Goal: Task Accomplishment & Management: Complete application form

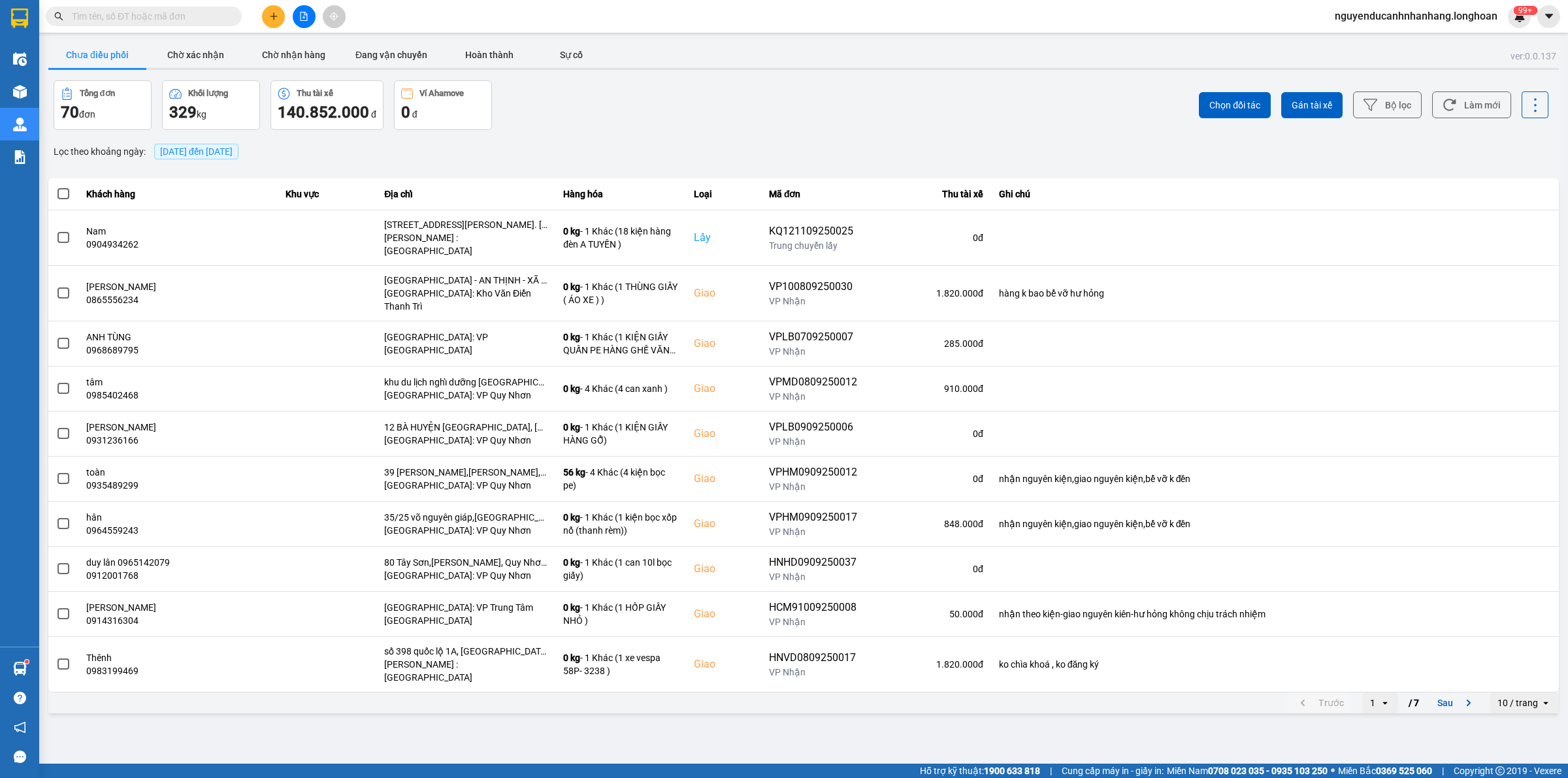
click at [272, 21] on icon "plus" at bounding box center [274, 17] width 9 height 9
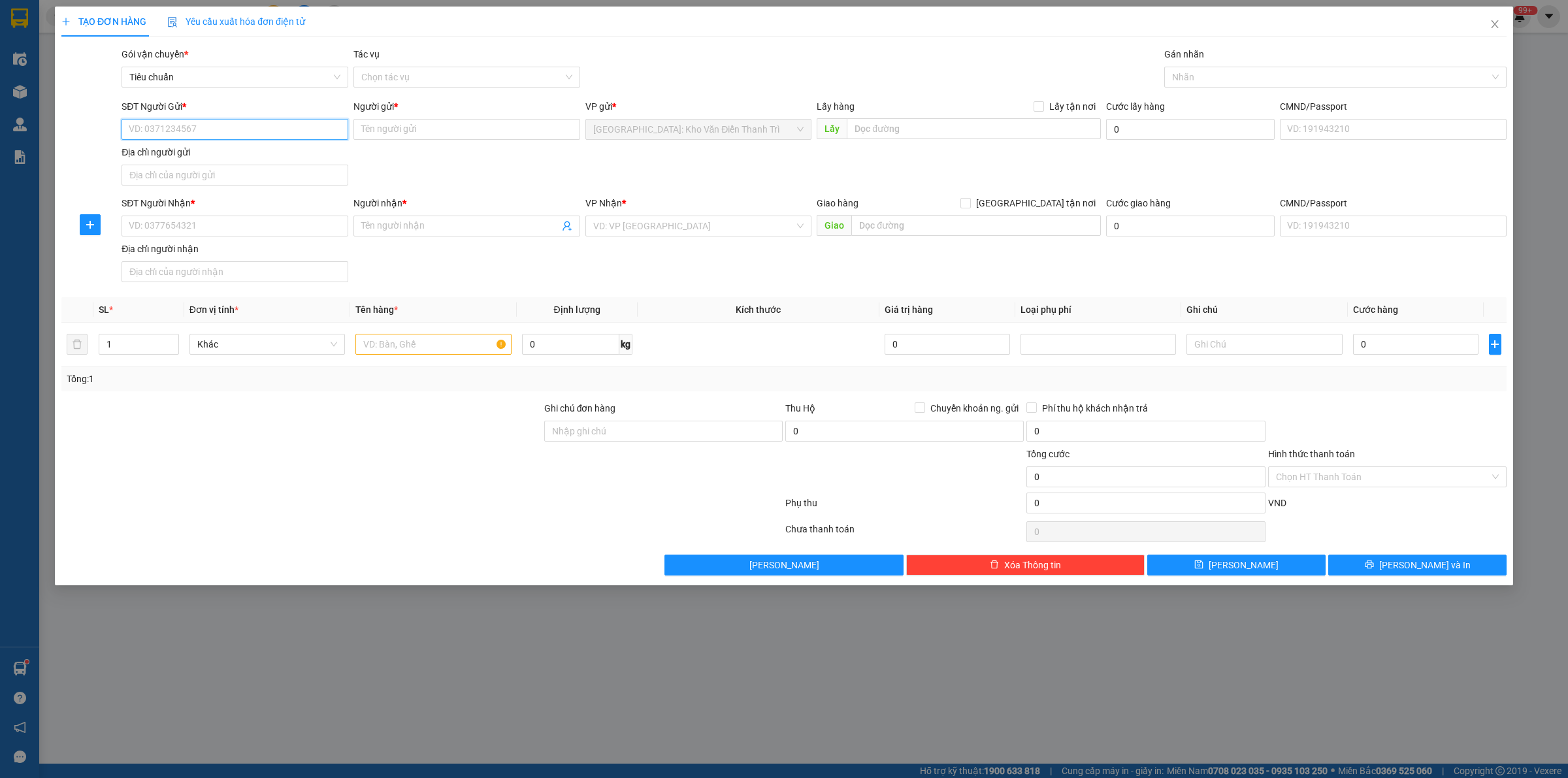
paste input "0912412659"
type input "0912412659"
click at [292, 223] on input "SĐT Người Nhận *" at bounding box center [235, 226] width 227 height 21
paste input "0932463364"
type input "0932463364"
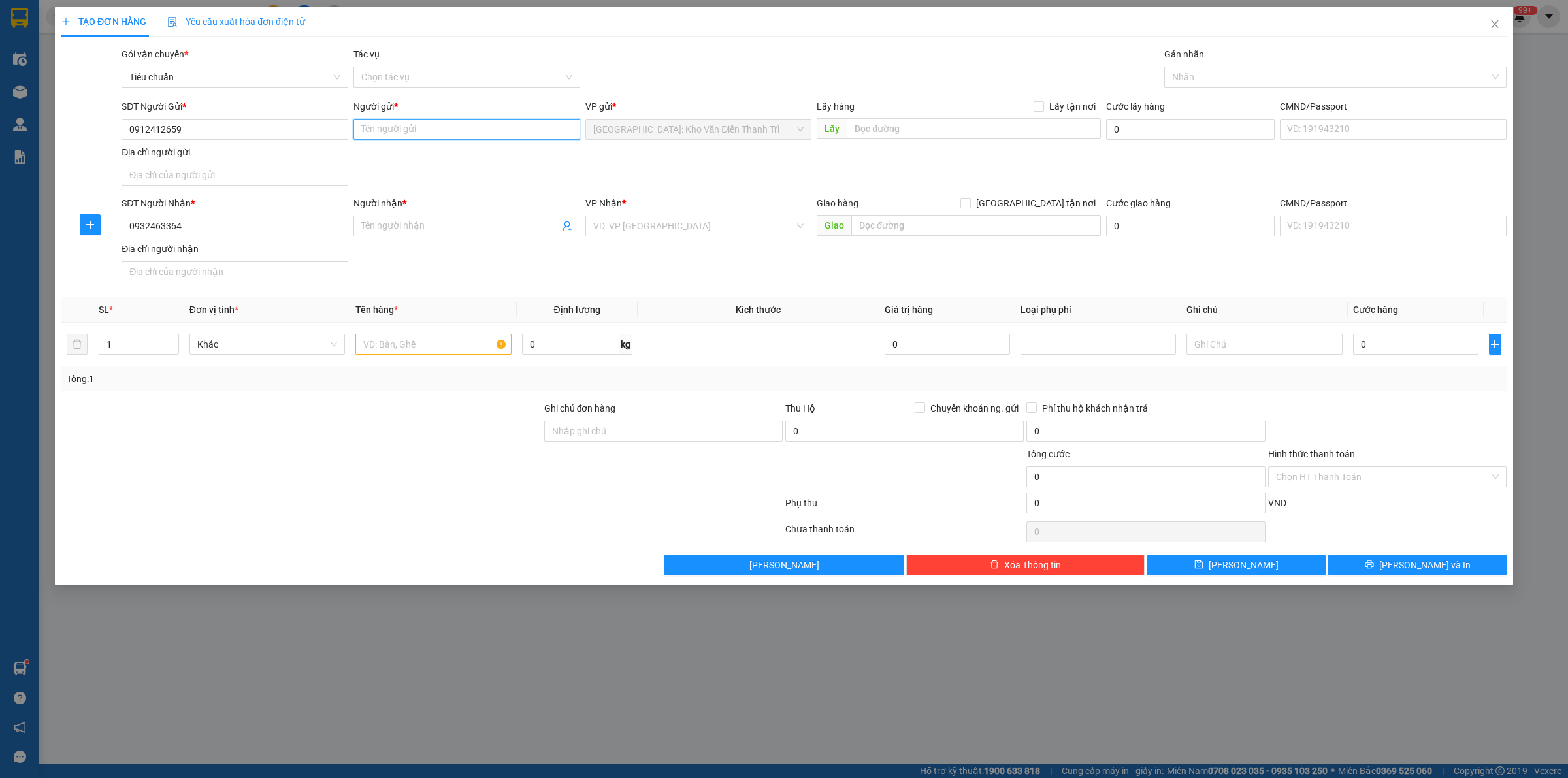
click at [467, 119] on input "Người gửi *" at bounding box center [467, 129] width 227 height 21
paste input "[PERSON_NAME]"
type input "[PERSON_NAME]"
click at [487, 212] on div "Người nhận *" at bounding box center [467, 205] width 227 height 20
click at [472, 224] on input "Người nhận *" at bounding box center [460, 225] width 198 height 14
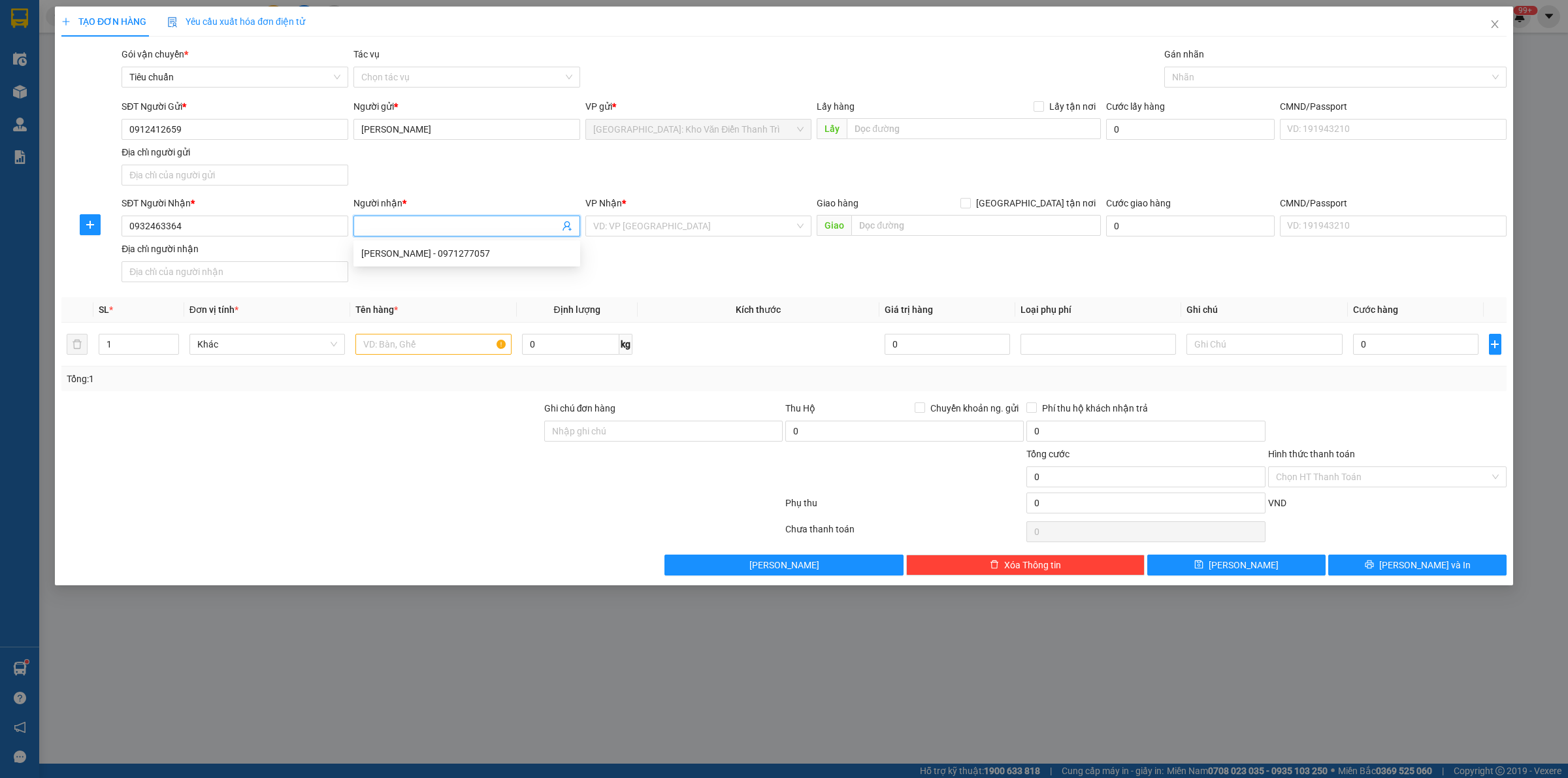
paste input "[PERSON_NAME]"
type input "[PERSON_NAME]"
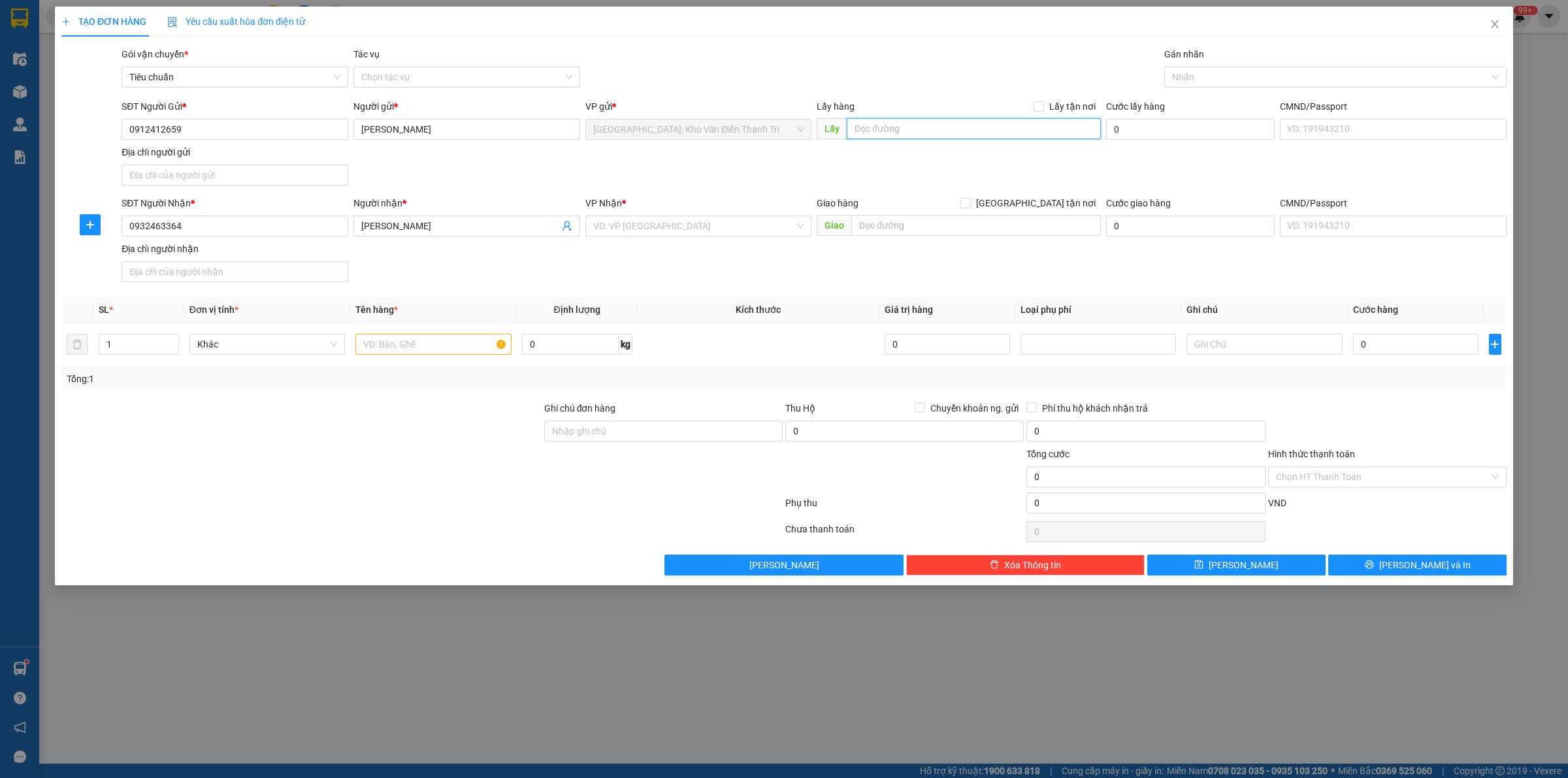
click at [983, 139] on input "text" at bounding box center [973, 128] width 254 height 21
paste input "Bưu [GEOGRAPHIC_DATA], [GEOGRAPHIC_DATA], Hải Dương"
type input "Bưu [GEOGRAPHIC_DATA], [GEOGRAPHIC_DATA], Hải Dương"
click at [1037, 112] on label "Lấy tận nơi" at bounding box center [1067, 106] width 68 height 14
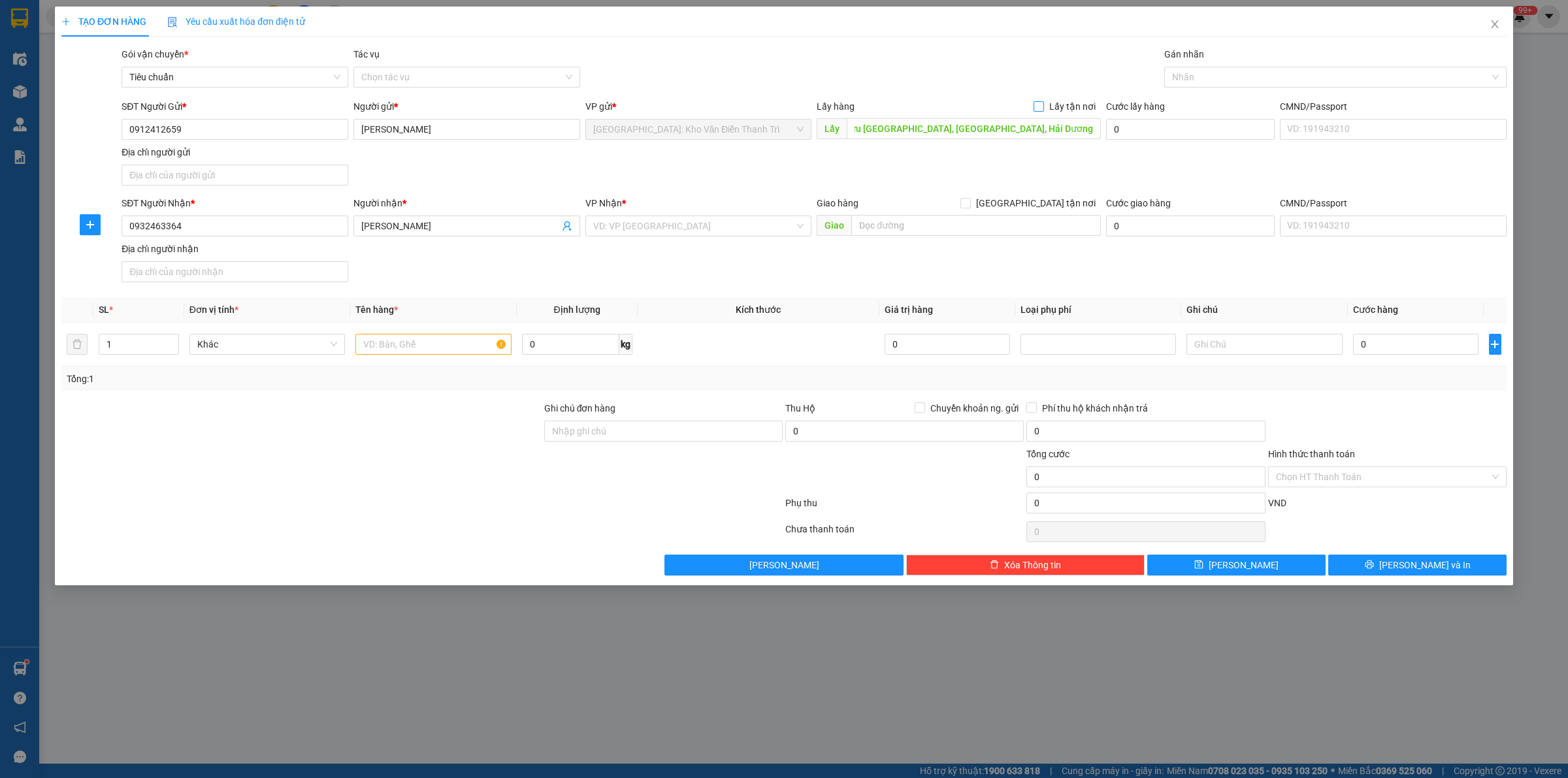
click at [1037, 111] on input "Lấy tận nơi" at bounding box center [1038, 106] width 9 height 9
checkbox input "true"
click at [970, 199] on input "[GEOGRAPHIC_DATA] tận nơi" at bounding box center [965, 202] width 9 height 9
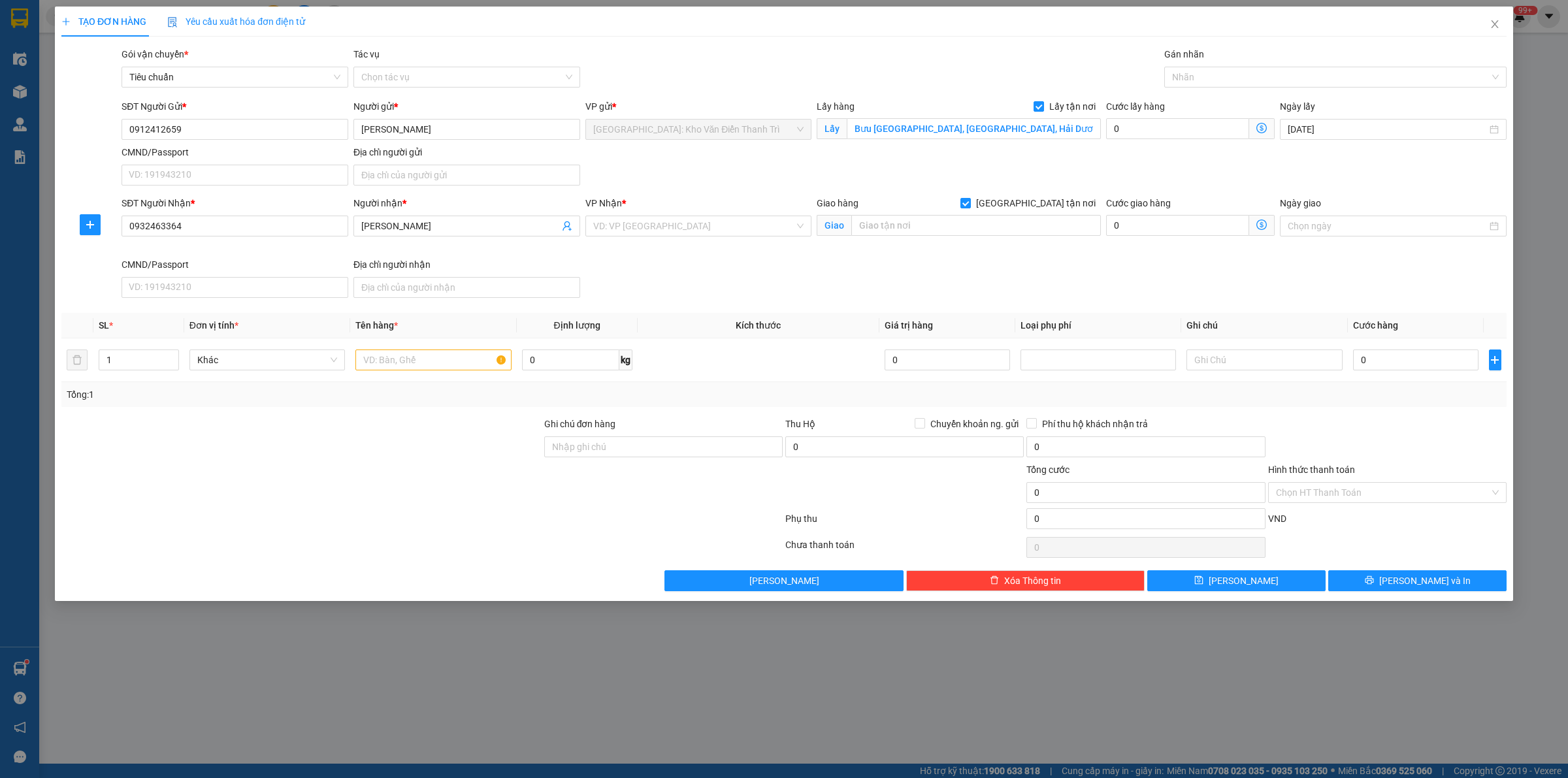
click at [926, 52] on div "Gói vận chuyển * Tiêu chuẩn Tác vụ Chọn tác vụ Gán nhãn Nhãn" at bounding box center [814, 69] width 1390 height 46
click at [1042, 203] on span "[GEOGRAPHIC_DATA] tận nơi" at bounding box center [1035, 202] width 130 height 14
click at [970, 203] on input "[GEOGRAPHIC_DATA] tận nơi" at bounding box center [965, 202] width 9 height 9
checkbox input "false"
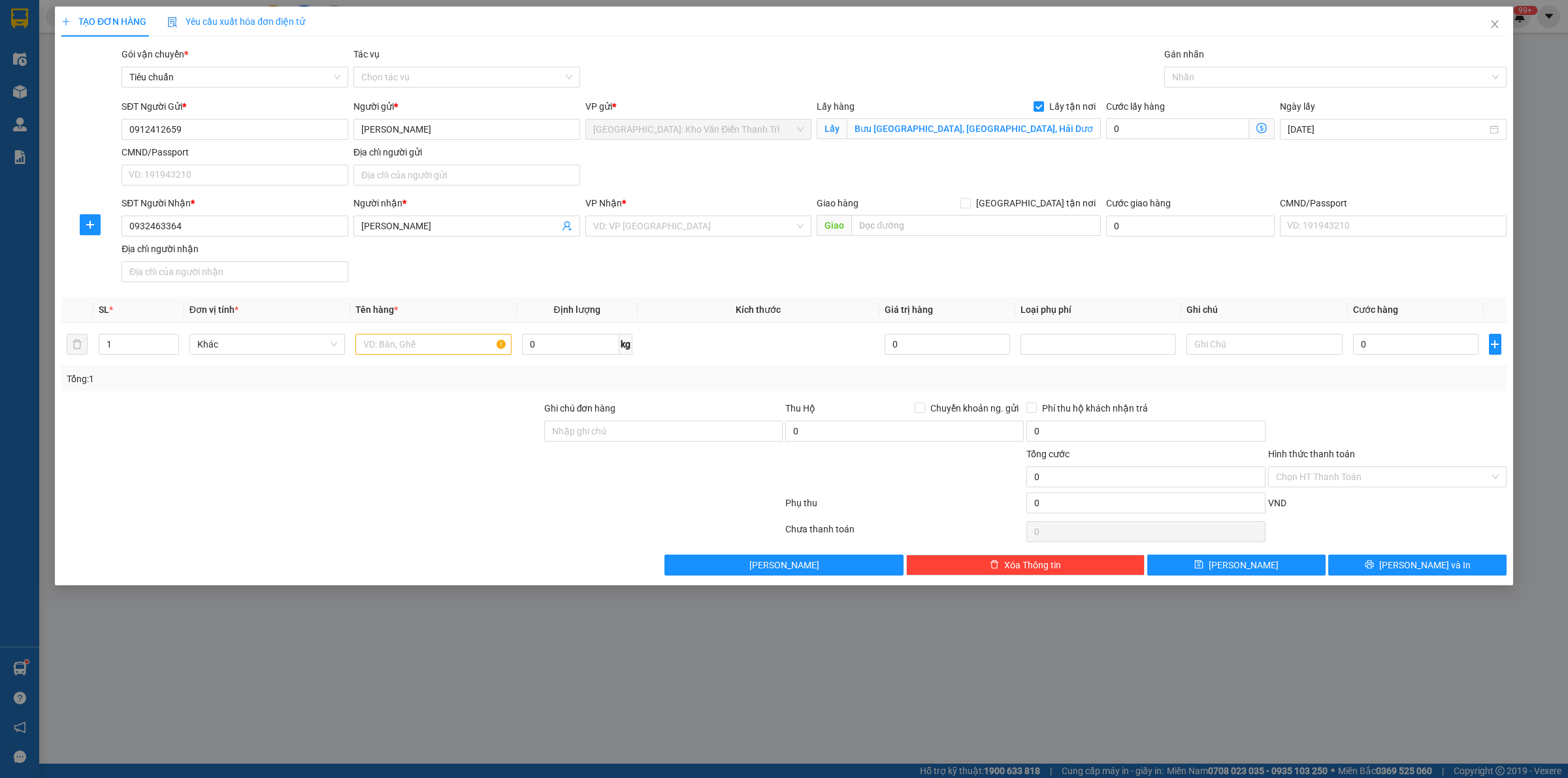
click at [621, 238] on div "VP Nhận * VD: VP [GEOGRAPHIC_DATA]" at bounding box center [699, 218] width 227 height 46
click at [639, 230] on input "search" at bounding box center [693, 226] width 202 height 20
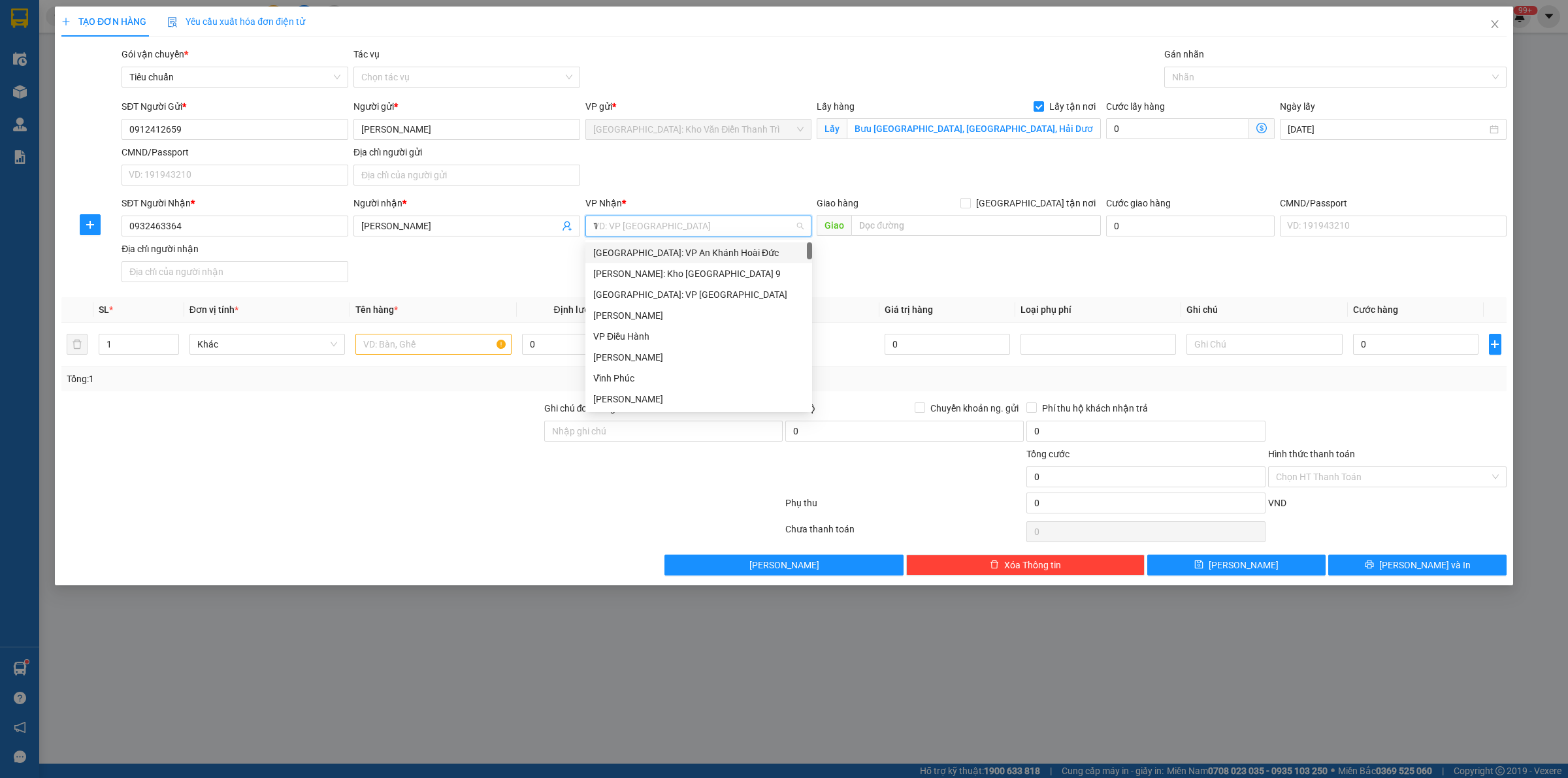
type input "12"
click at [677, 258] on div "[PERSON_NAME]: VP Quận 12 (An Sương)" at bounding box center [698, 252] width 211 height 14
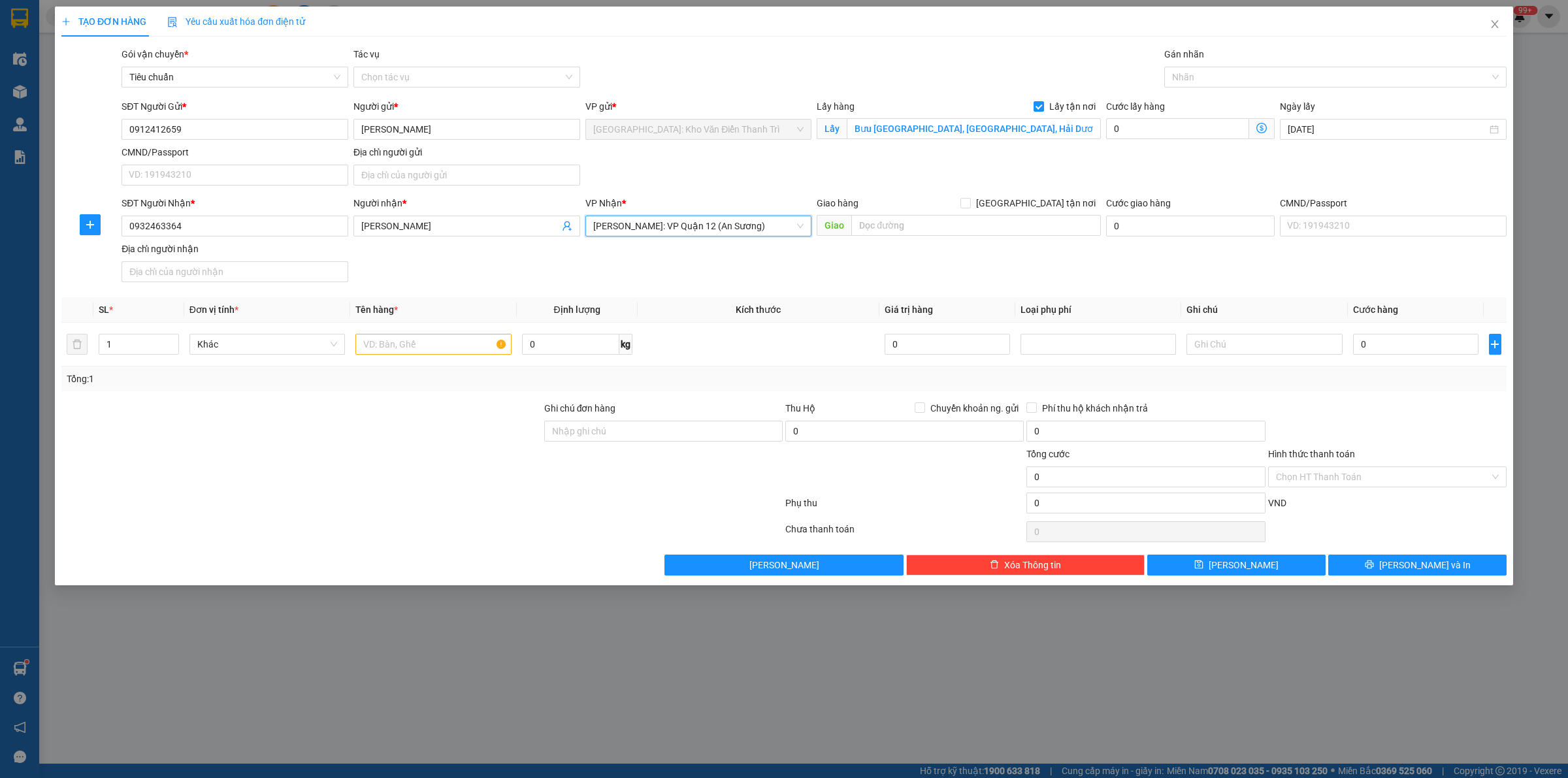
click at [799, 60] on div "Gói vận chuyển * Tiêu chuẩn Tác vụ Chọn tác vụ Gán nhãn Nhãn" at bounding box center [814, 69] width 1390 height 46
click at [1380, 337] on input "0" at bounding box center [1416, 344] width 126 height 21
type input "6"
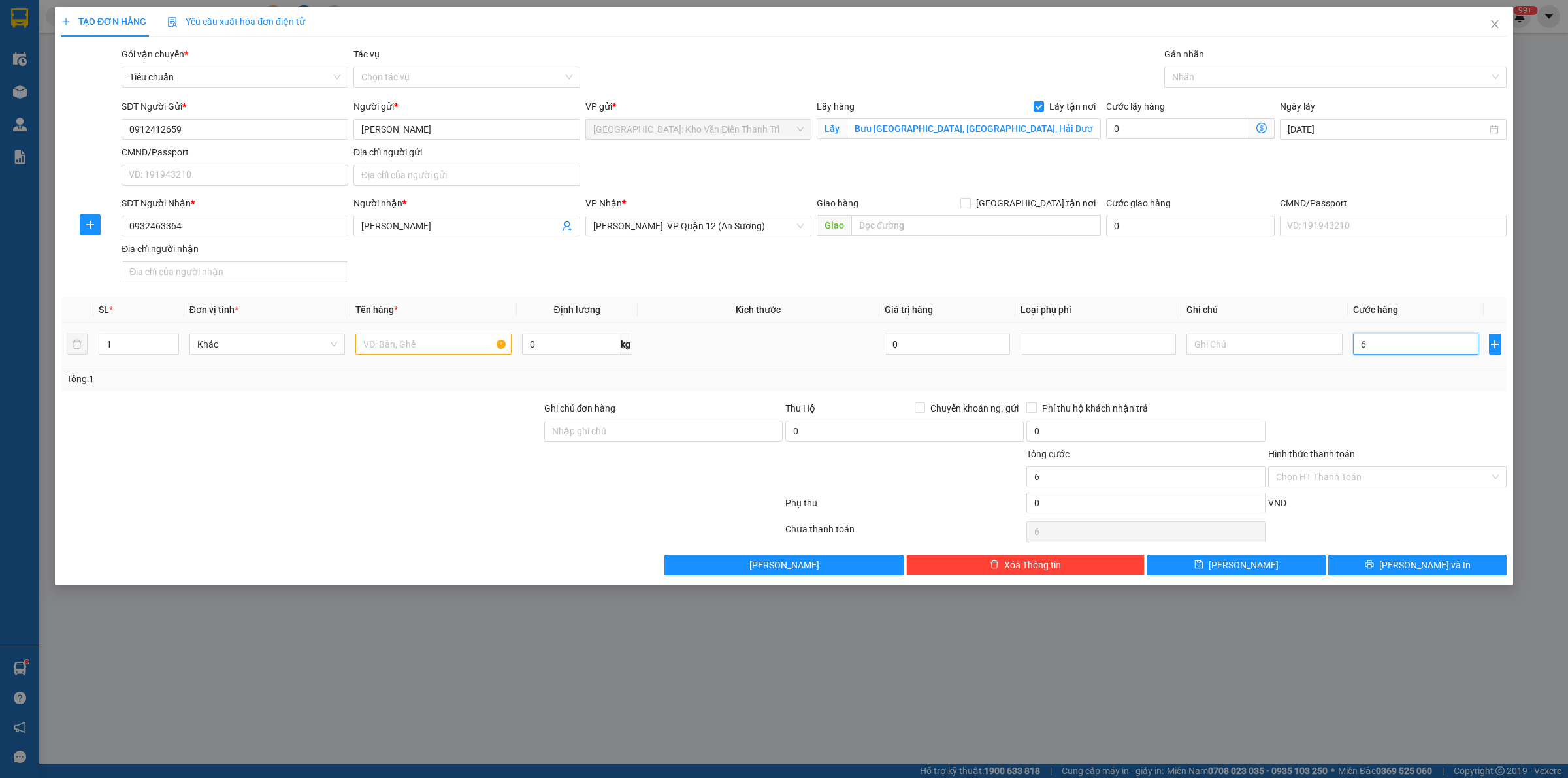
type input "64"
type input "645"
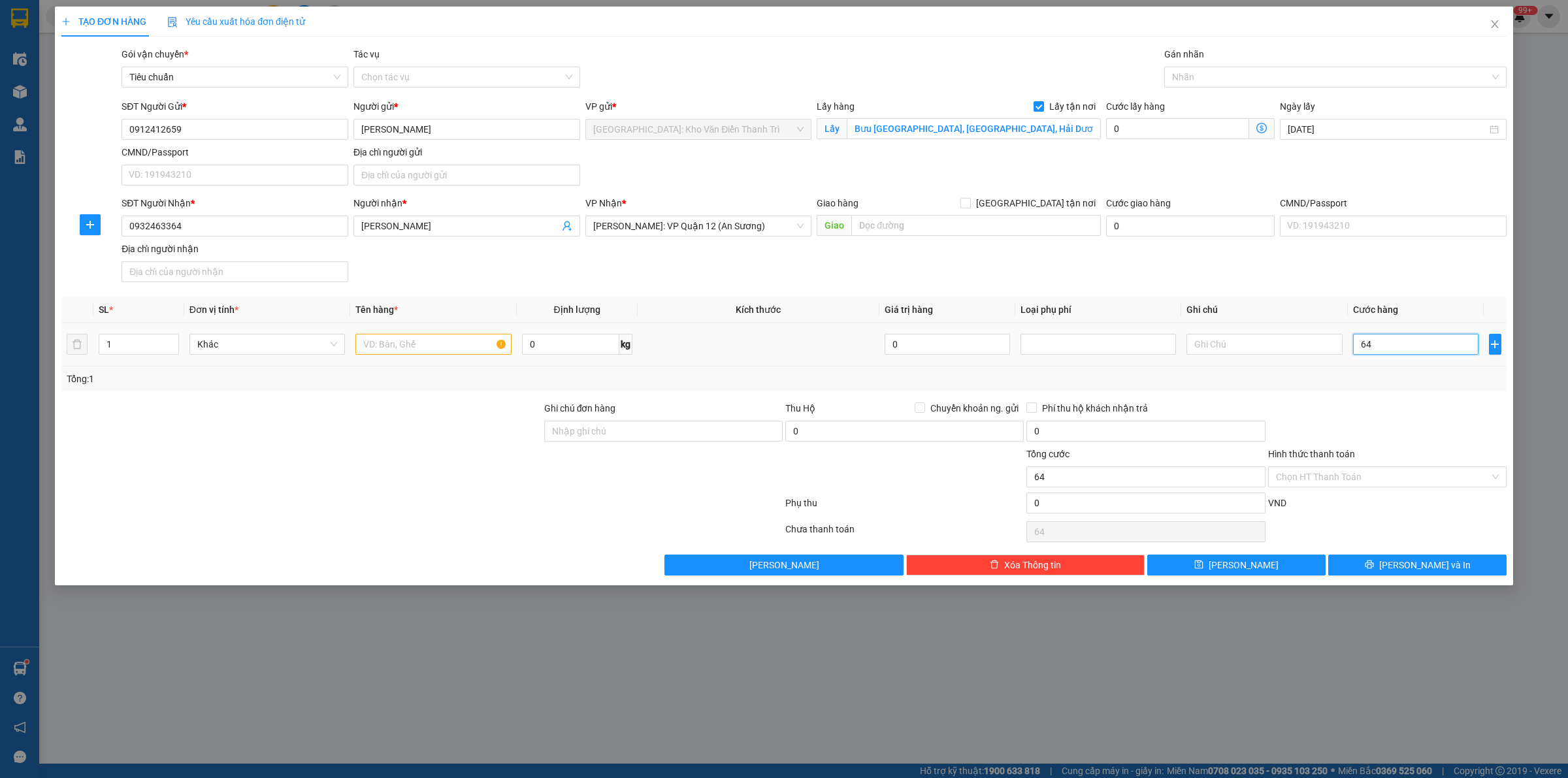
type input "645"
type input "6.450"
type input "64.500"
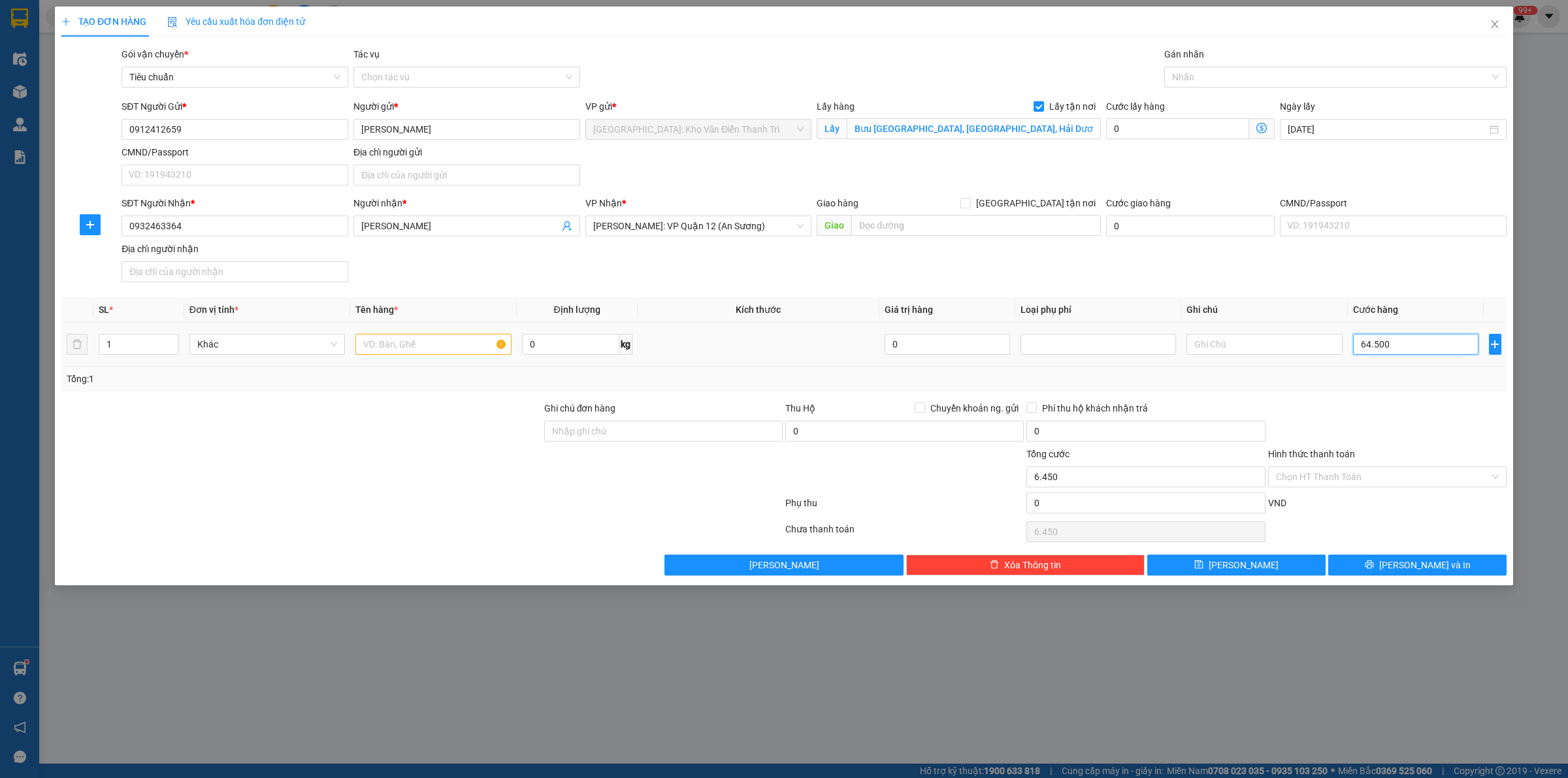
type input "64.500"
type input "645.000"
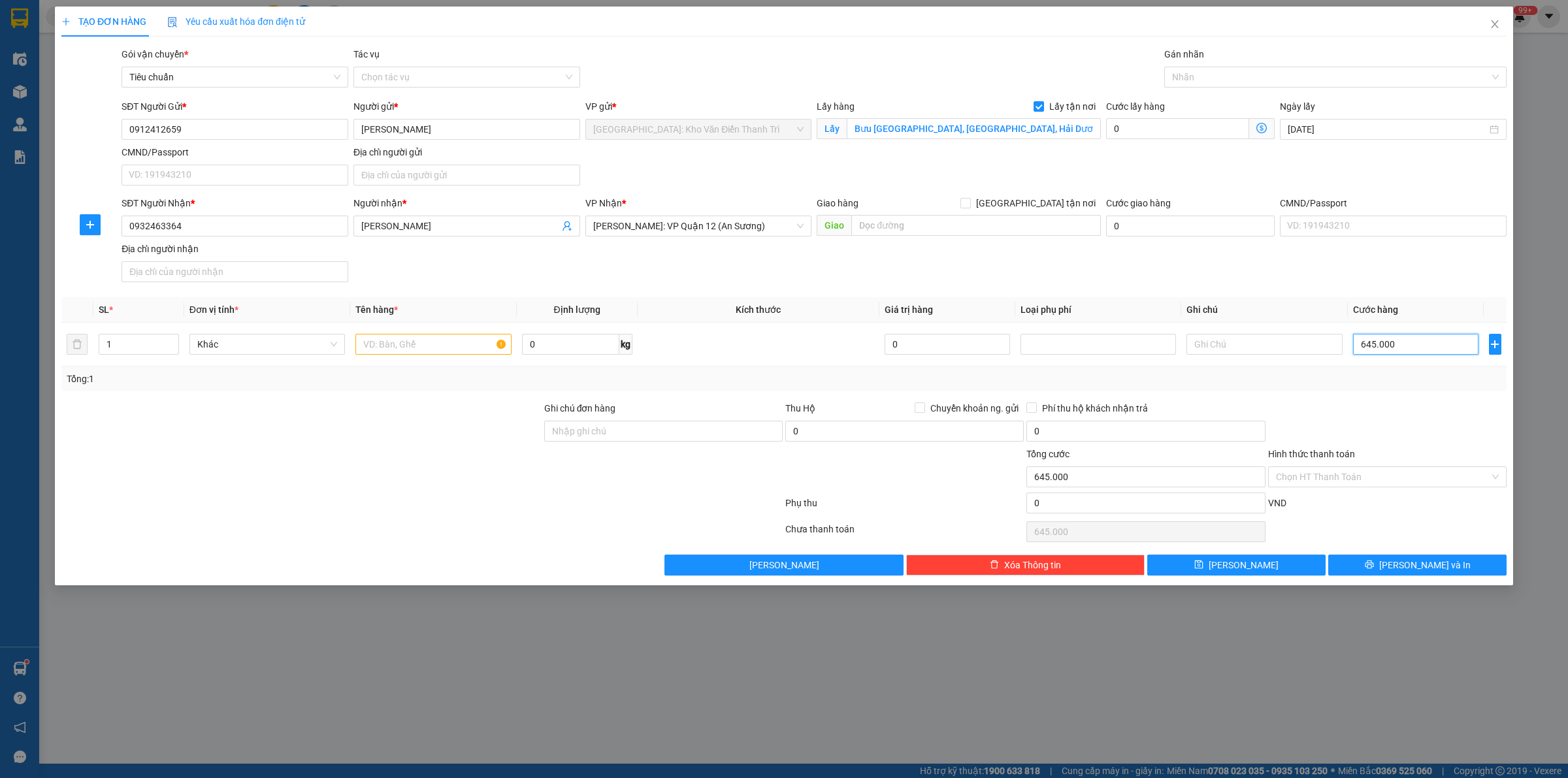
type input "645.000"
click at [903, 51] on div "Gói vận chuyển * Tiêu chuẩn Tác vụ Chọn tác vụ Gán nhãn Nhãn" at bounding box center [814, 69] width 1390 height 46
click at [449, 348] on input "text" at bounding box center [433, 344] width 156 height 21
paste input "100kg rượu"
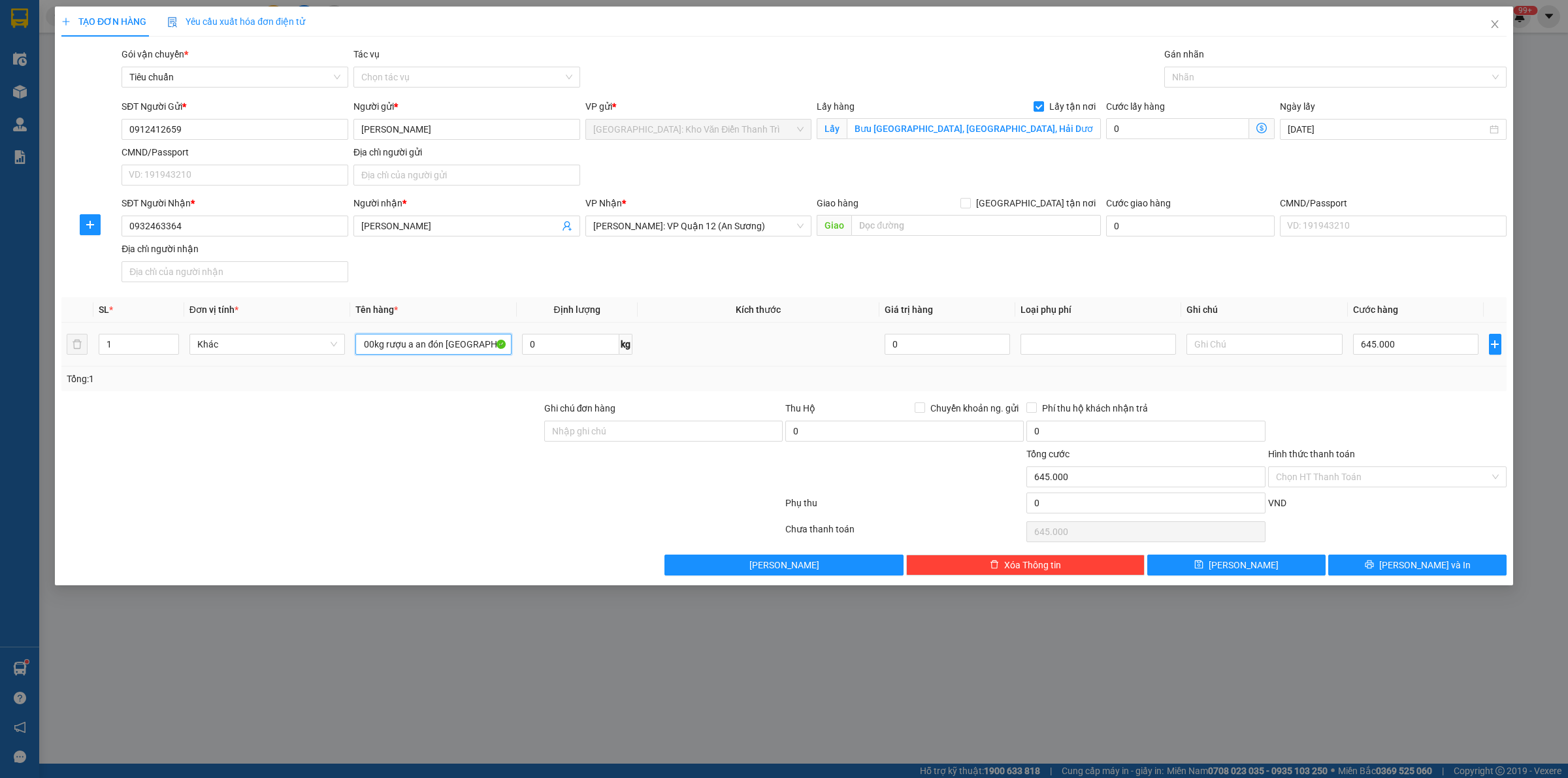
type input "100kg rượu a an đón [GEOGRAPHIC_DATA]"
click at [1225, 679] on div "TẠO ĐƠN HÀNG Yêu cầu xuất hóa đơn điện tử Transit Pickup Surcharge Ids Transit …" at bounding box center [784, 389] width 1568 height 778
click at [1278, 571] on button "[PERSON_NAME]" at bounding box center [1236, 564] width 178 height 21
checkbox input "false"
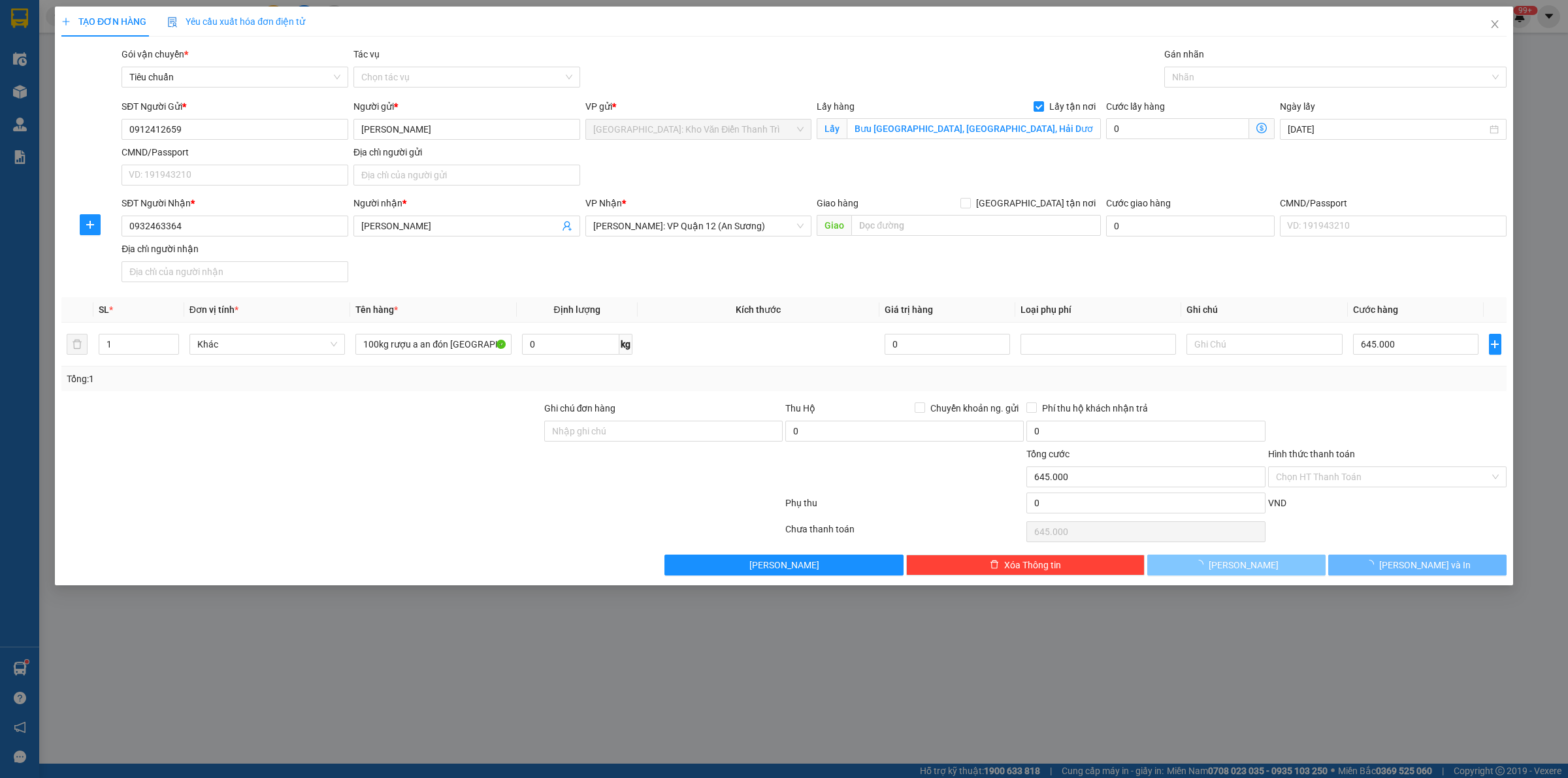
type input "0"
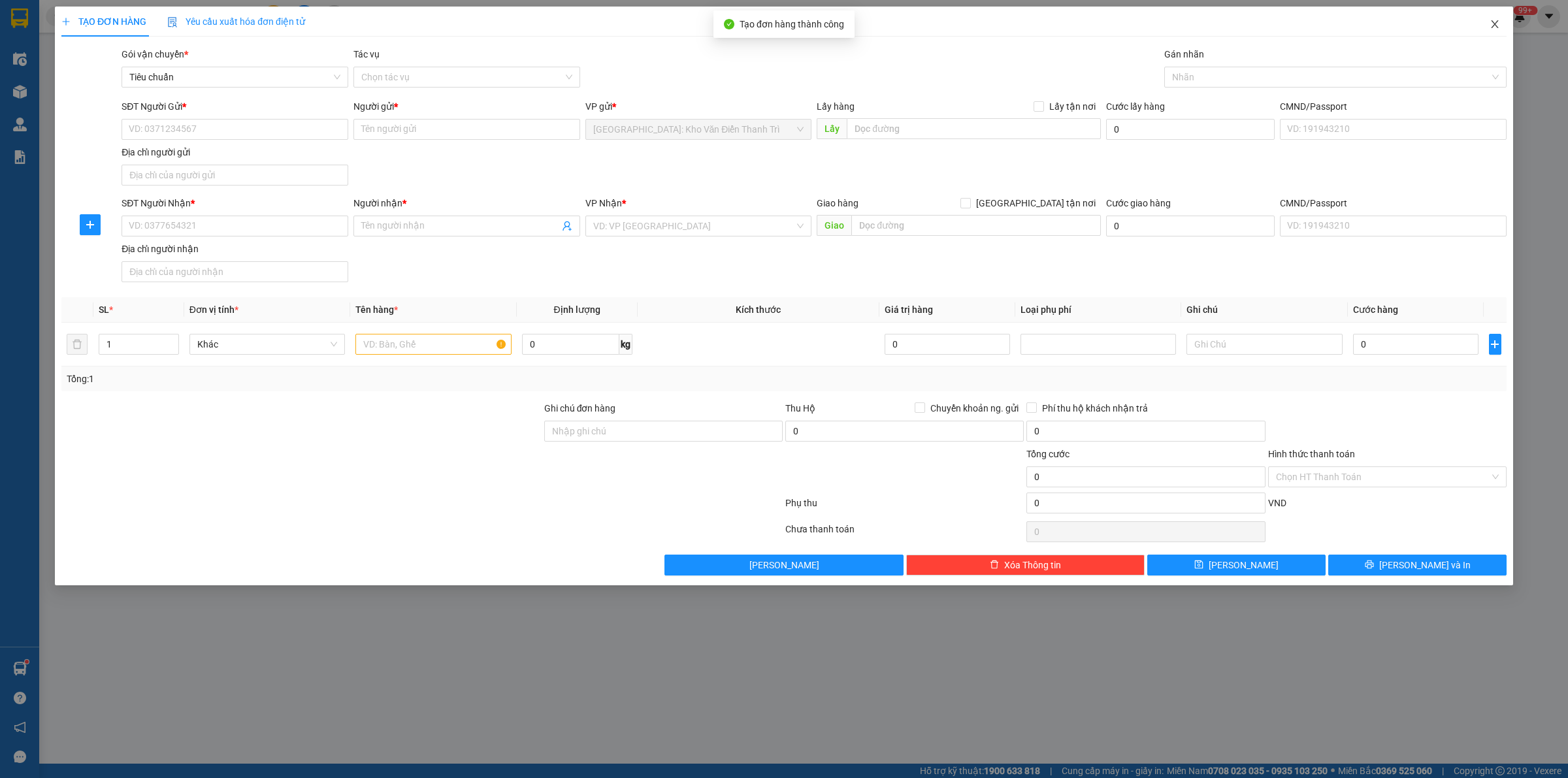
click at [1493, 27] on icon "close" at bounding box center [1494, 23] width 10 height 10
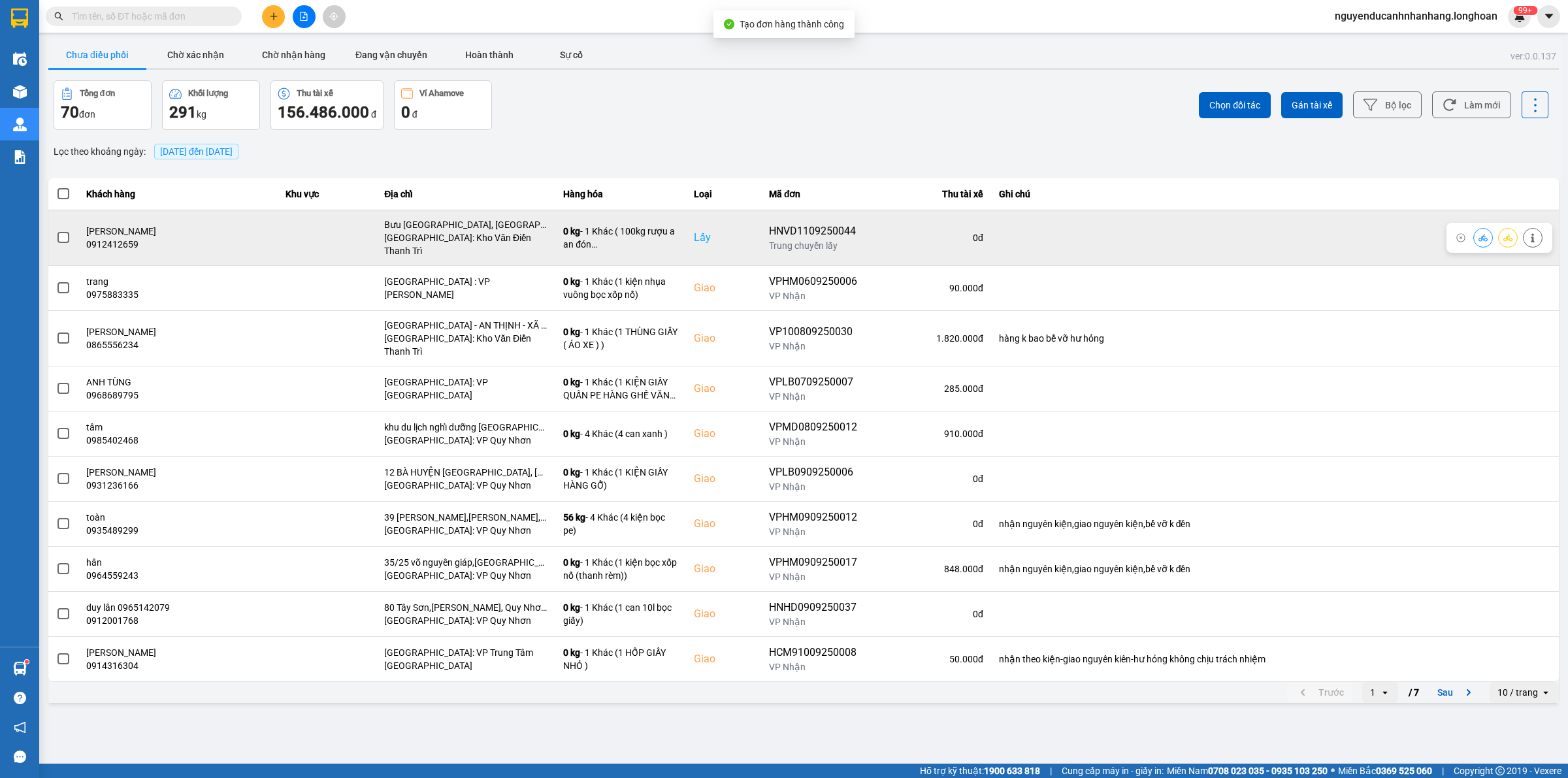
click at [1504, 233] on icon at bounding box center [1508, 238] width 9 height 9
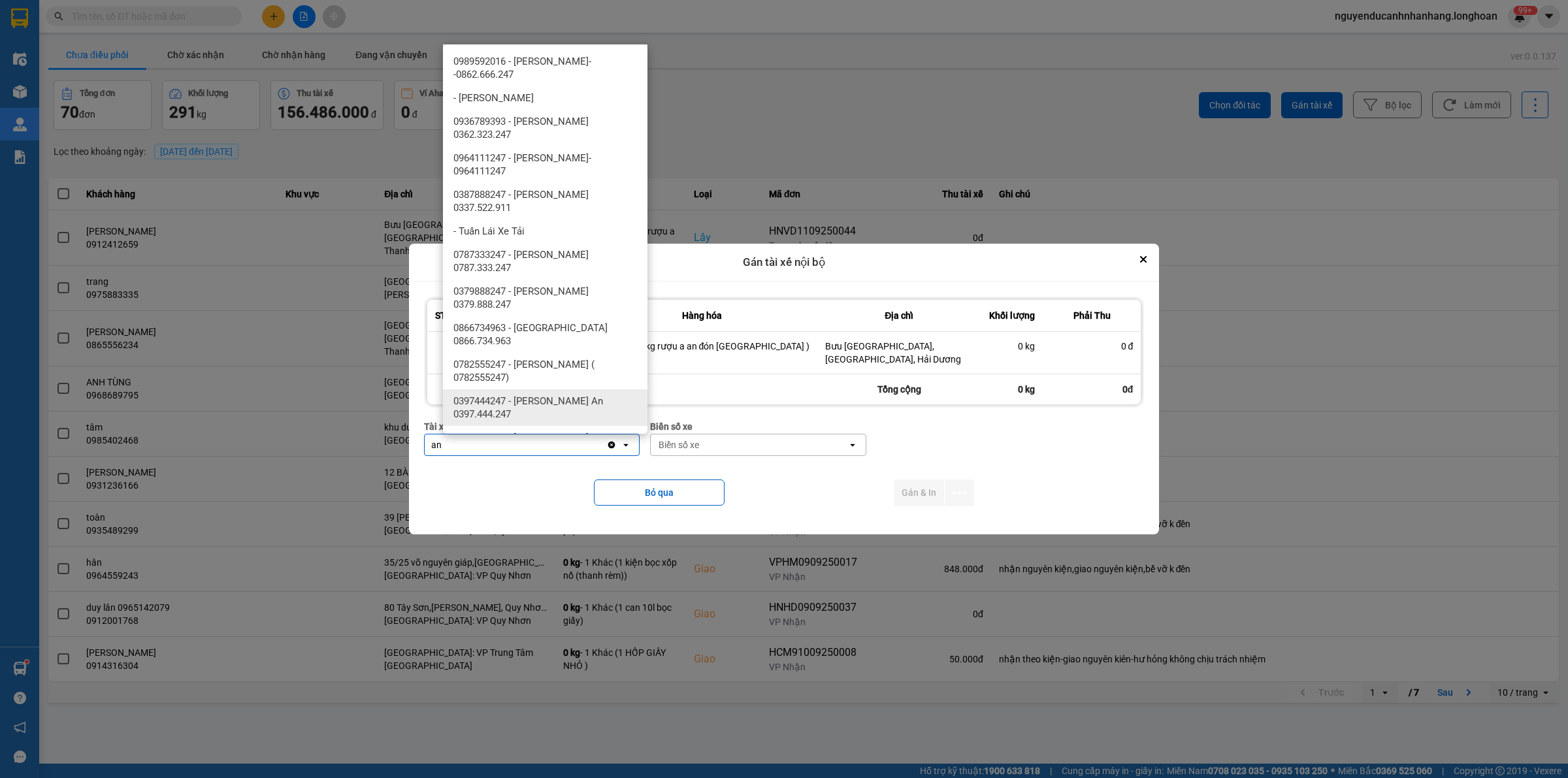
type input "an"
click at [590, 398] on span "0397444247 - [PERSON_NAME] An 0397.444.247" at bounding box center [547, 408] width 188 height 26
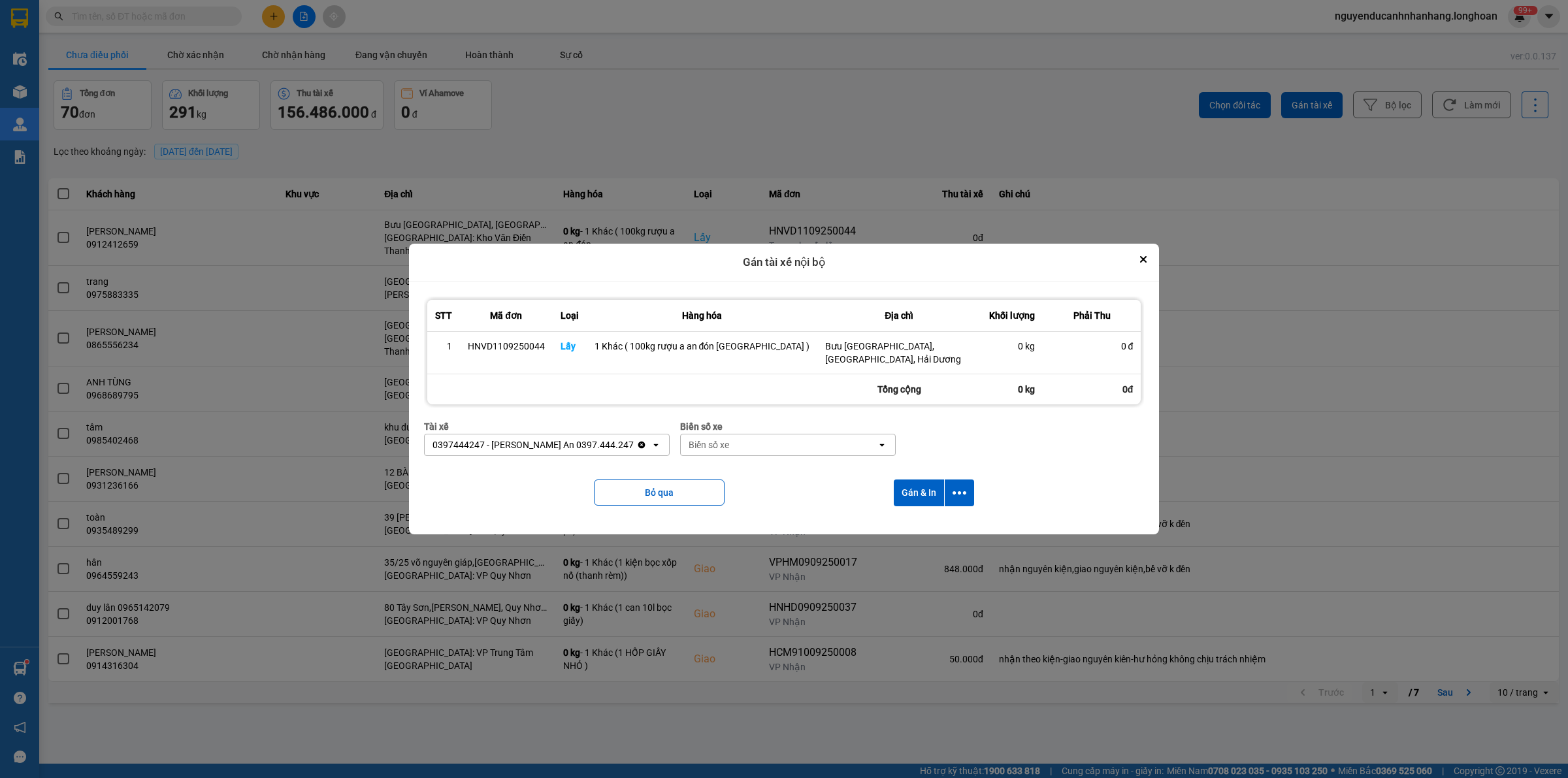
click at [782, 444] on div "Biển số xe" at bounding box center [779, 444] width 197 height 21
type input "33"
click at [761, 474] on div "29E-098.33" at bounding box center [792, 472] width 204 height 23
drag, startPoint x: 973, startPoint y: 485, endPoint x: 959, endPoint y: 495, distance: 17.2
click at [972, 487] on div "Bỏ qua Gán & In" at bounding box center [784, 492] width 720 height 52
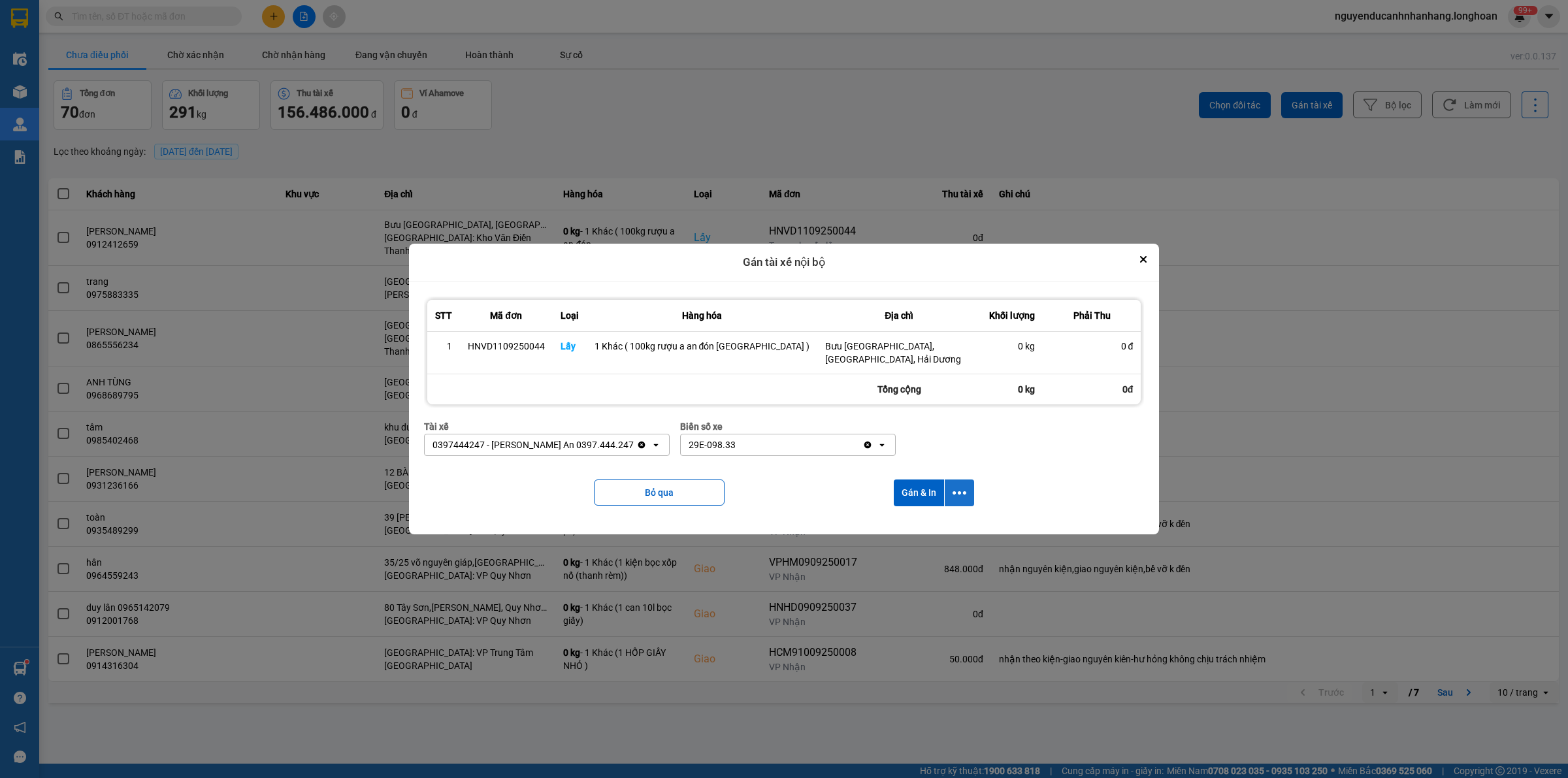
click at [959, 495] on icon "dialog" at bounding box center [959, 492] width 14 height 14
click at [925, 528] on div "Chỉ gán tài" at bounding box center [918, 529] width 77 height 13
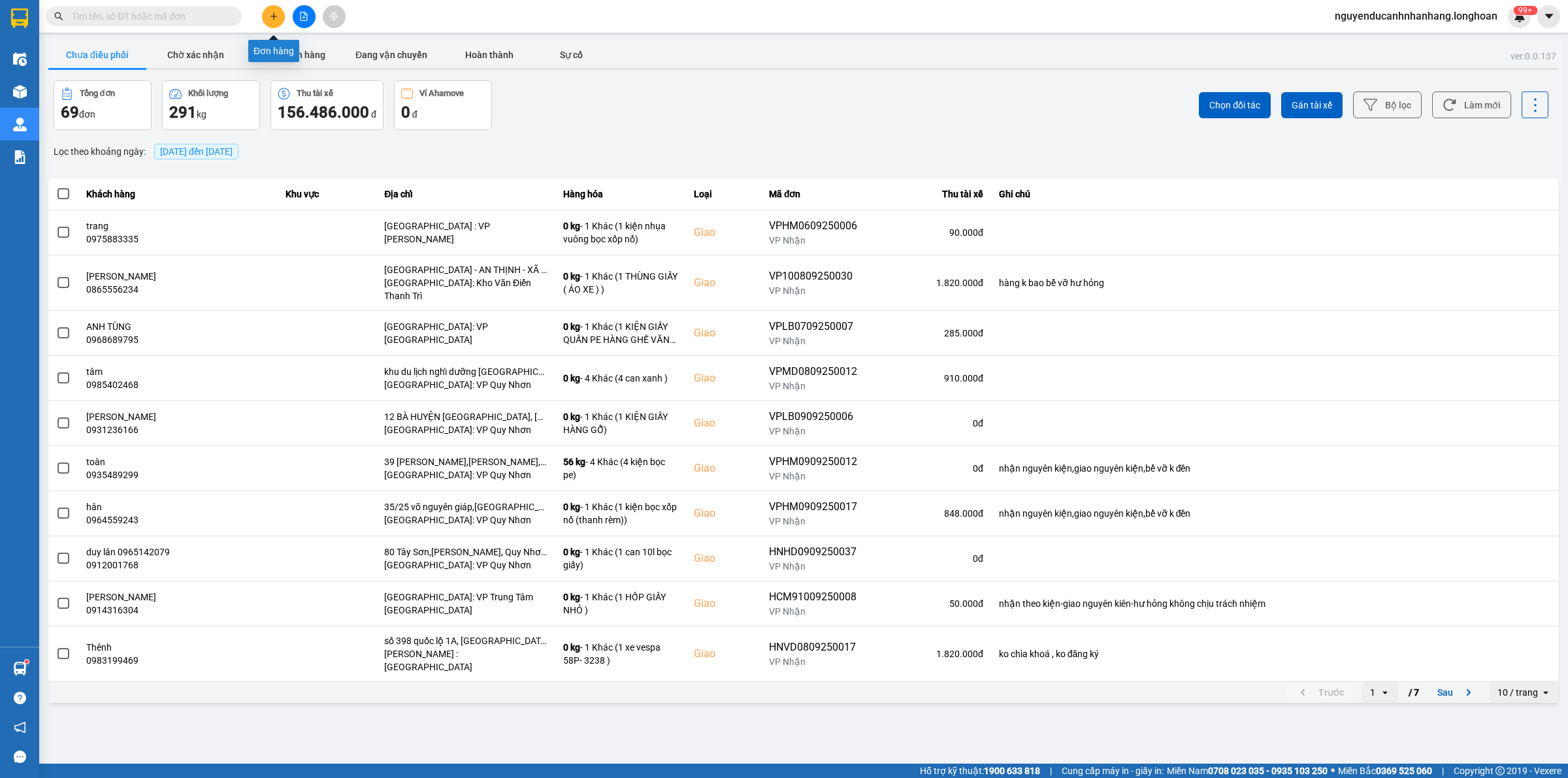
click at [273, 21] on button at bounding box center [273, 17] width 23 height 22
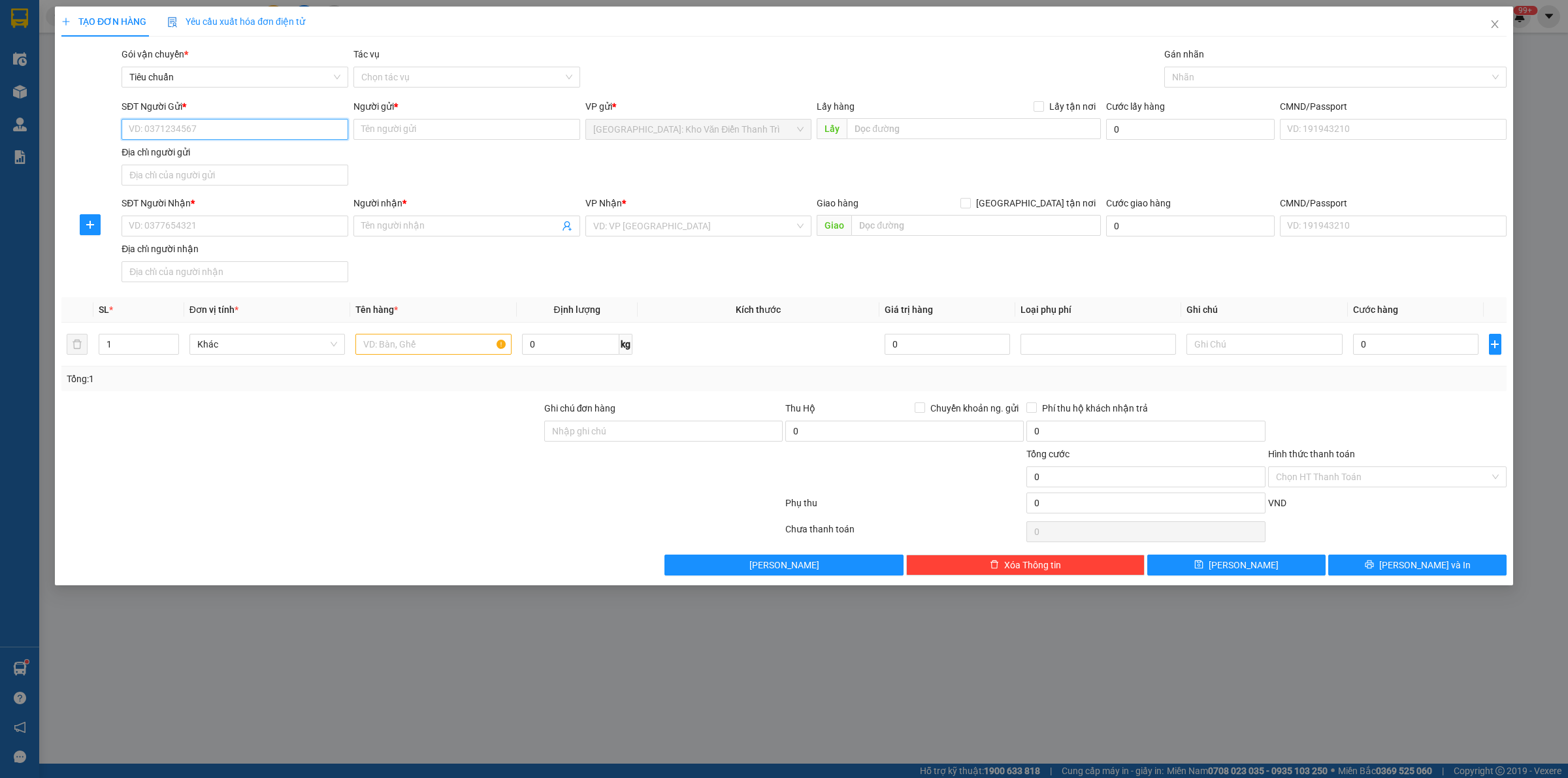
paste input "0376036225"
type input "0376036225"
click at [256, 231] on input "SĐT Người Nhận *" at bounding box center [235, 226] width 227 height 21
paste input "0911399748"
type input "0911399748"
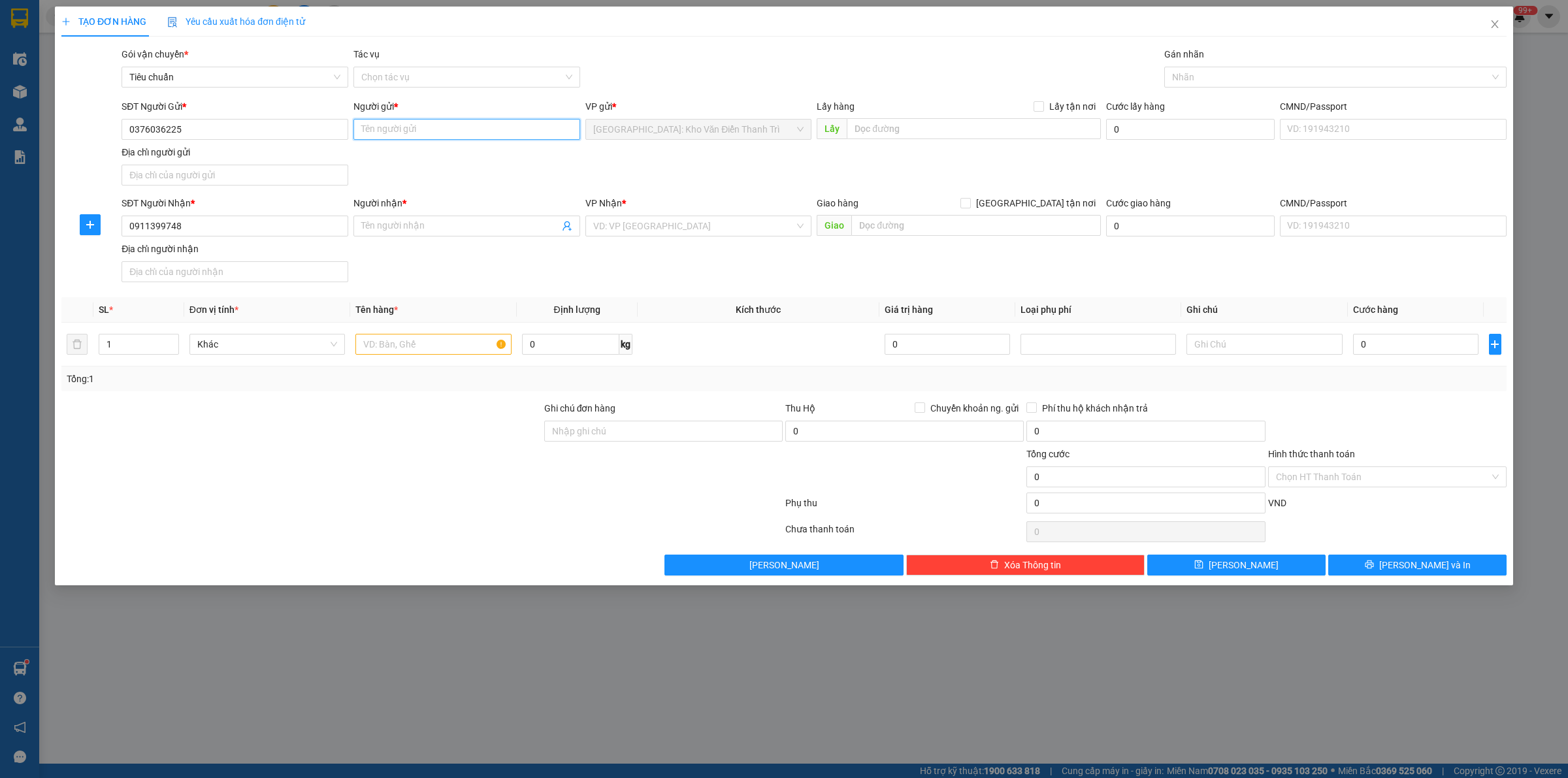
click at [526, 128] on input "Người gửi *" at bounding box center [467, 129] width 227 height 21
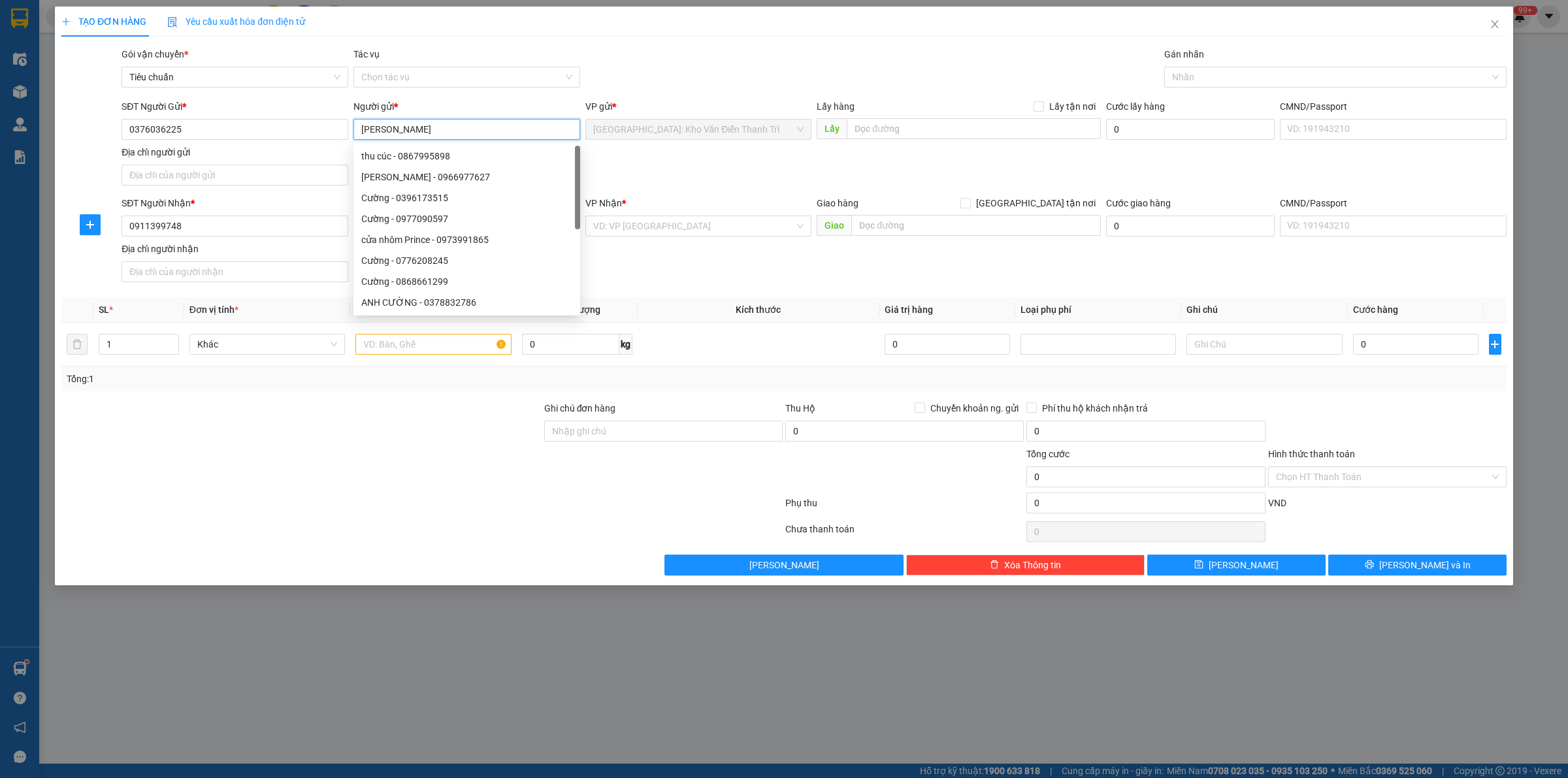
type input "[PERSON_NAME]"
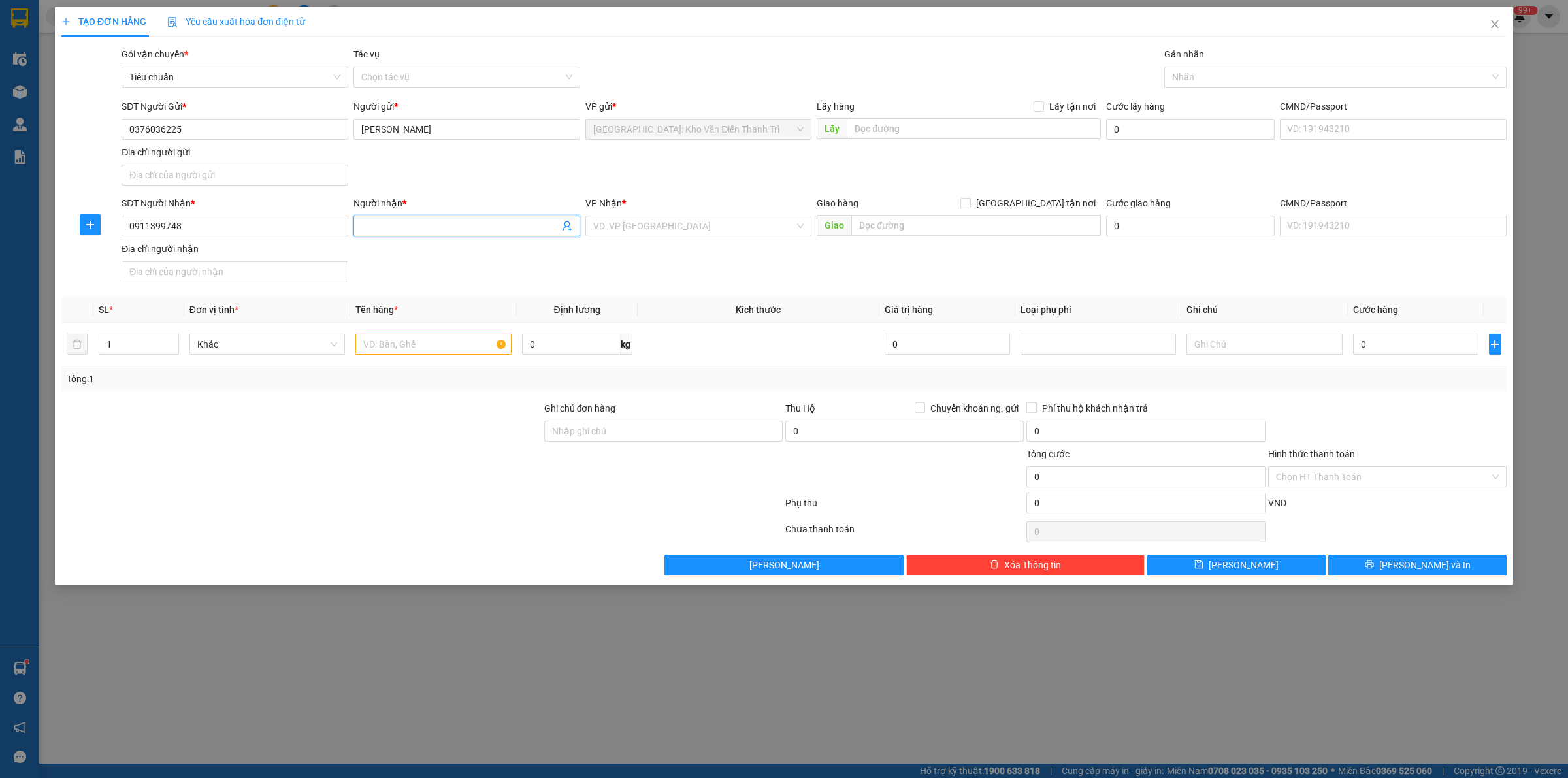
click at [473, 232] on input "Người nhận *" at bounding box center [460, 225] width 198 height 14
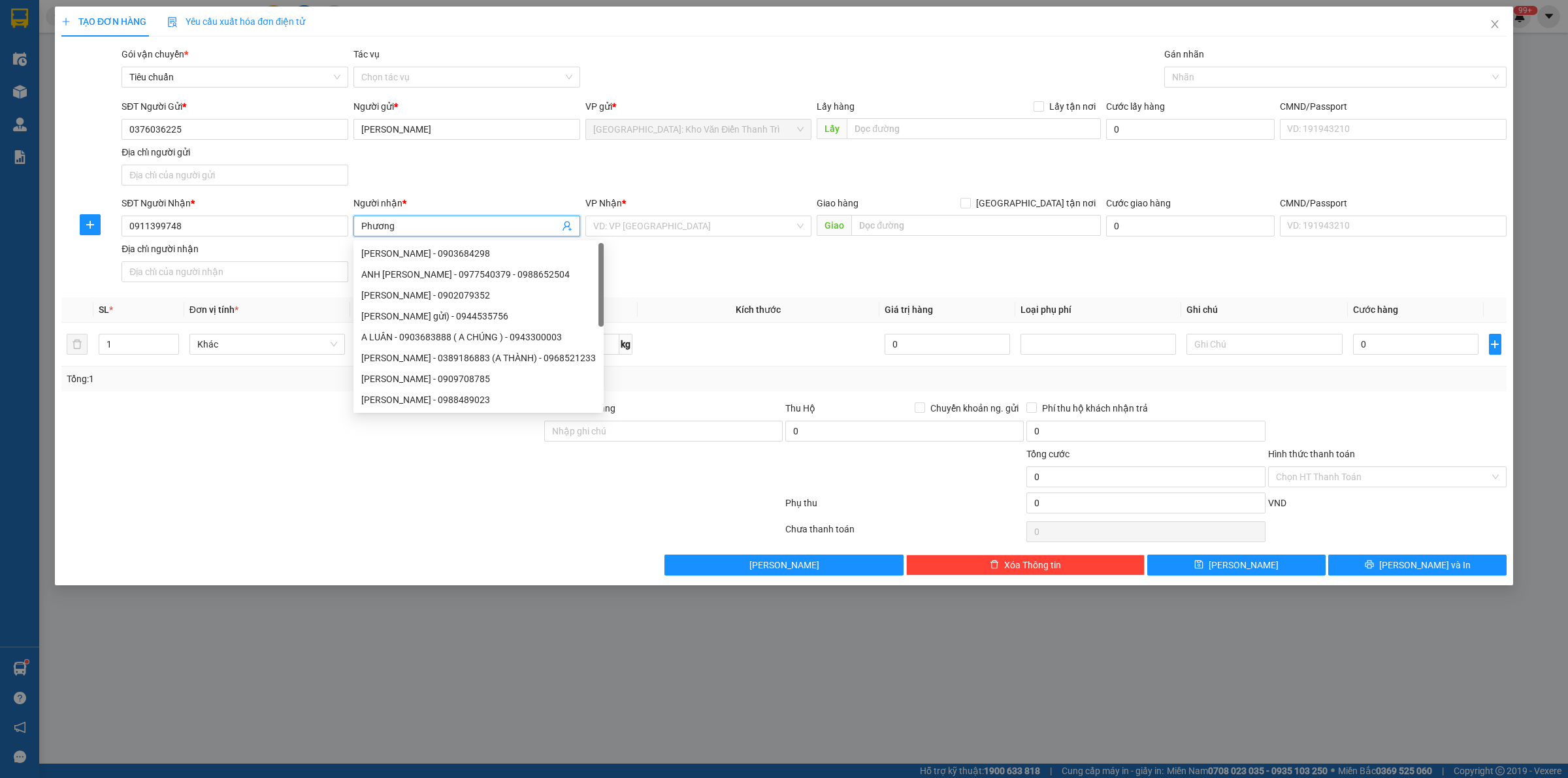
type input "Phương"
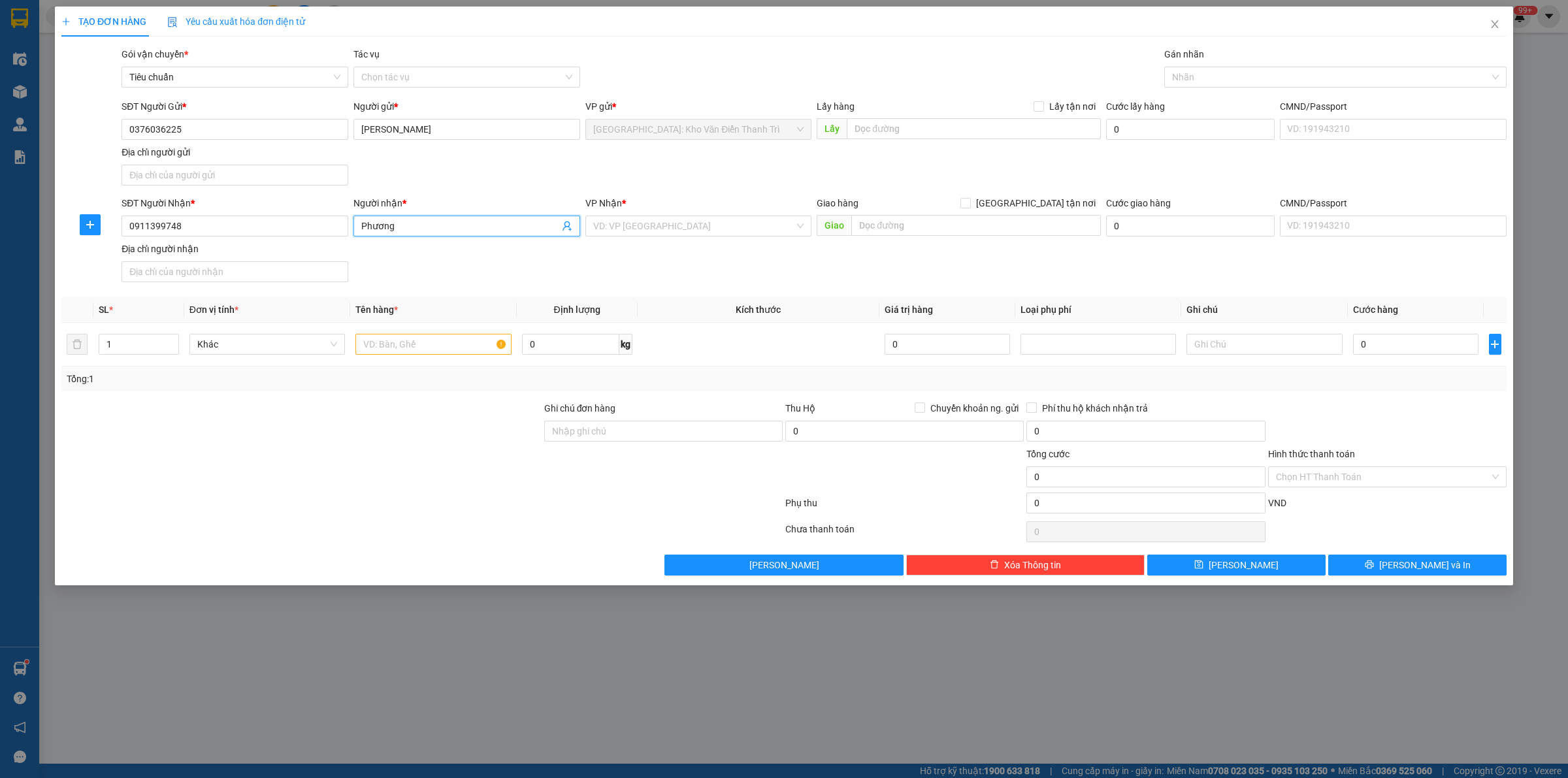
click at [942, 115] on div "Lấy hàng Lấy tận nơi" at bounding box center [958, 109] width 284 height 20
click at [938, 128] on input "text" at bounding box center [973, 128] width 254 height 21
paste input "kho Printgo Việt Nam (triều khúc, [GEOGRAPHIC_DATA])"
type input "kho Printgo Việt Nam (triều khúc, [GEOGRAPHIC_DATA])"
drag, startPoint x: 1039, startPoint y: 106, endPoint x: 1048, endPoint y: 136, distance: 31.3
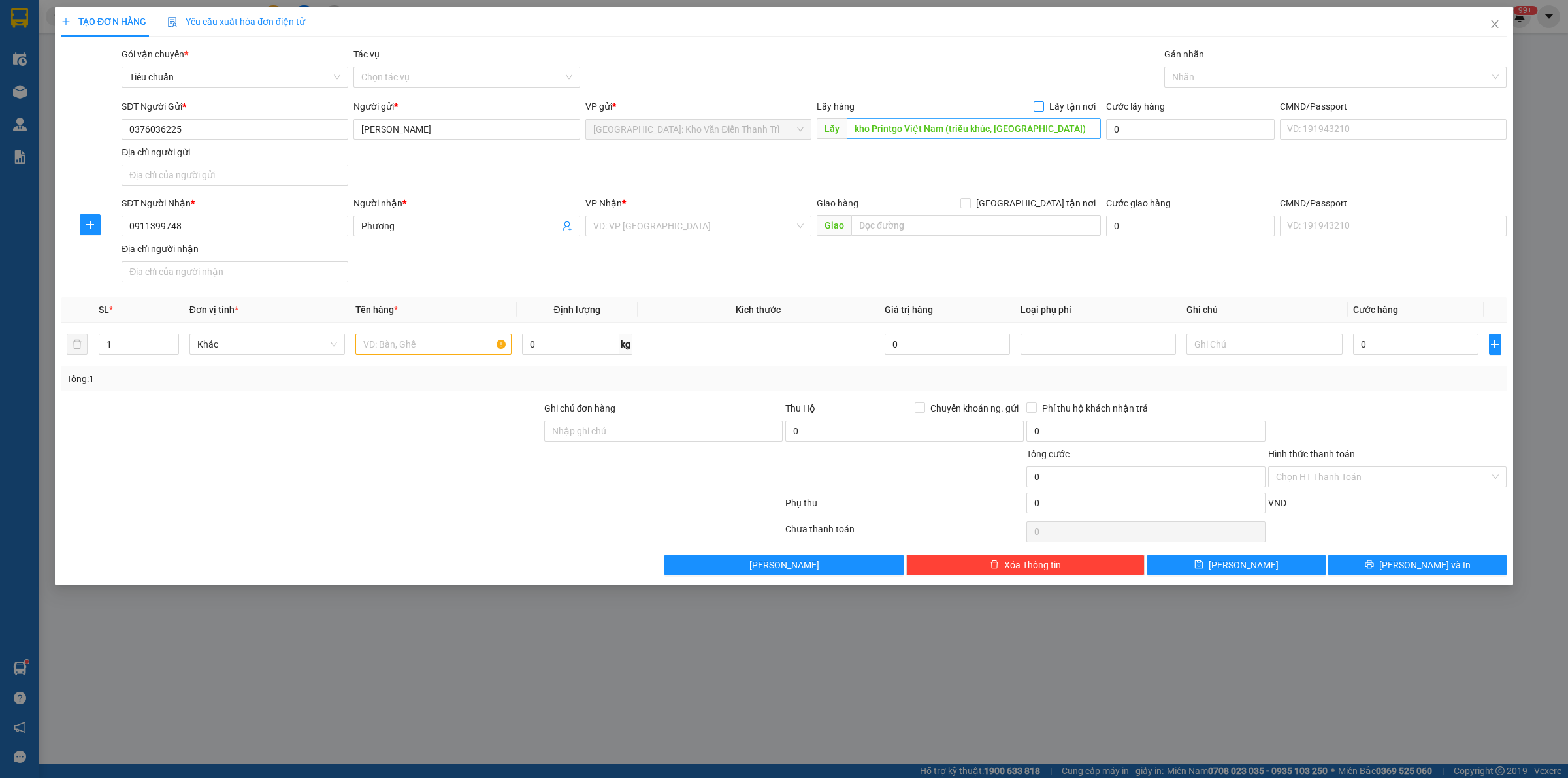
click at [1040, 106] on input "Lấy tận nơi" at bounding box center [1038, 106] width 9 height 9
checkbox input "true"
drag, startPoint x: 1051, startPoint y: 194, endPoint x: 1048, endPoint y: 203, distance: 9.5
click at [1051, 195] on form "SĐT Người Gửi * 0376036225 Người gửi * [PERSON_NAME] VP gửi * [GEOGRAPHIC_DATA]…" at bounding box center [783, 193] width 1445 height 188
click at [1048, 203] on span "[GEOGRAPHIC_DATA] tận nơi" at bounding box center [1035, 202] width 130 height 14
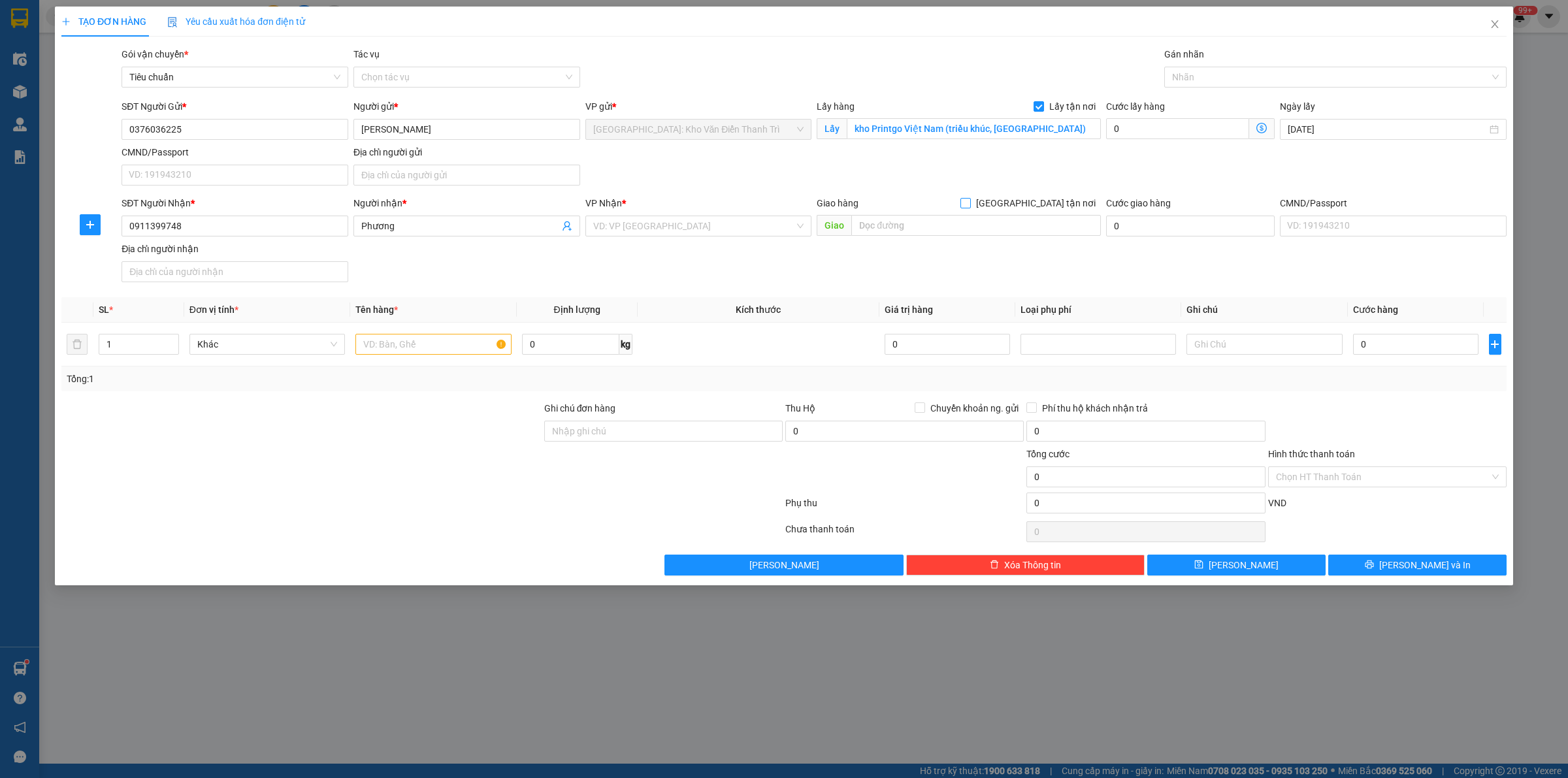
click at [970, 203] on input "[GEOGRAPHIC_DATA] tận nơi" at bounding box center [965, 202] width 9 height 9
checkbox input "true"
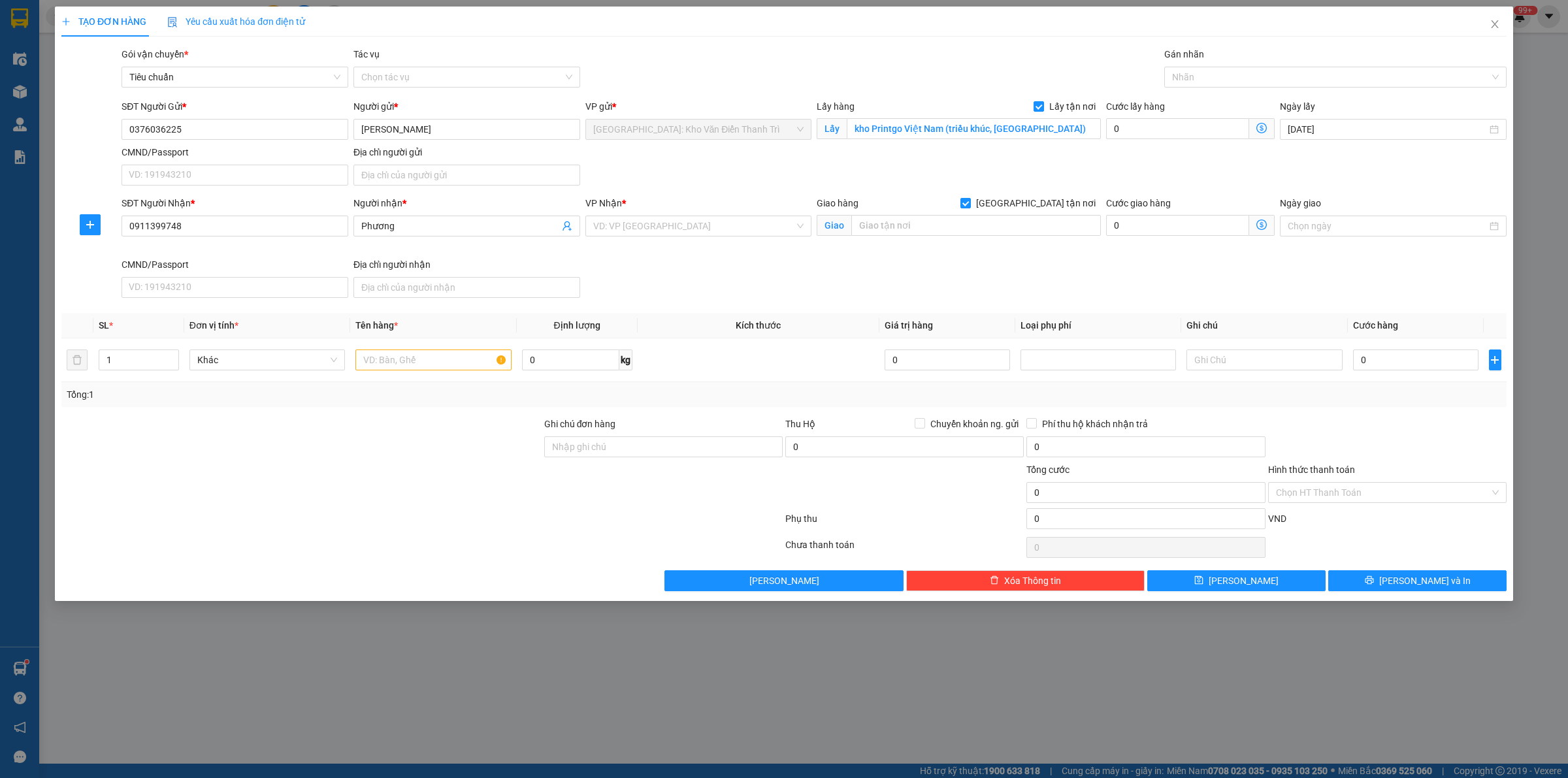
click at [882, 67] on div "Gói vận chuyển * Tiêu chuẩn Tác vụ Chọn tác vụ Gán nhãn Nhãn" at bounding box center [814, 69] width 1390 height 46
click at [988, 232] on input "text" at bounding box center [976, 225] width 249 height 21
paste input "2a [PERSON_NAME], [PERSON_NAME], [GEOGRAPHIC_DATA] [GEOGRAPHIC_DATA]"
type input "2a [PERSON_NAME], [PERSON_NAME], [GEOGRAPHIC_DATA] [GEOGRAPHIC_DATA]"
click at [690, 229] on input "search" at bounding box center [693, 226] width 202 height 20
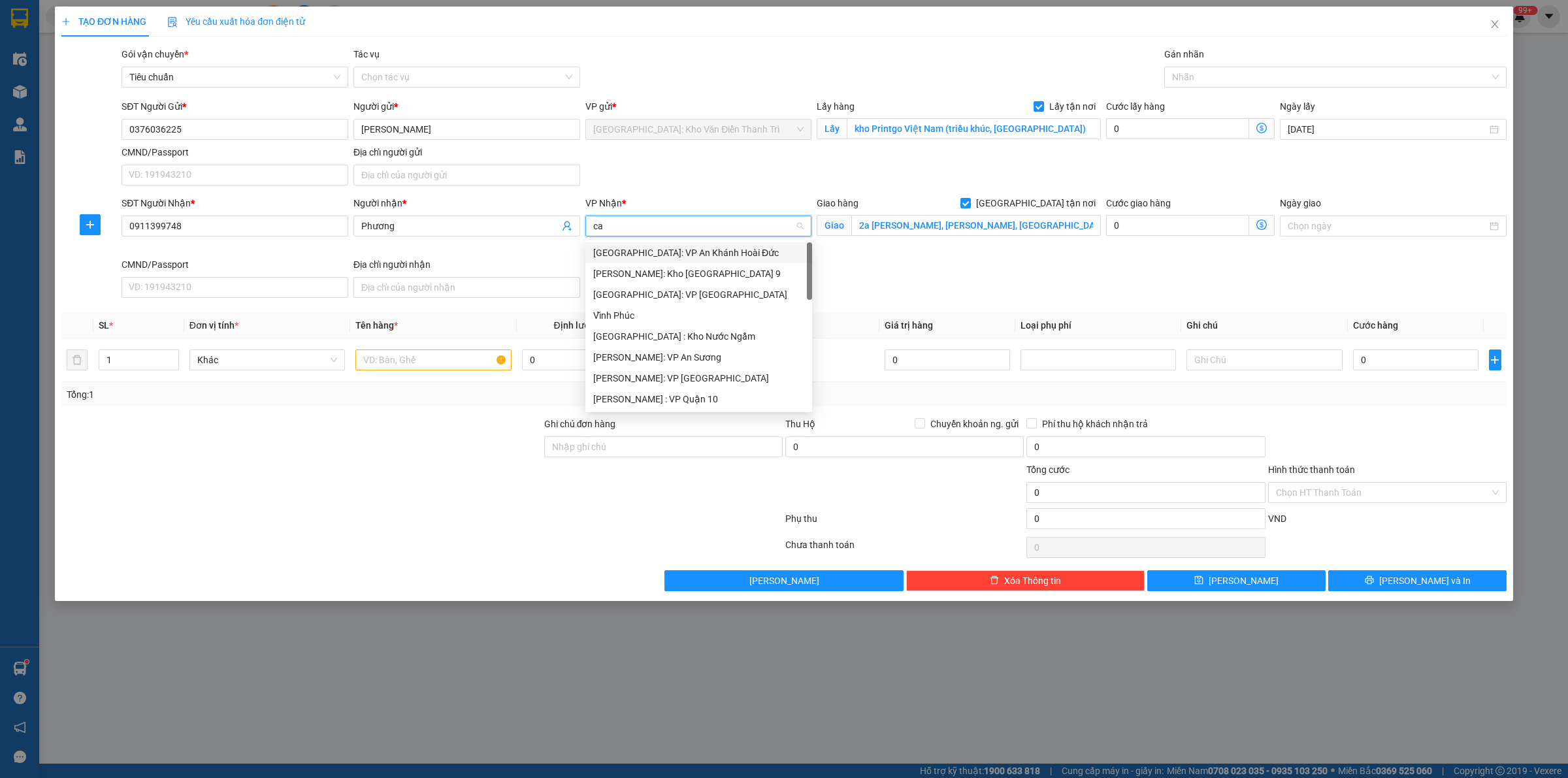
type input "can"
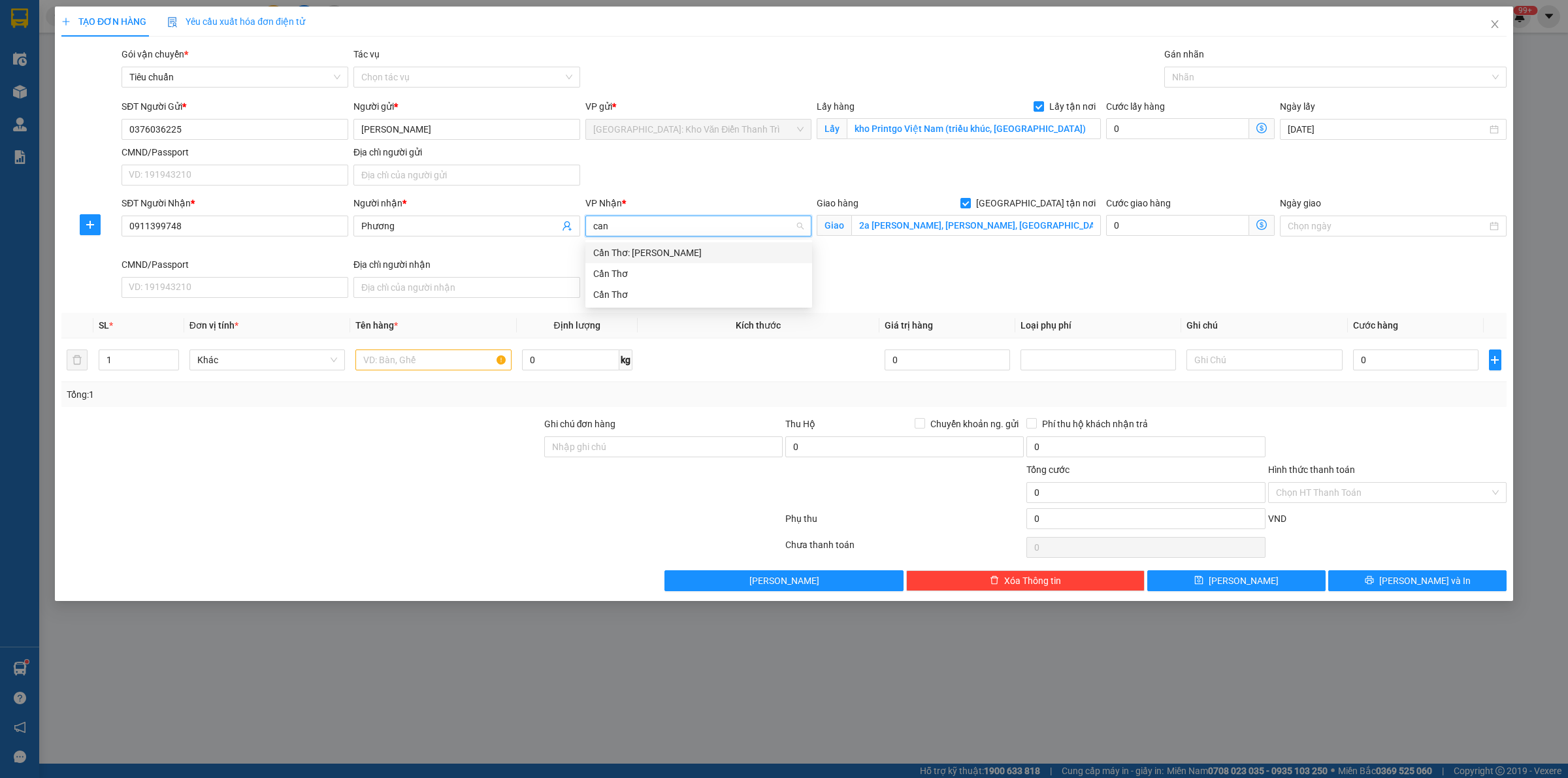
click at [663, 259] on div "Cần Thơ: [PERSON_NAME]" at bounding box center [698, 252] width 211 height 14
drag, startPoint x: 882, startPoint y: 89, endPoint x: 1177, endPoint y: 103, distance: 295.3
click at [882, 88] on div "Gói vận chuyển * Tiêu chuẩn Tác vụ Chọn tác vụ Gán nhãn Nhãn" at bounding box center [814, 69] width 1390 height 46
click at [1212, 82] on div at bounding box center [1329, 77] width 323 height 16
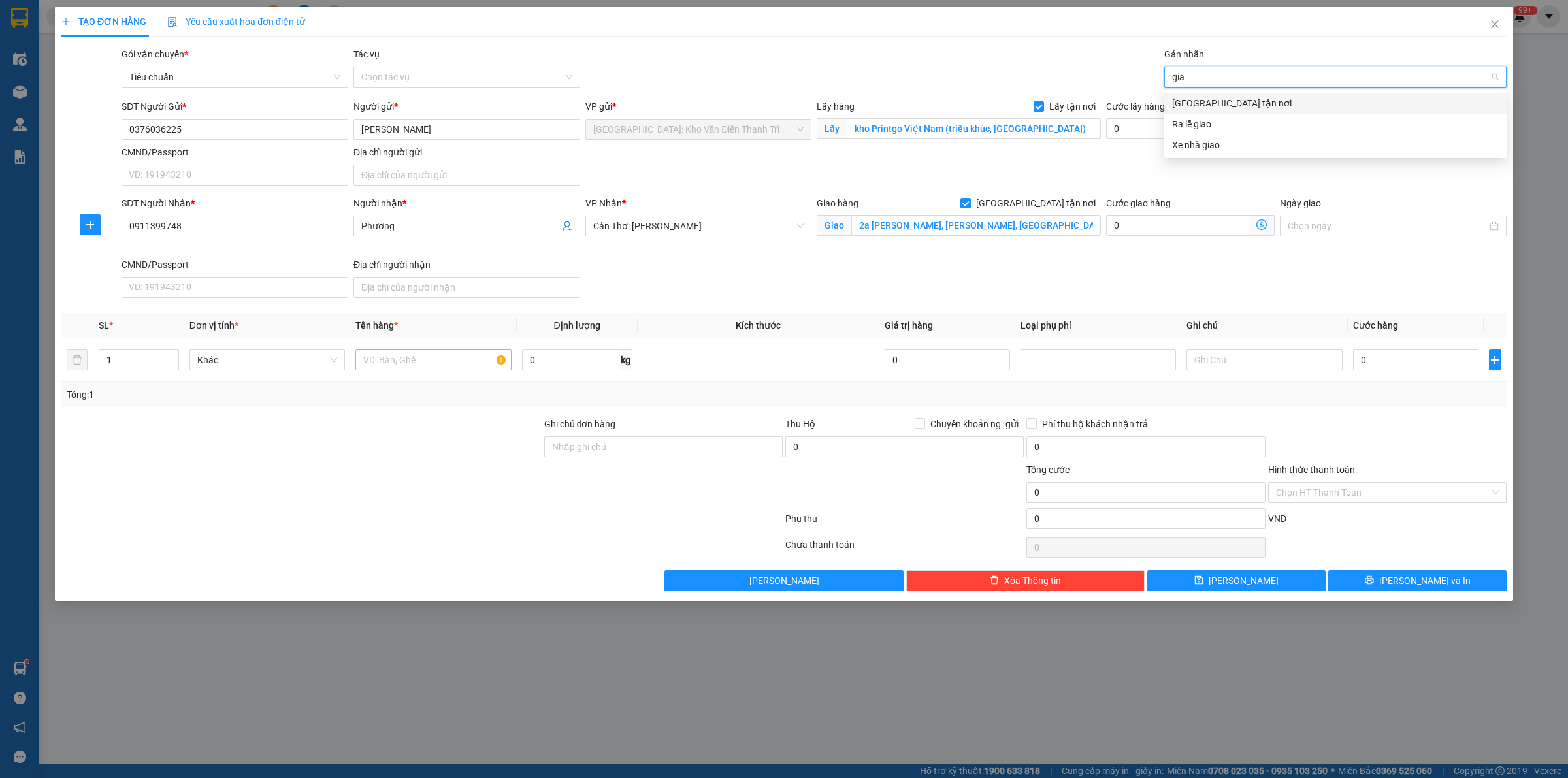
type input "giao"
click at [1210, 101] on div "[GEOGRAPHIC_DATA] tận nơi" at bounding box center [1335, 102] width 326 height 14
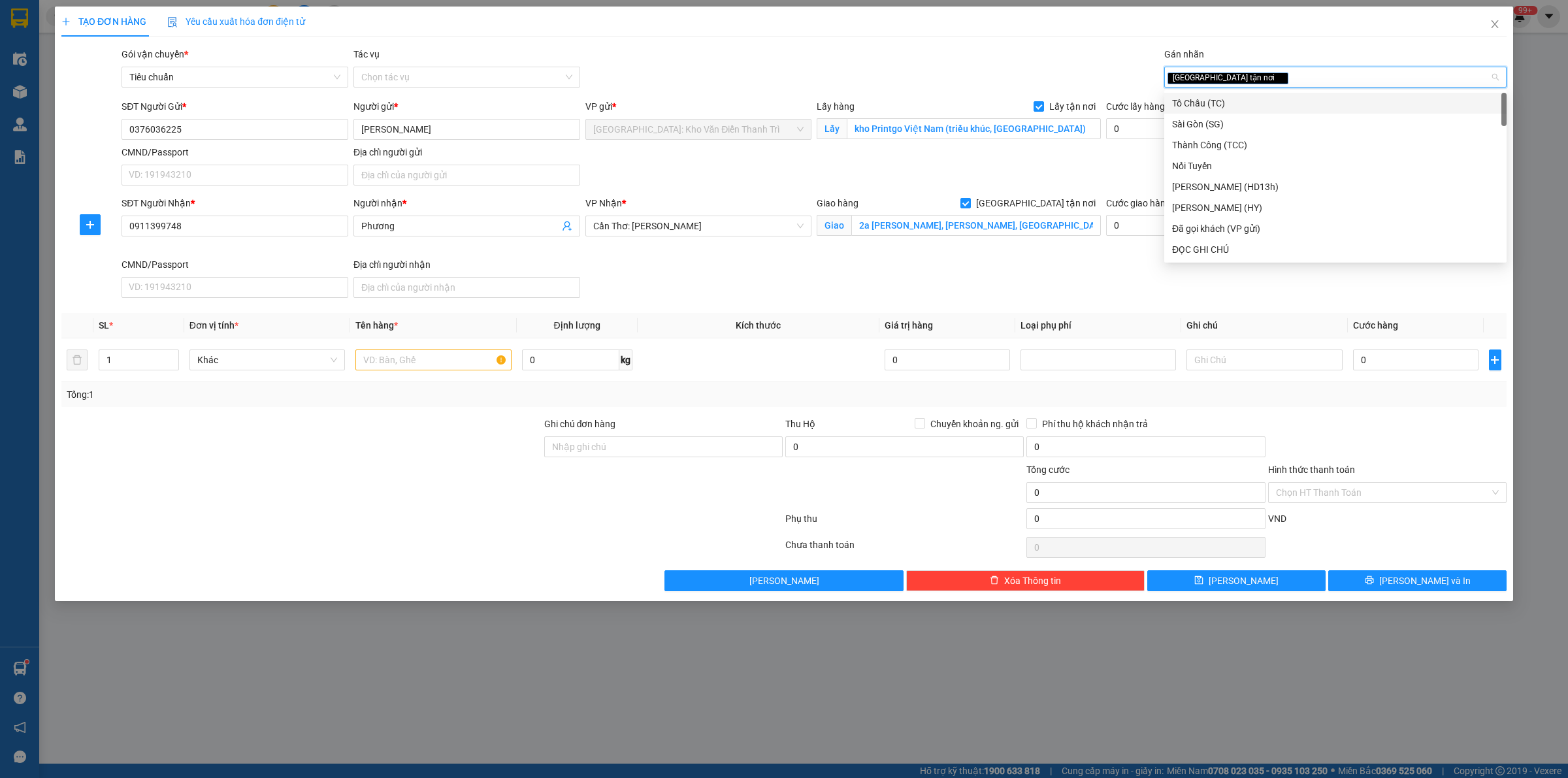
click at [782, 73] on div "Gói vận chuyển * Tiêu chuẩn Tác vụ Chọn tác vụ Gán nhãn Giao tận nơi" at bounding box center [814, 69] width 1390 height 46
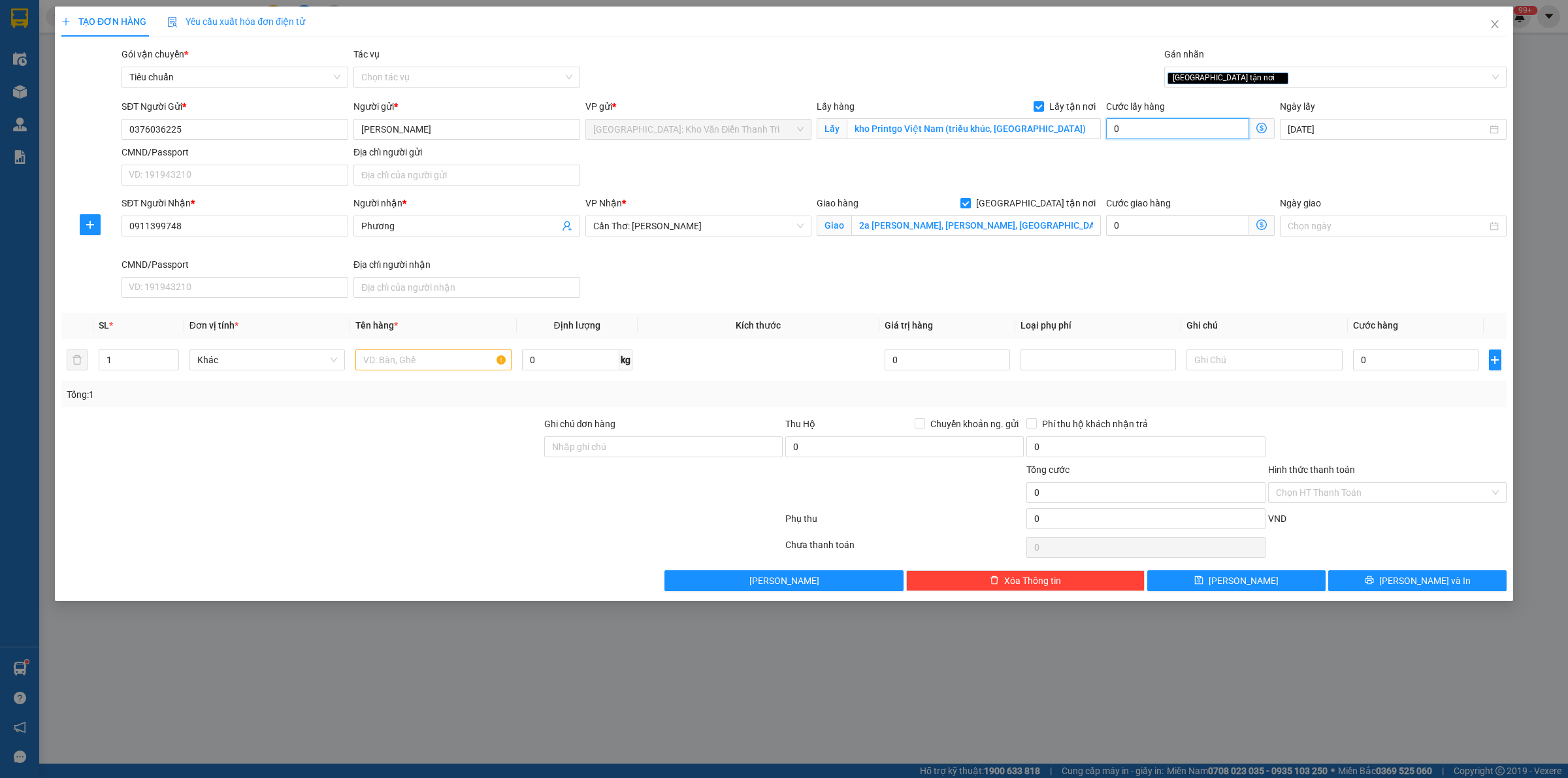
click at [1176, 134] on input "0" at bounding box center [1177, 128] width 143 height 21
type input "1"
type input "10"
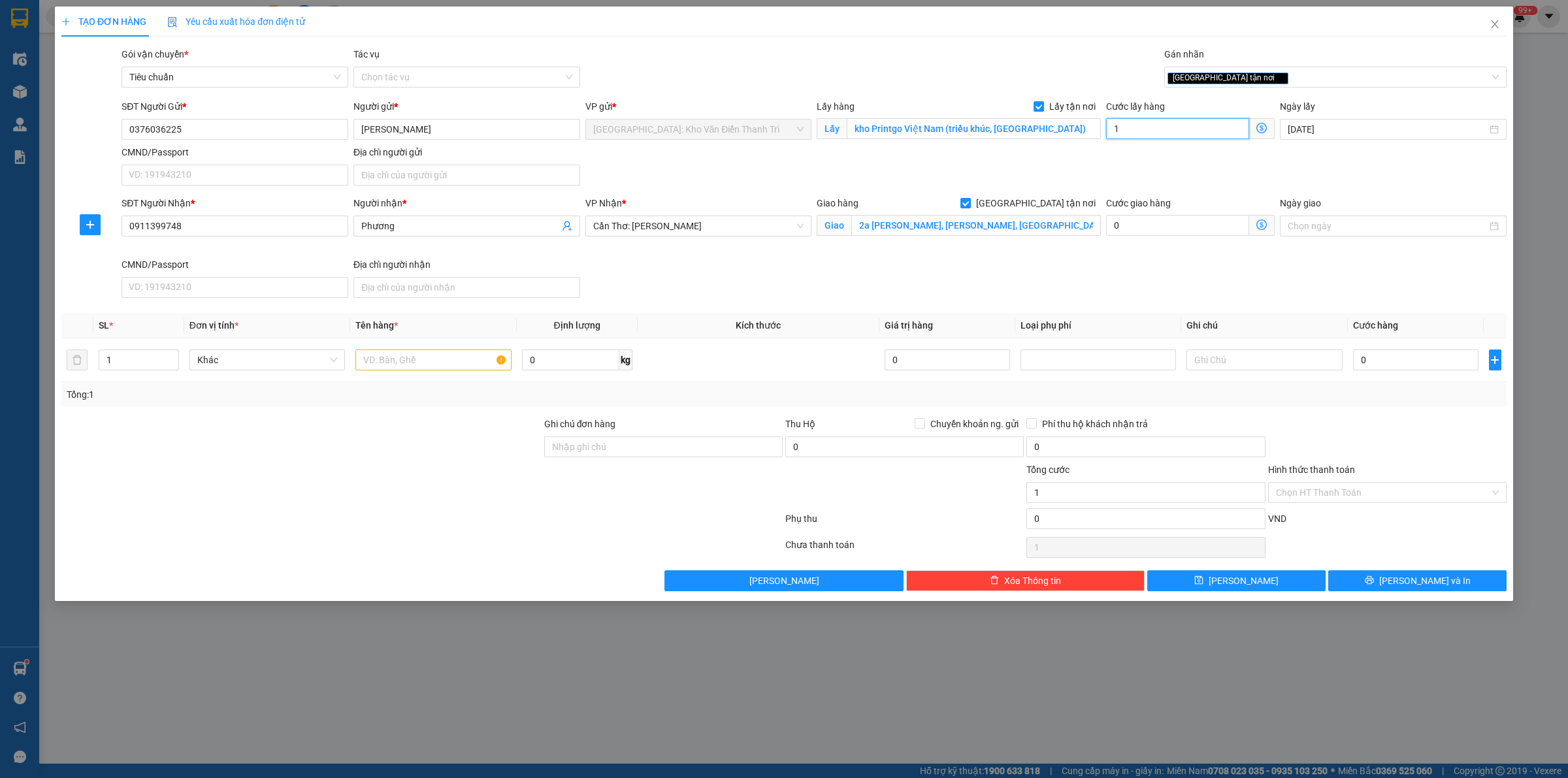
type input "10"
type input "100"
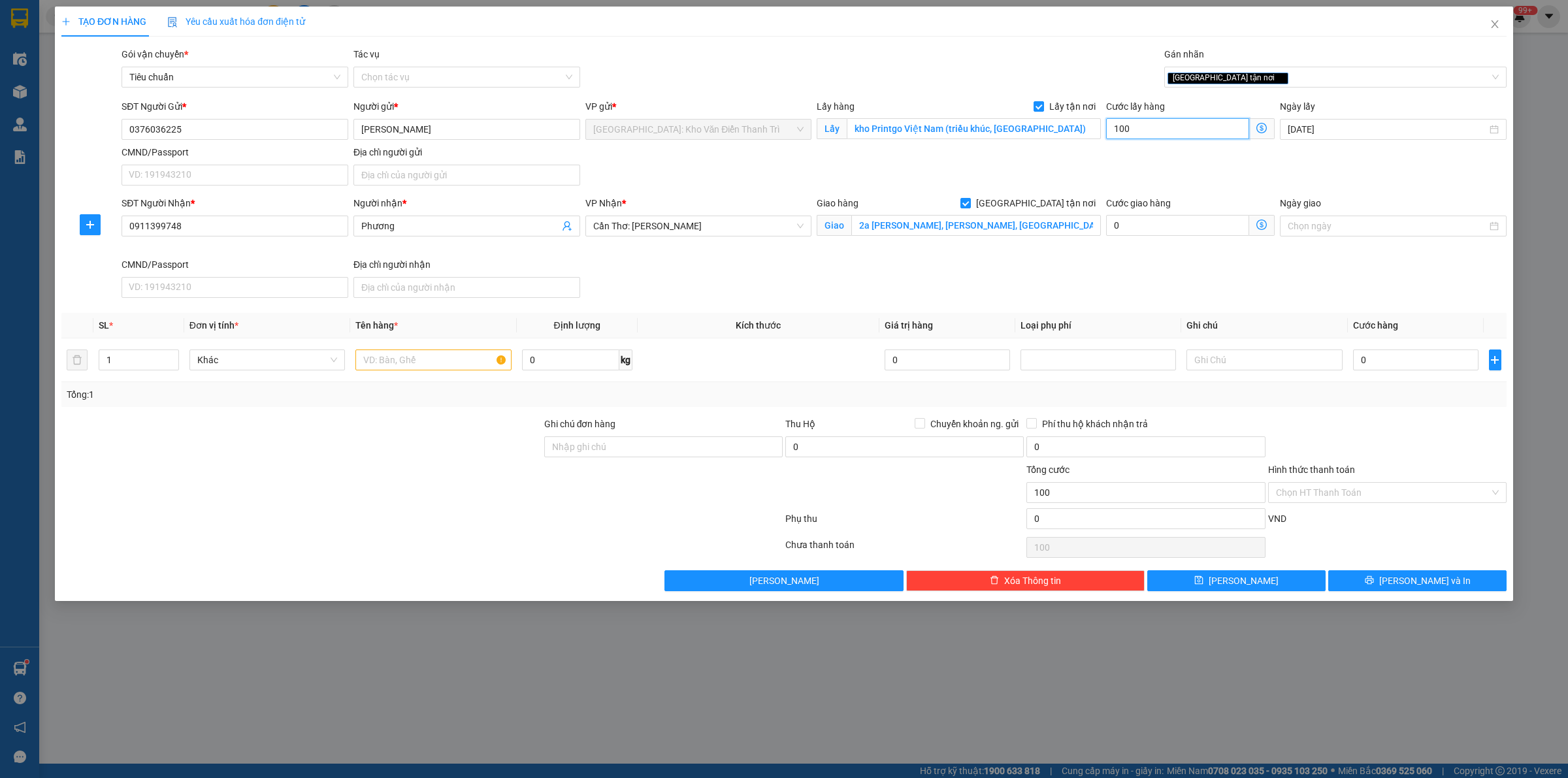
type input "1.000"
type input "10.000"
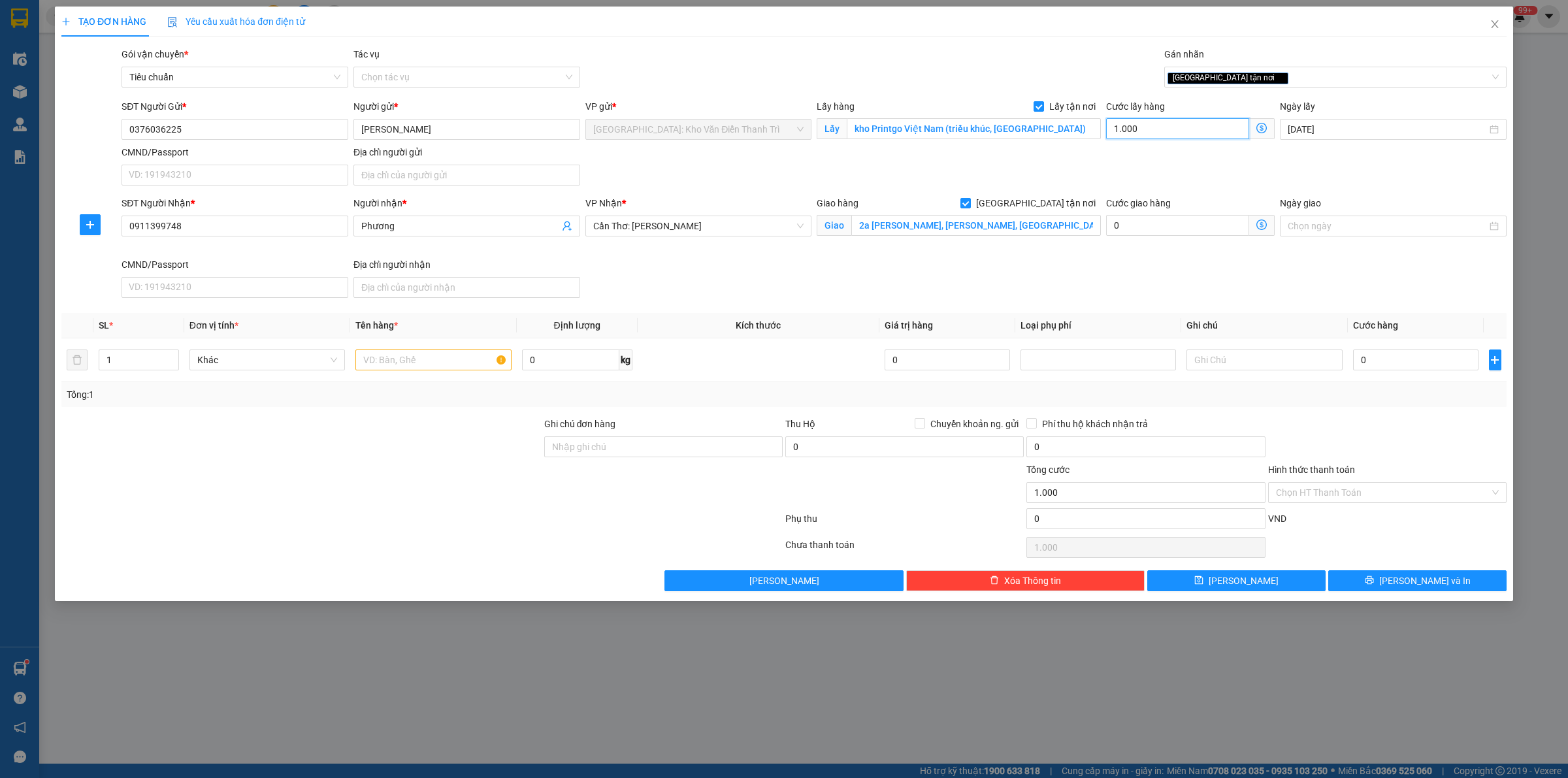
type input "10.000"
type input "100.000"
click at [1383, 365] on input "0" at bounding box center [1416, 360] width 126 height 21
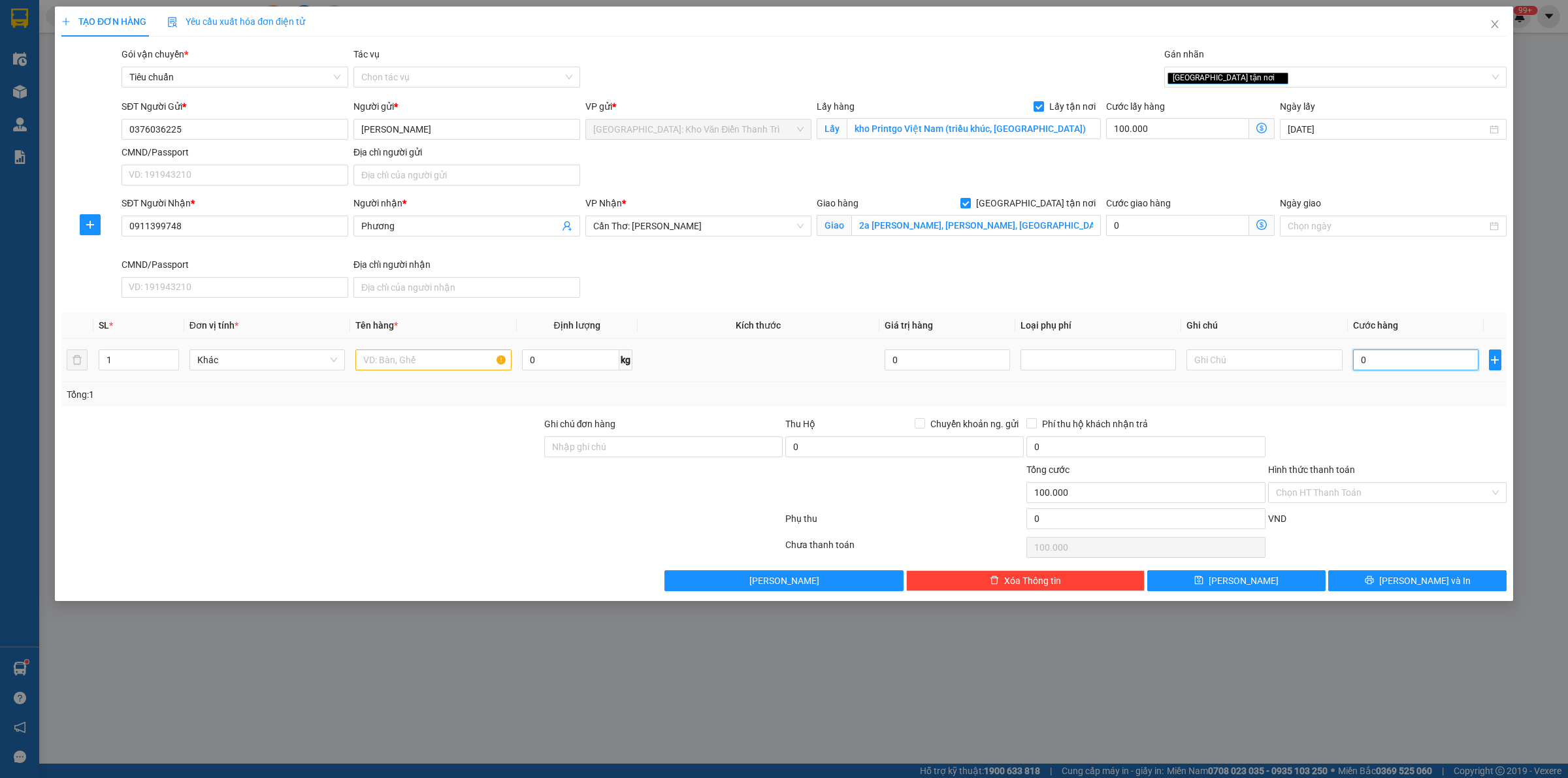
type input "9"
type input "100.009"
type input "97"
type input "100.097"
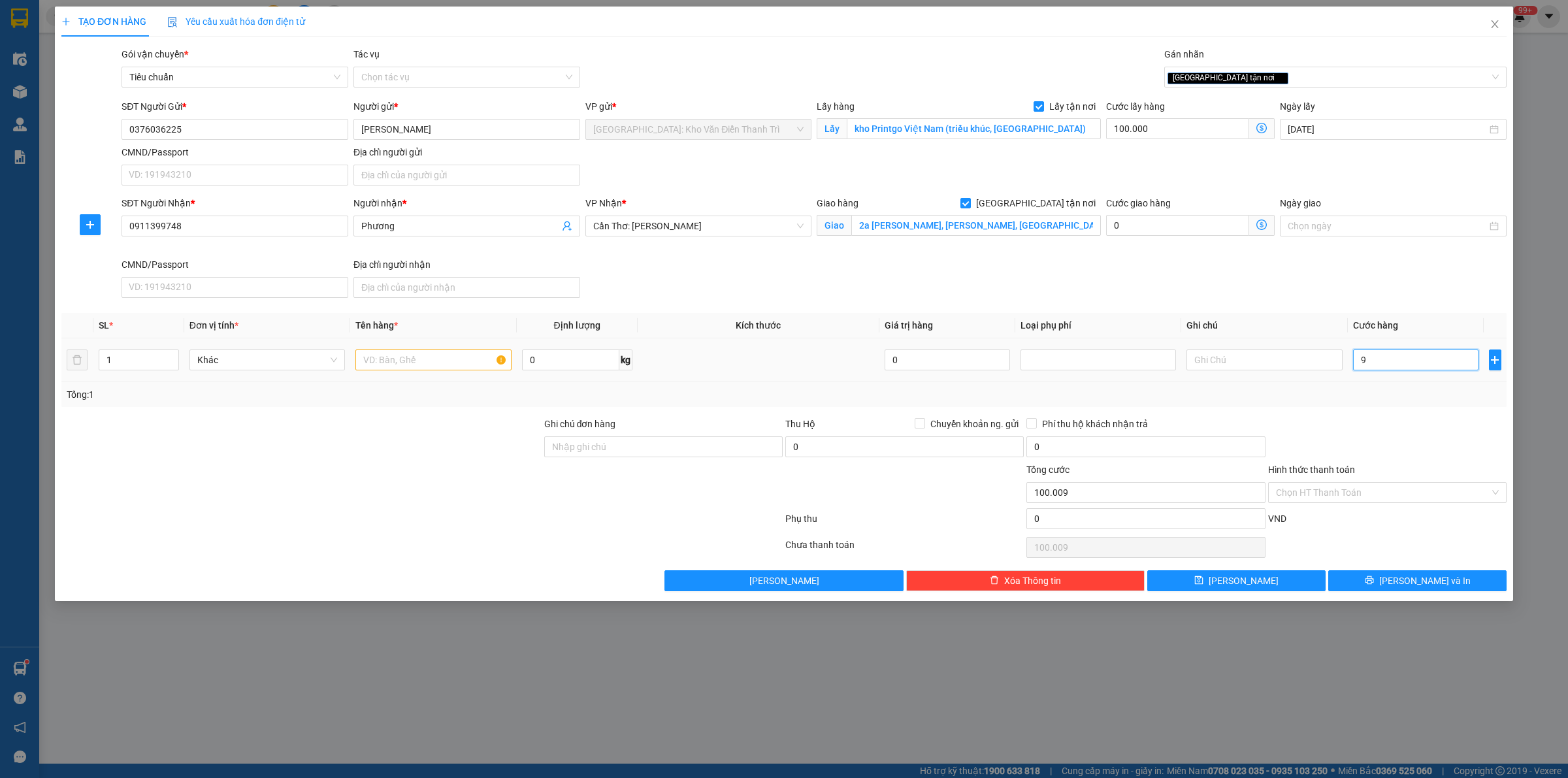
type input "100.097"
type input "970"
type input "100.970"
type input "9.700"
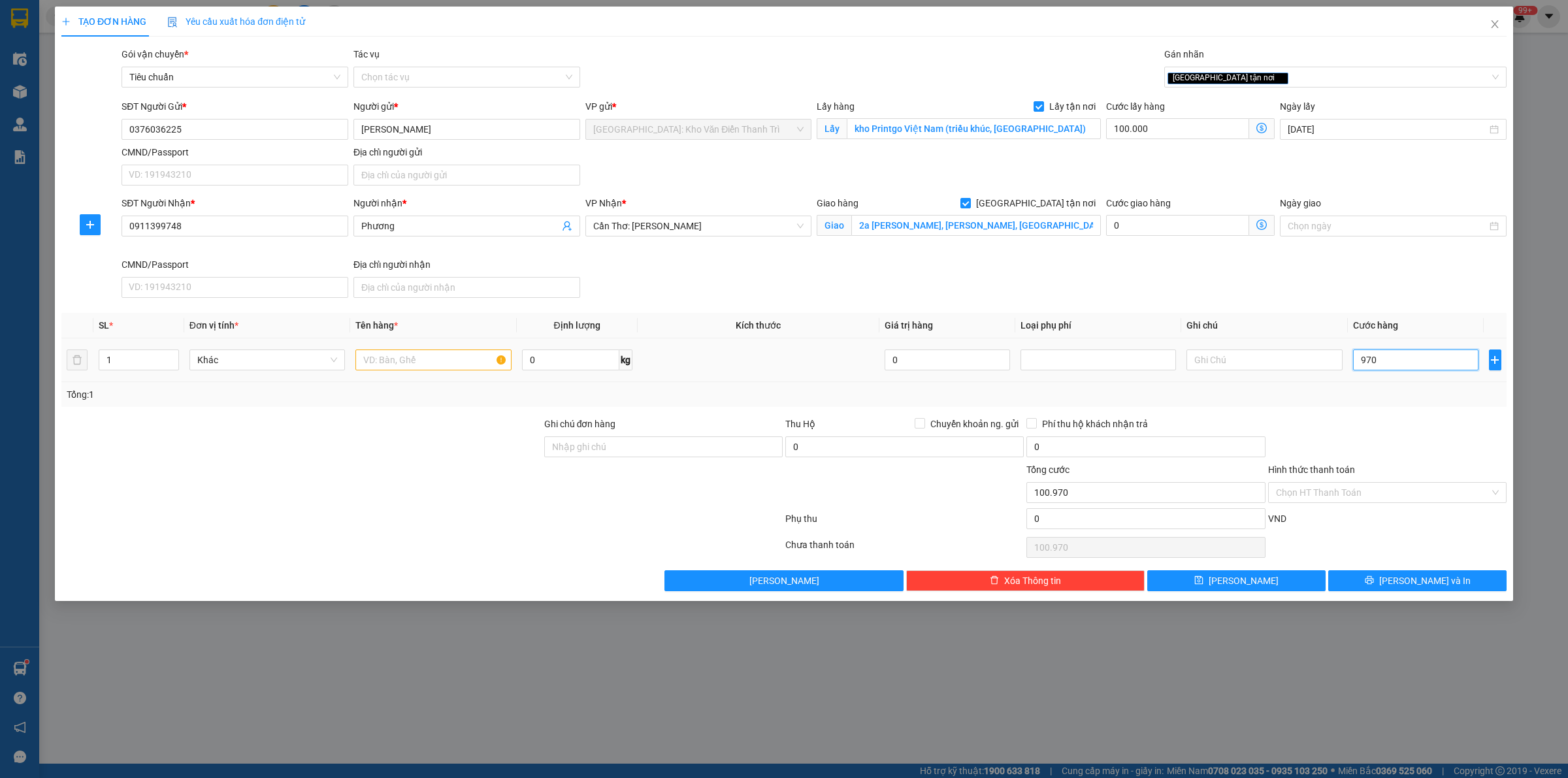
type input "109.700"
type input "97.000"
type input "197.000"
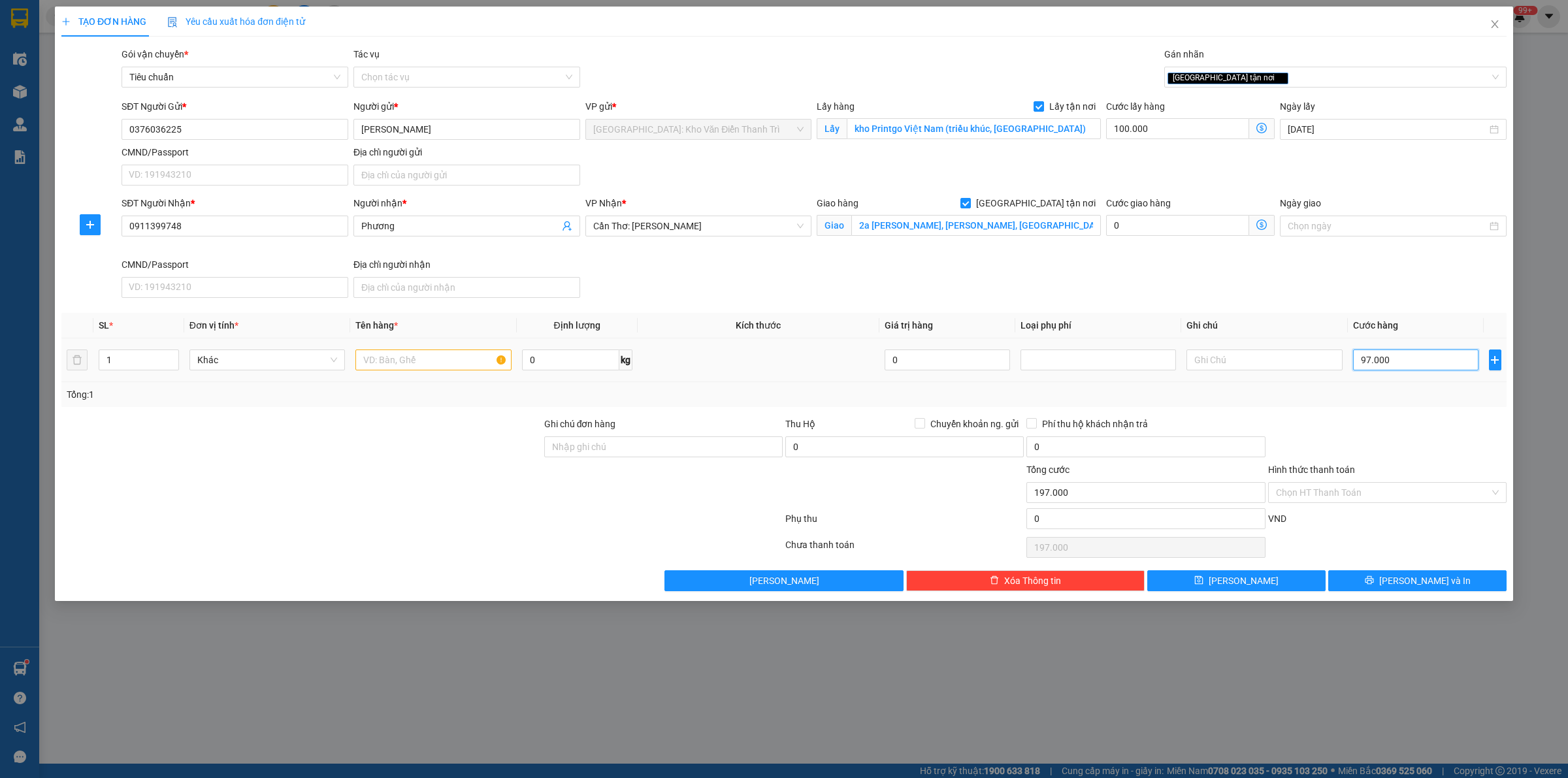
type input "970.000"
type input "1.070.000"
type input "970.000"
click at [443, 365] on input "text" at bounding box center [433, 360] width 156 height 21
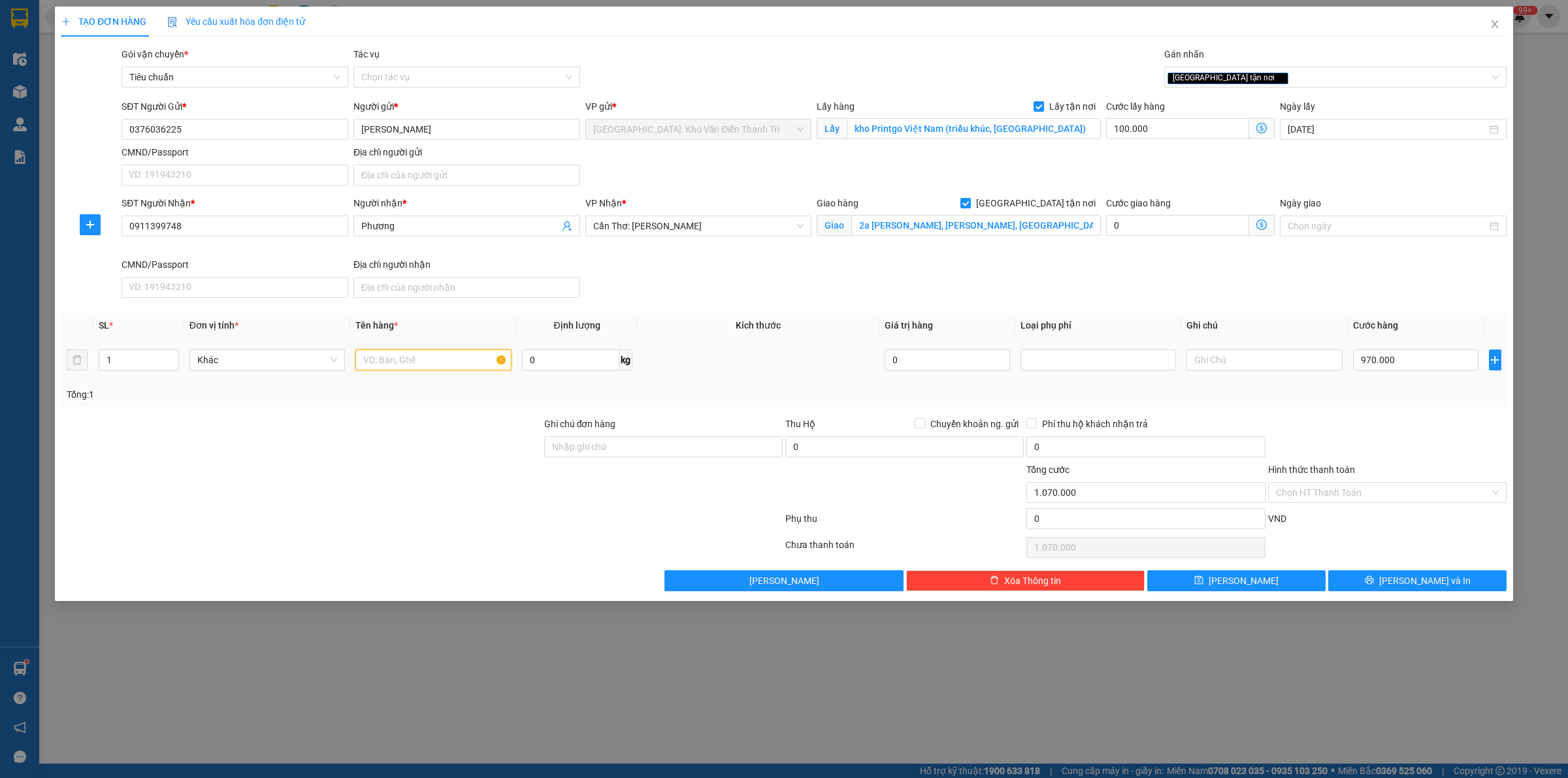
paste input "6 kiện hộp"
type input "6 kiện hộp a sinh đón triều khúc"
click at [1252, 585] on button "[PERSON_NAME]" at bounding box center [1236, 580] width 178 height 21
checkbox input "false"
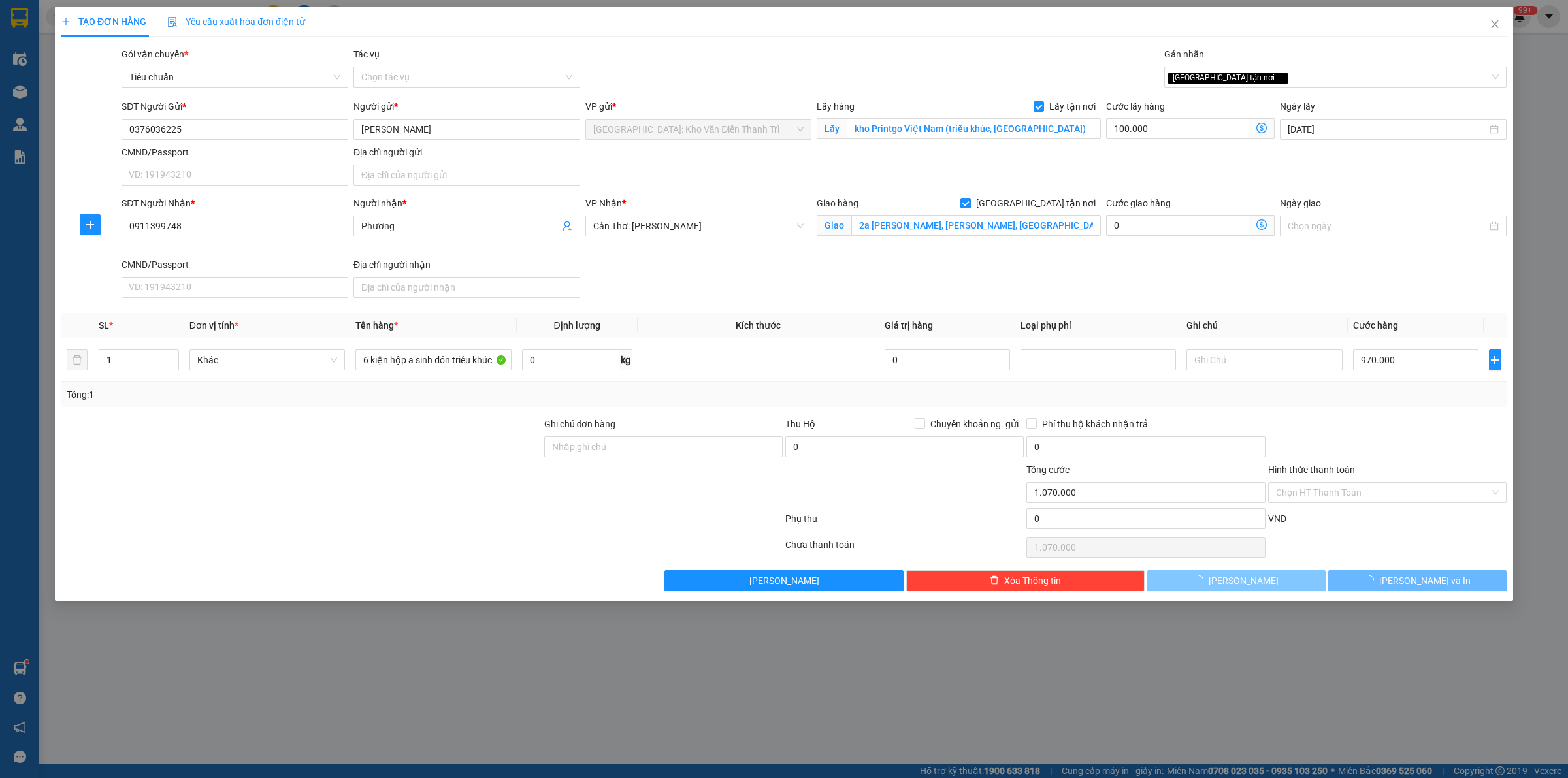
type input "0"
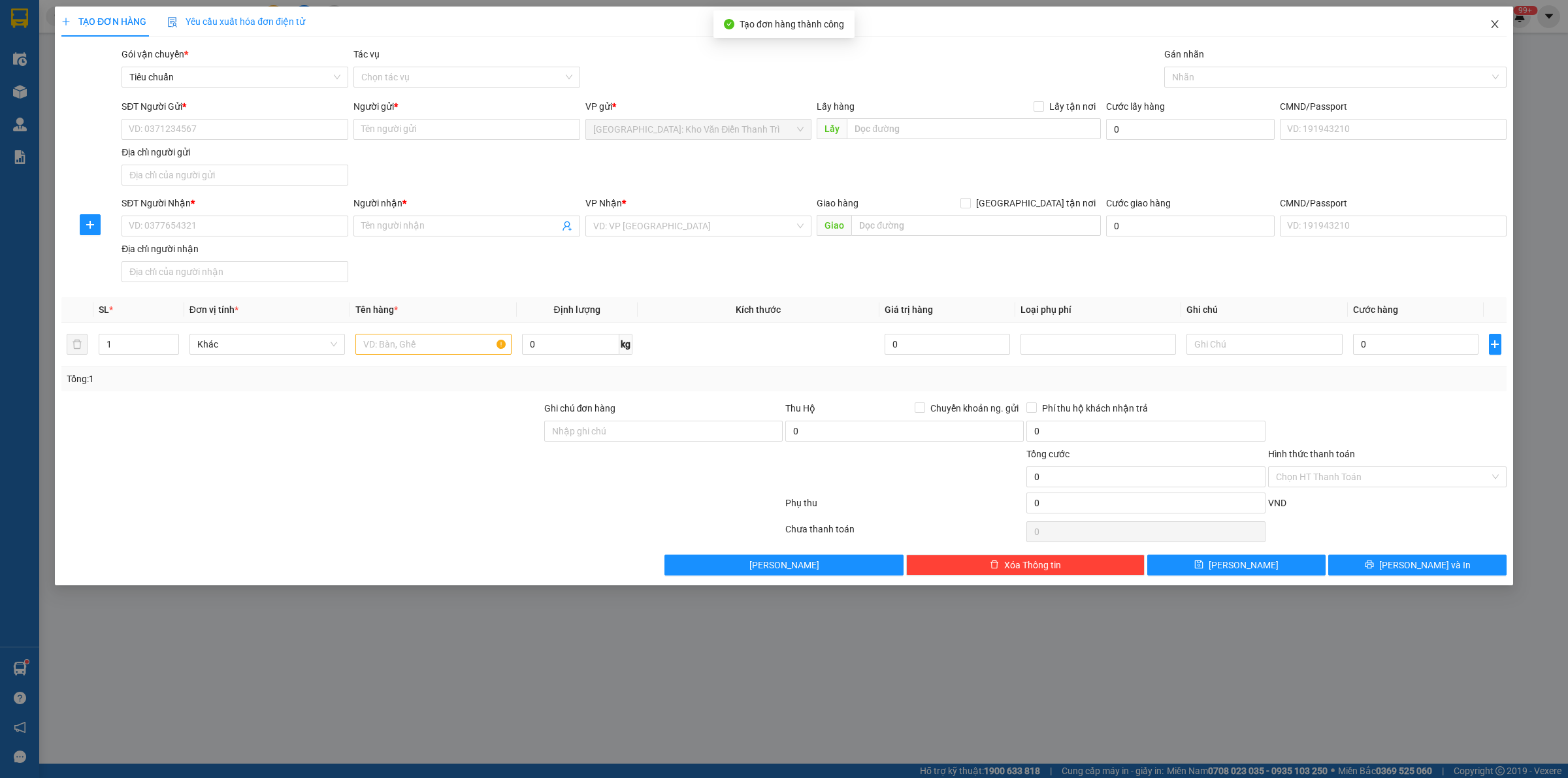
click at [1496, 27] on icon "close" at bounding box center [1494, 23] width 10 height 10
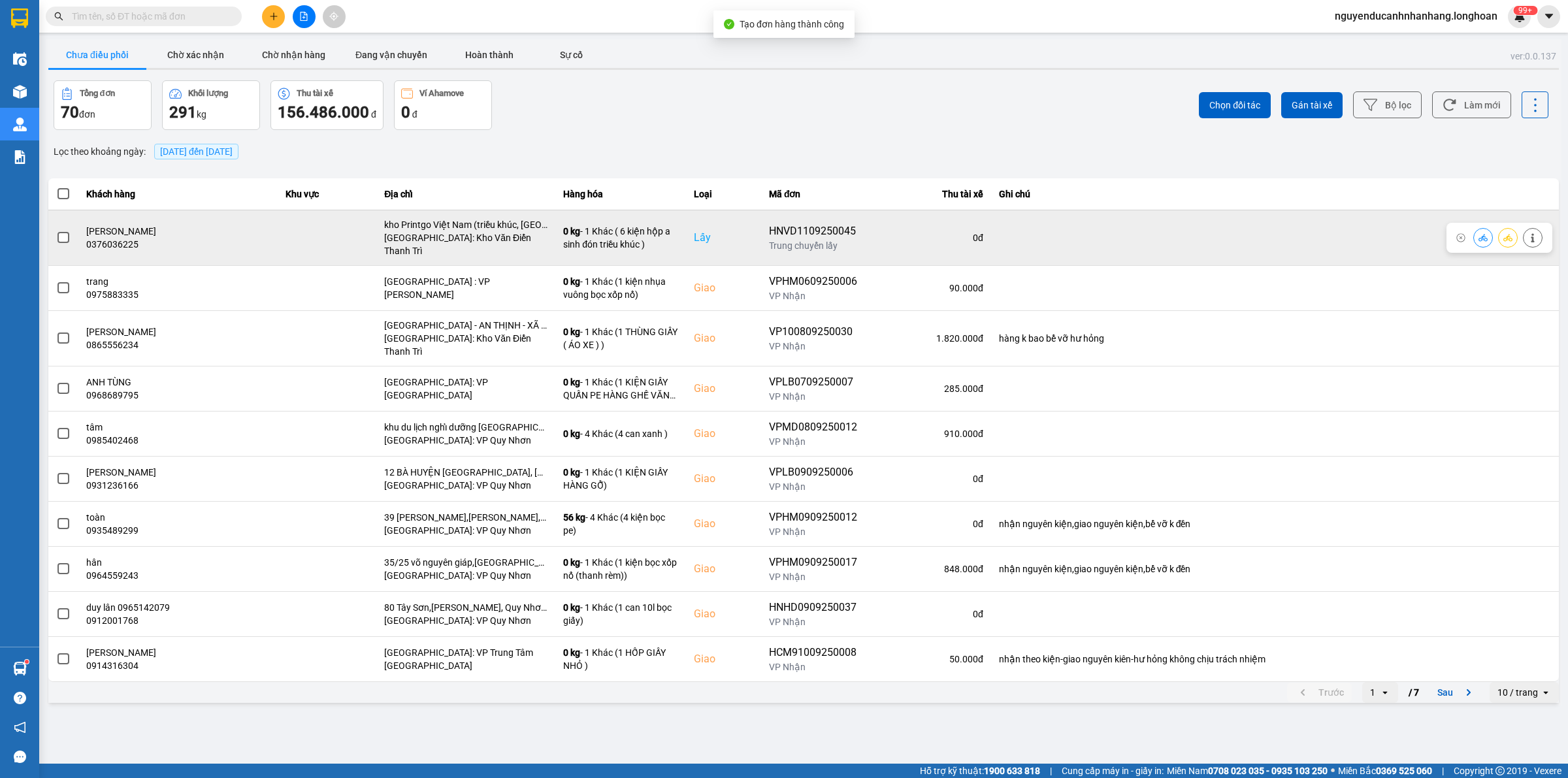
click at [1510, 233] on icon at bounding box center [1508, 238] width 9 height 9
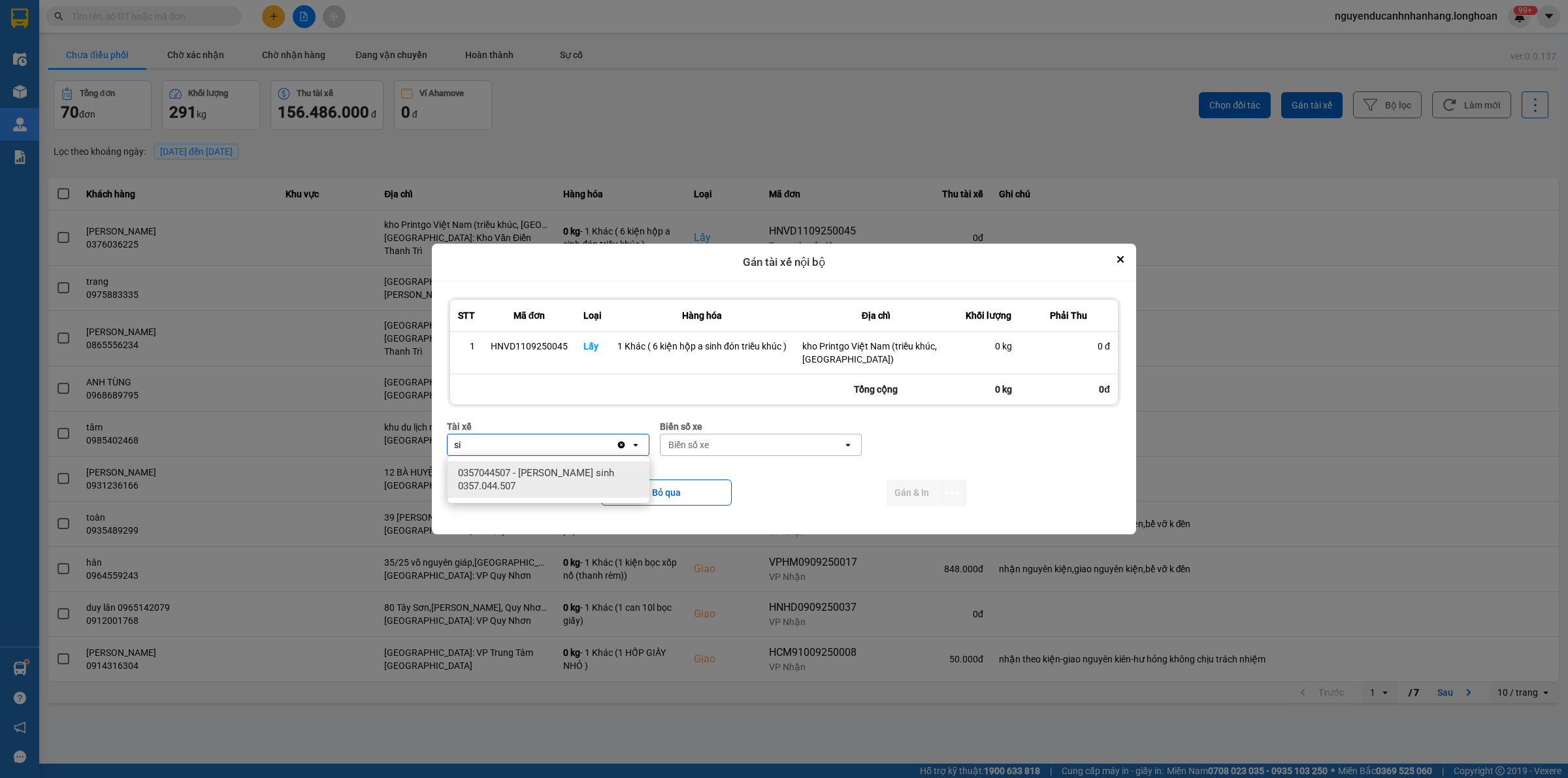
type input "si"
drag, startPoint x: 614, startPoint y: 468, endPoint x: 739, endPoint y: 446, distance: 126.9
click at [614, 469] on span "0357044507 - [PERSON_NAME] sinh 0357.044.507" at bounding box center [550, 479] width 187 height 26
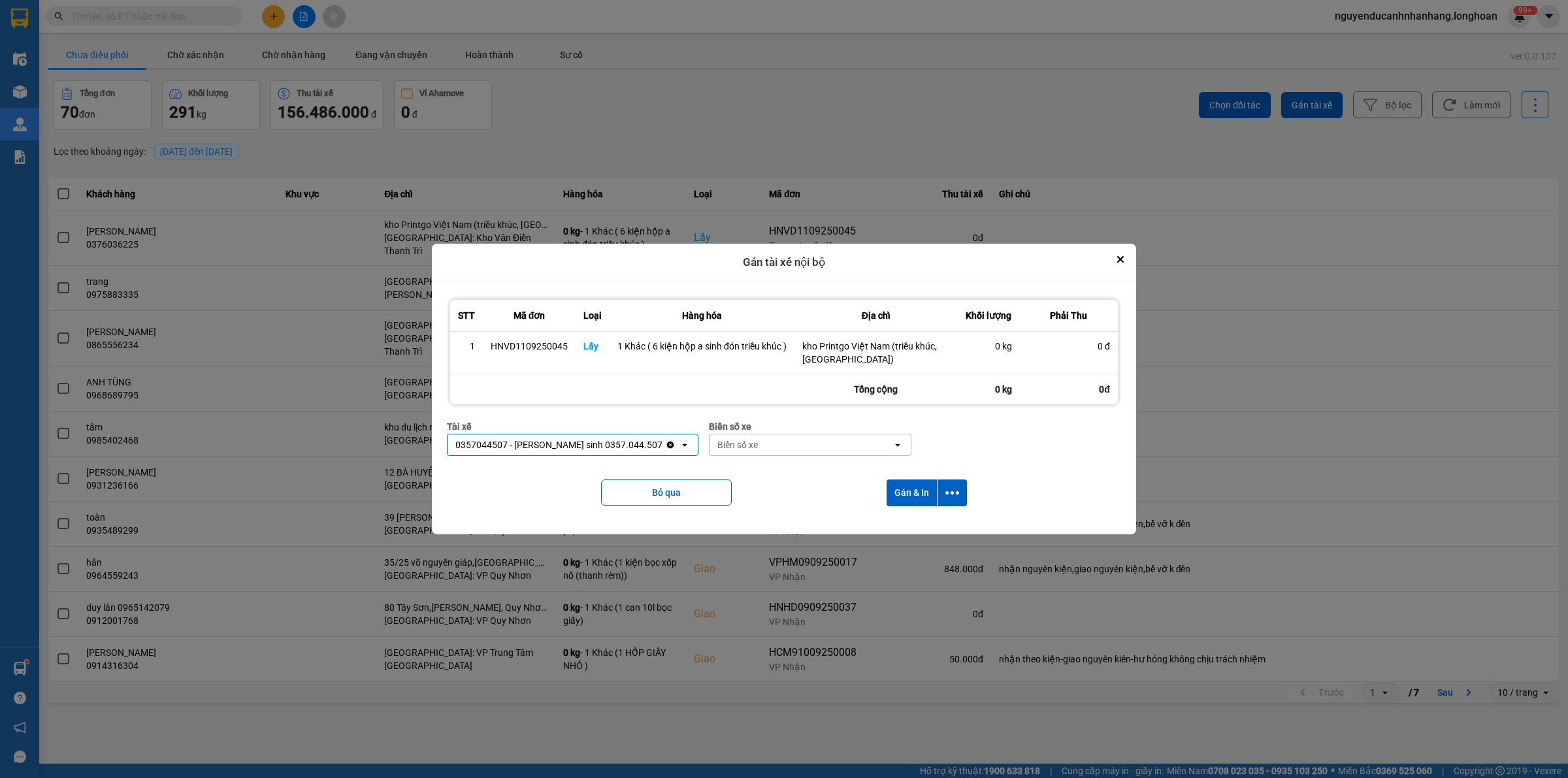
click at [748, 444] on div "Biển số xe" at bounding box center [800, 444] width 183 height 21
type input "71"
click at [727, 471] on div "29E-139.71" at bounding box center [766, 472] width 202 height 23
click at [955, 493] on icon "dialog" at bounding box center [952, 492] width 14 height 14
click at [931, 529] on div "Chỉ gán tài" at bounding box center [917, 529] width 77 height 13
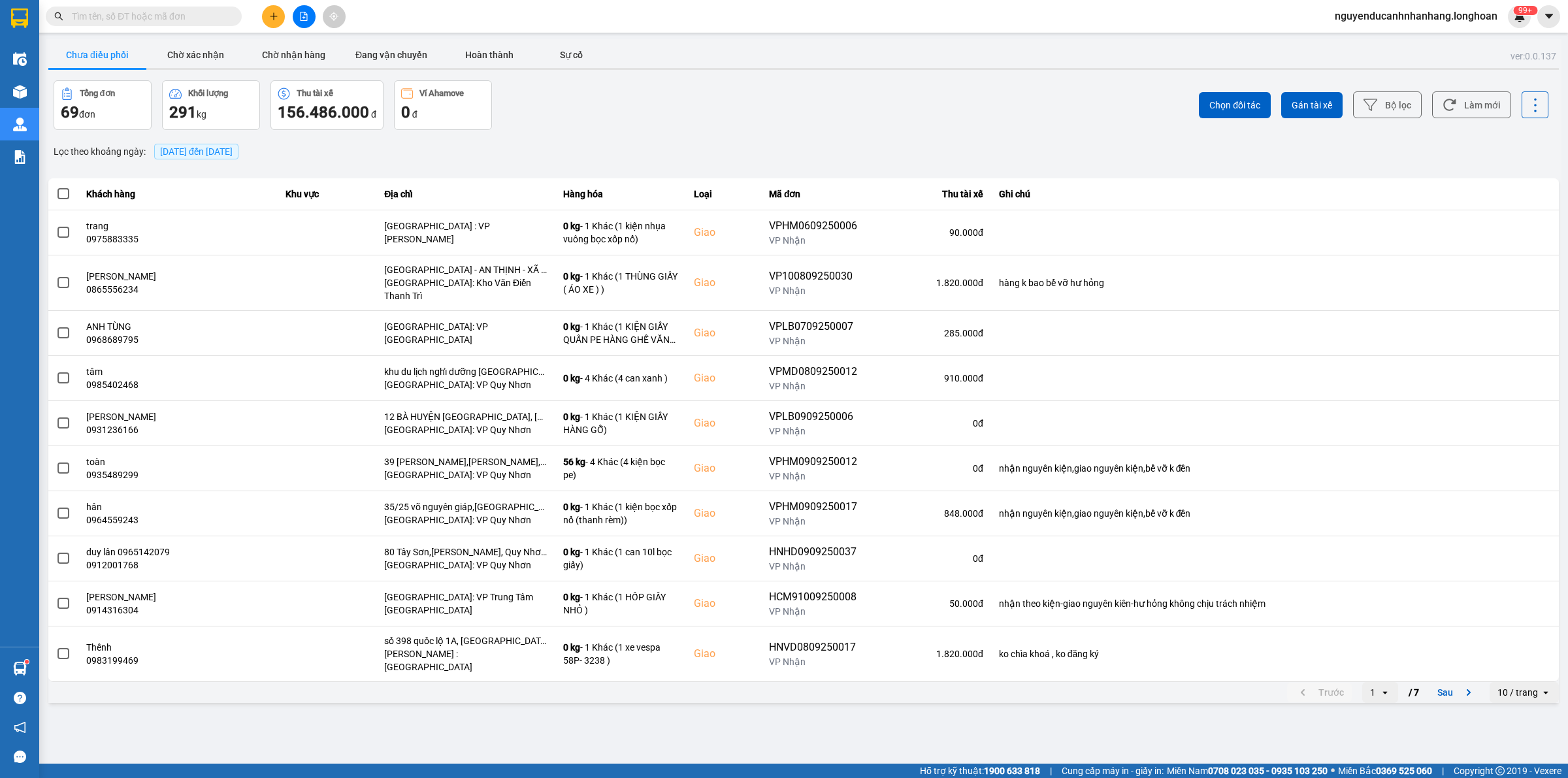
click at [275, 12] on icon "plus" at bounding box center [274, 17] width 9 height 9
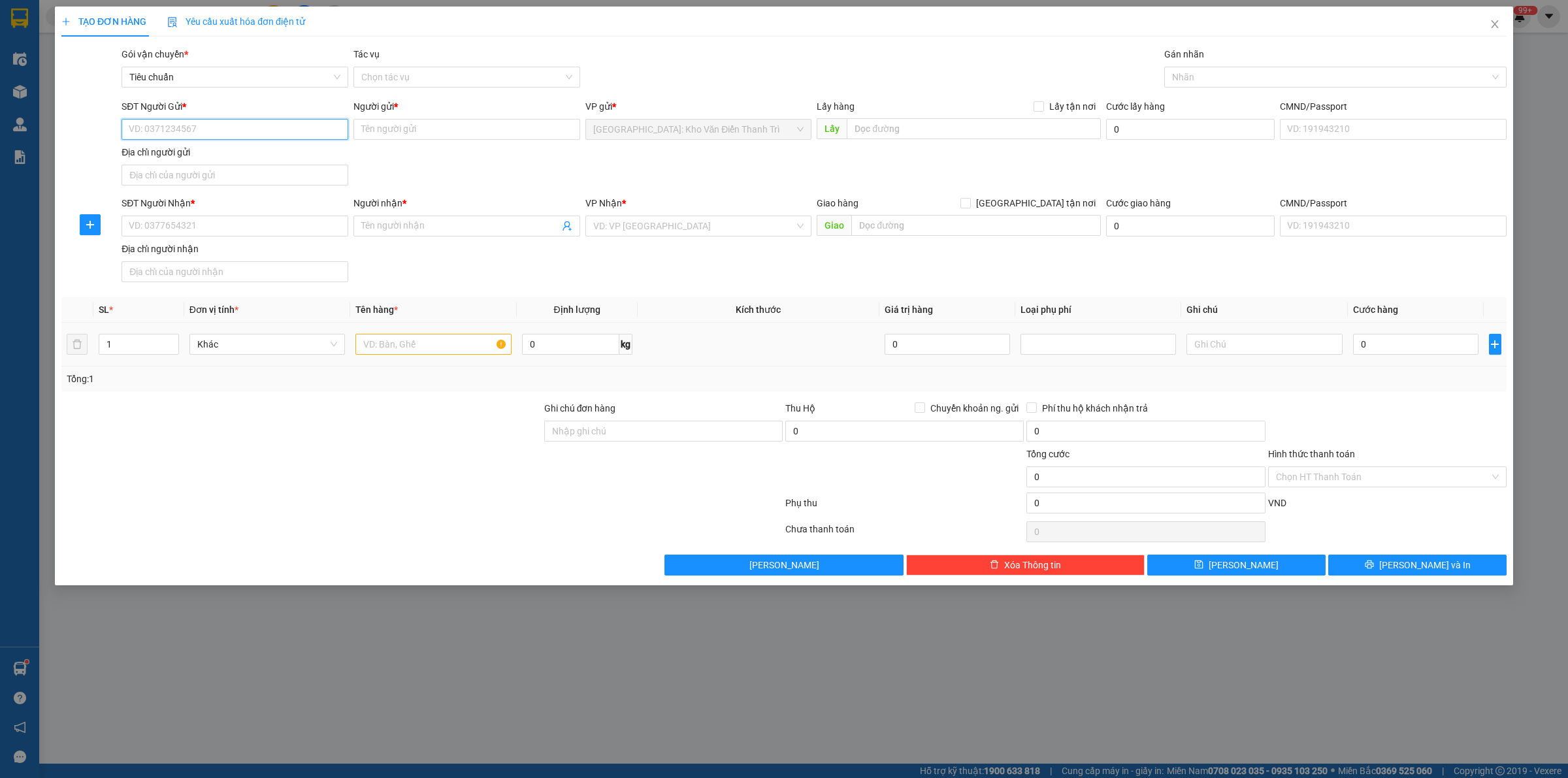
paste input "0963589599"
type input "0963589599"
click at [286, 233] on input "SĐT Người Nhận *" at bounding box center [235, 226] width 227 height 21
paste input "0932449300"
type input "0932449300"
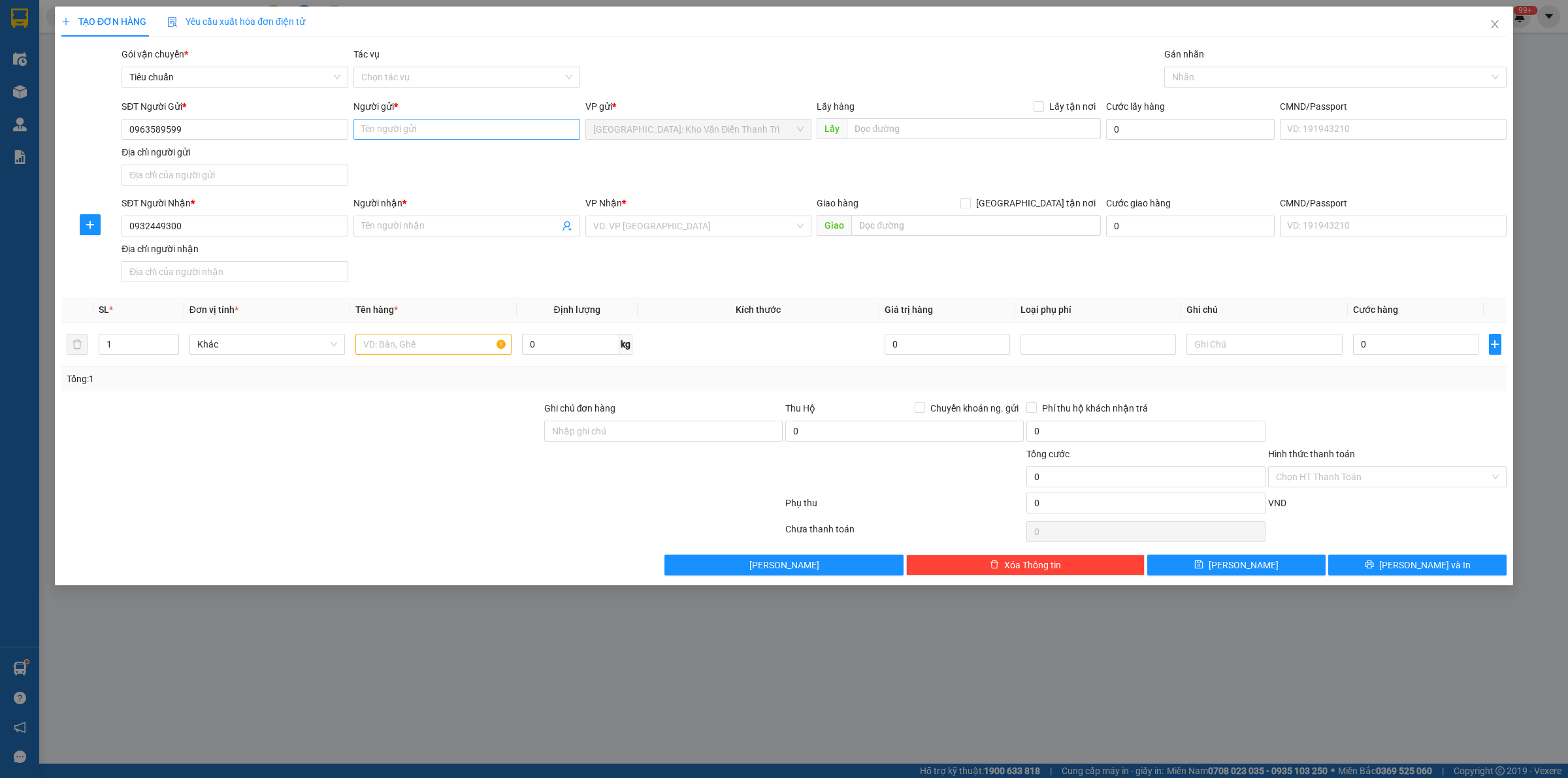
click at [388, 141] on div "Người gửi * Tên người gửi" at bounding box center [467, 122] width 227 height 46
click at [392, 134] on input "Người gửi *" at bounding box center [467, 129] width 227 height 21
paste input "KATA"
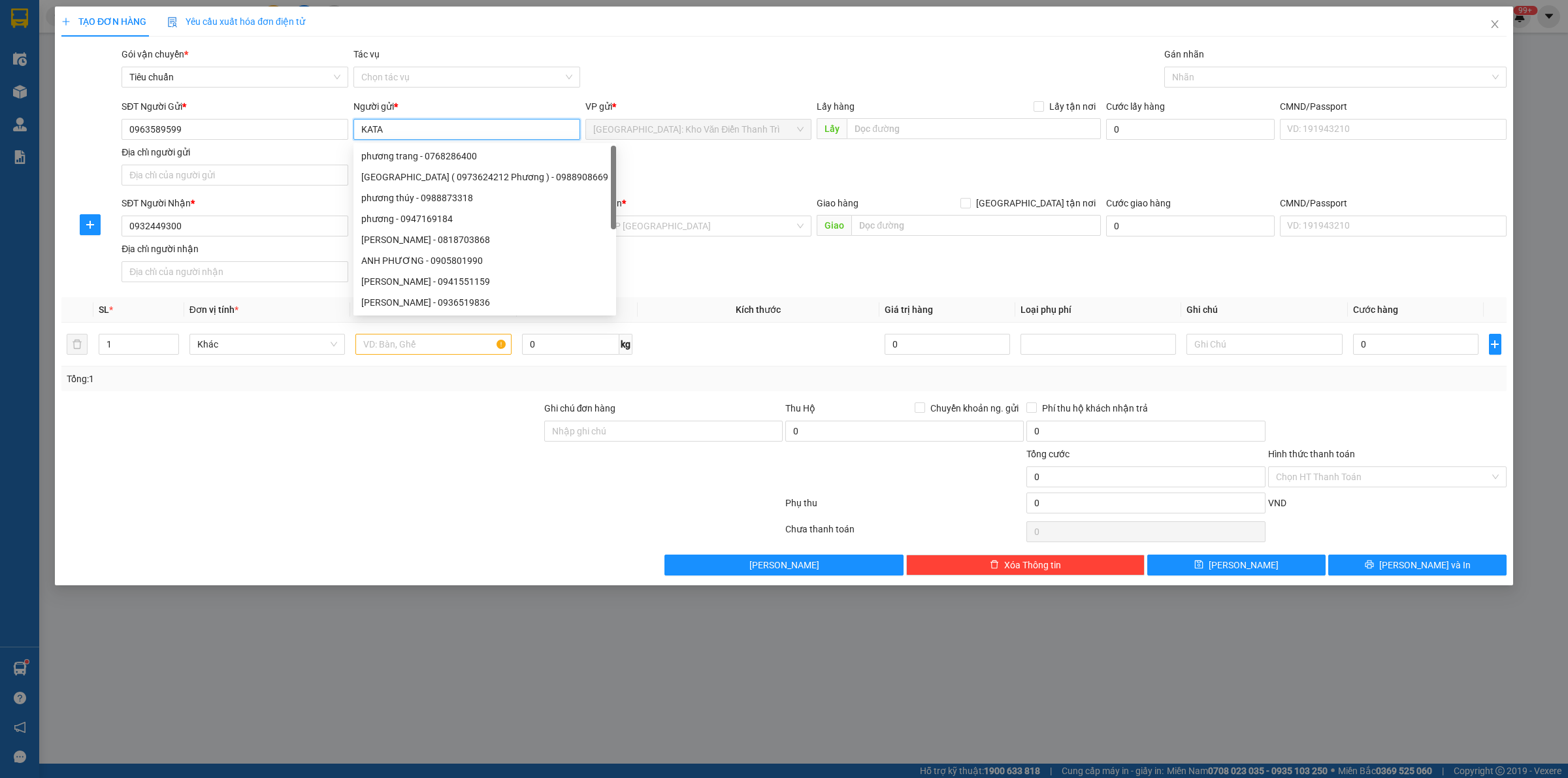
type input "KATA"
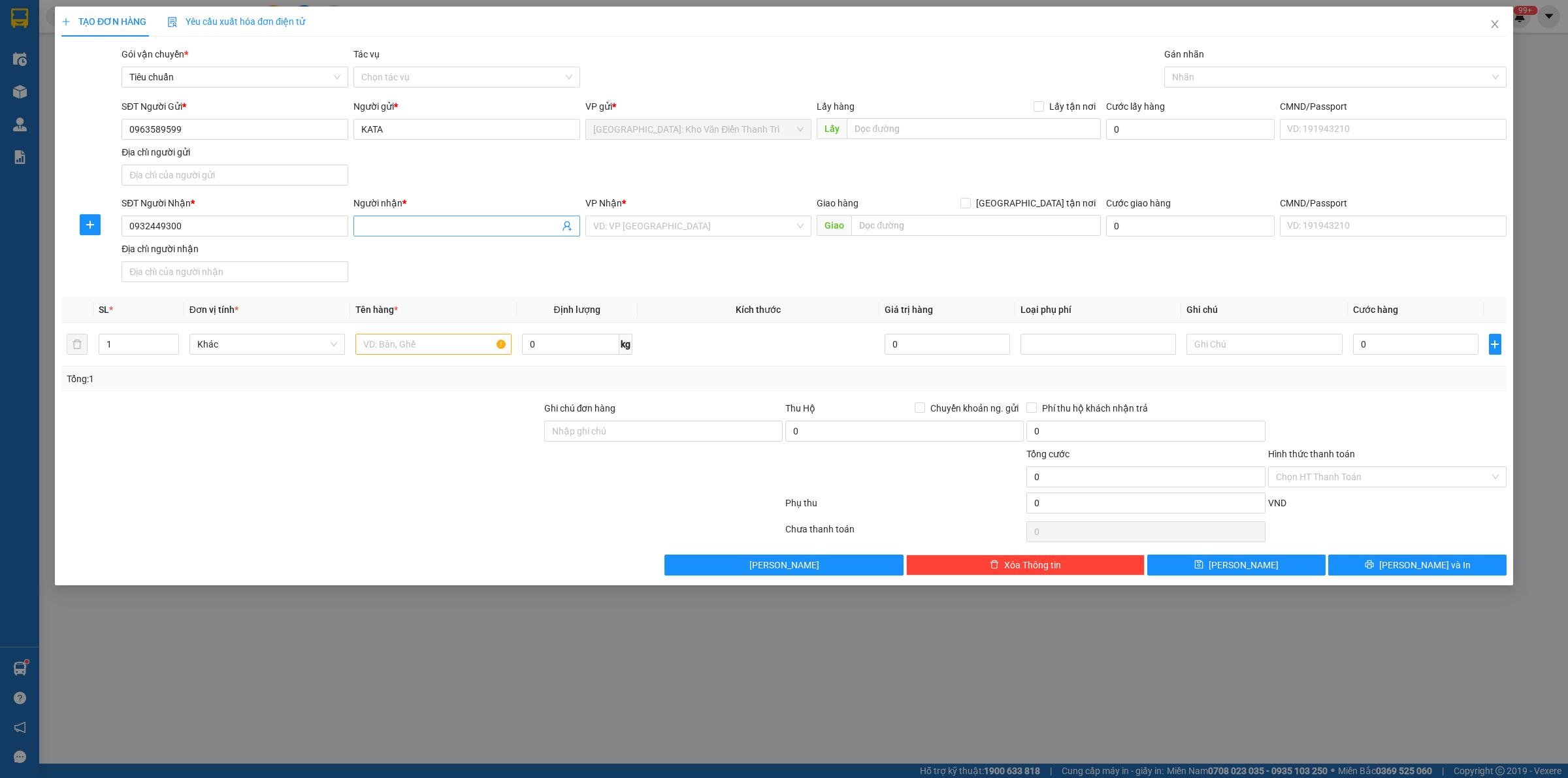
click at [488, 232] on input "Người nhận *" at bounding box center [460, 225] width 198 height 14
paste input "Vinfast An Thái - C Thảo"
type input "Vinfast An Thái - C Thảo"
click at [934, 137] on input "text" at bounding box center [973, 128] width 254 height 21
paste input "số 6 ngõ 102 [PERSON_NAME], [PERSON_NAME], [PERSON_NAME], HN"
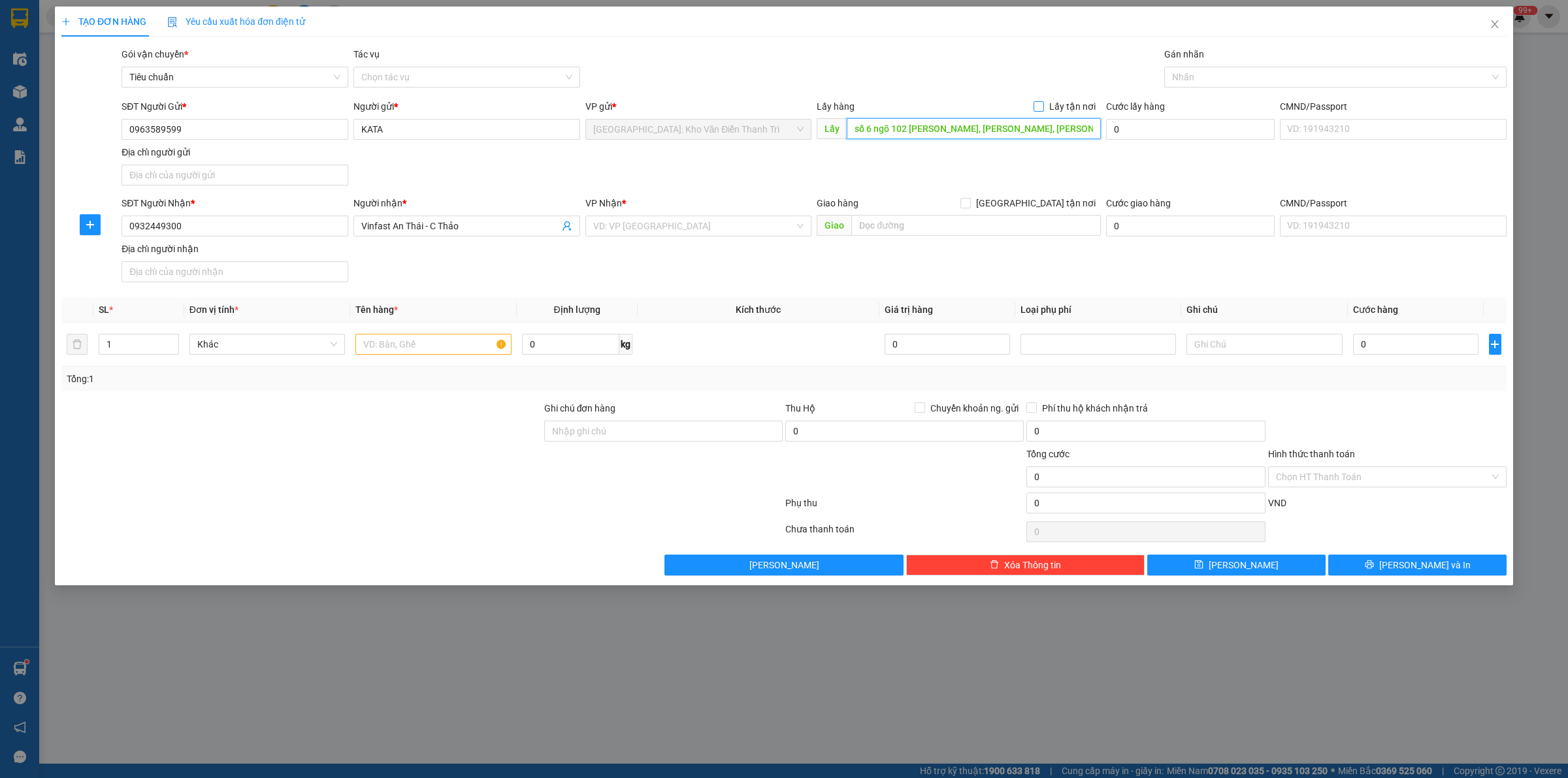
type input "số 6 ngõ 102 [PERSON_NAME], [PERSON_NAME], [PERSON_NAME], HN"
drag, startPoint x: 1042, startPoint y: 107, endPoint x: 1052, endPoint y: 187, distance: 80.6
click at [1043, 107] on input "Lấy tận nơi" at bounding box center [1038, 106] width 9 height 9
checkbox input "true"
click at [970, 203] on input "[GEOGRAPHIC_DATA] tận nơi" at bounding box center [965, 202] width 9 height 9
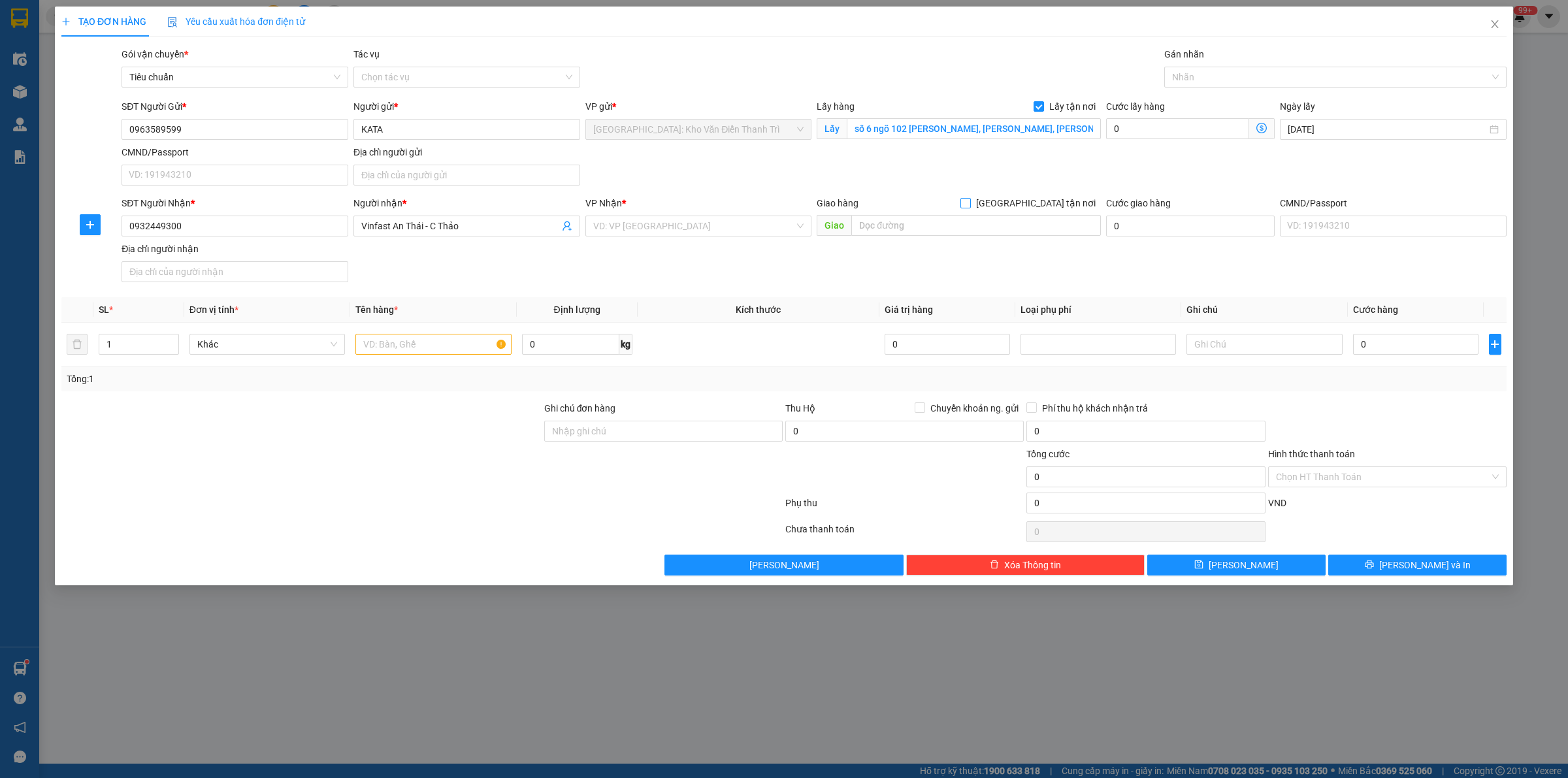
checkbox input "true"
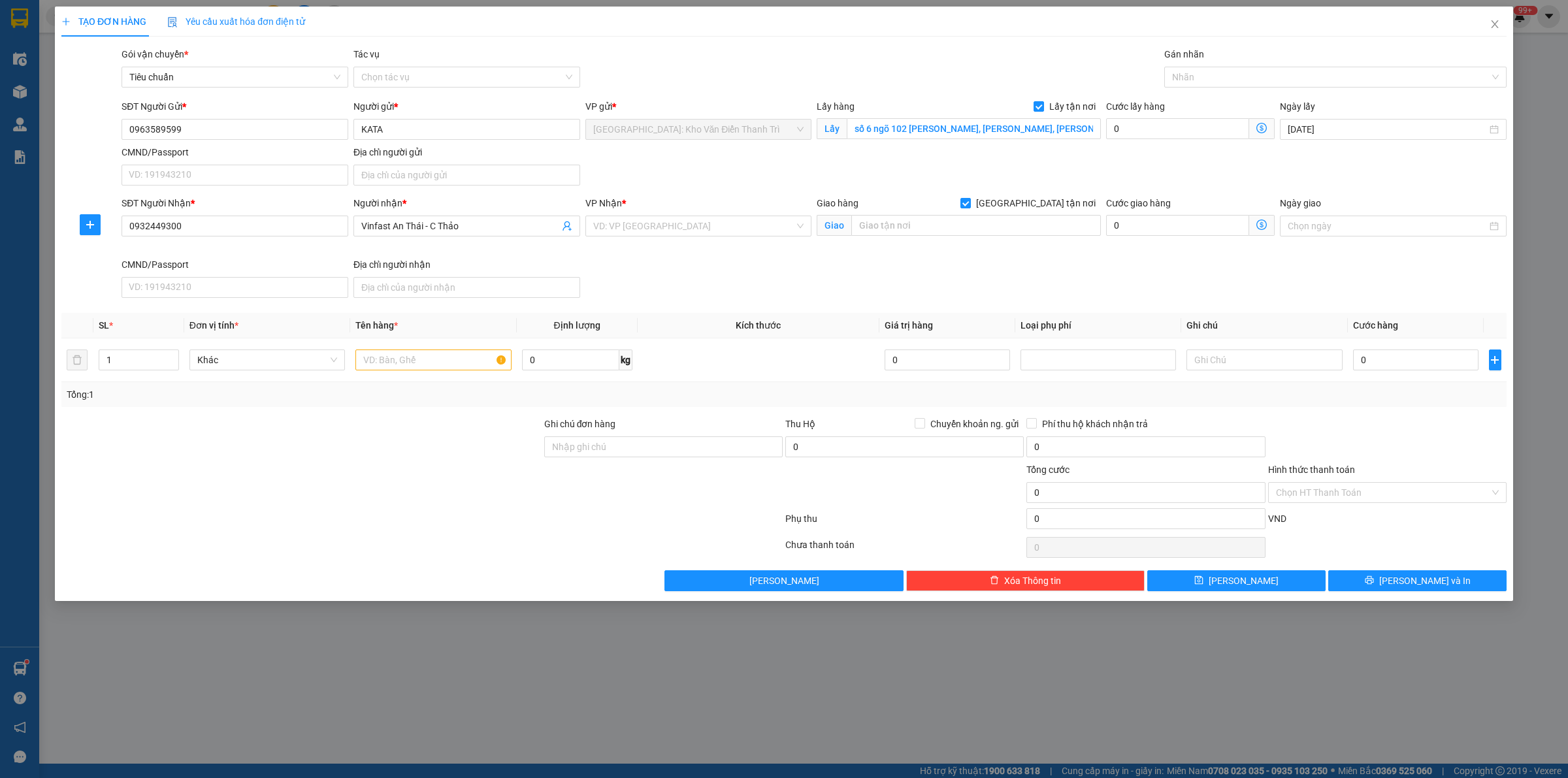
click at [942, 44] on div "TẠO ĐƠN HÀNG Yêu cầu xuất hóa đơn điện tử Transit Pickup Surcharge Ids Transit …" at bounding box center [783, 298] width 1445 height 584
click at [957, 229] on input "text" at bounding box center [976, 225] width 249 height 21
paste input "464 Kinh [PERSON_NAME], [GEOGRAPHIC_DATA], [GEOGRAPHIC_DATA] , [GEOGRAPHIC_DATA]"
type input "464 Kinh [PERSON_NAME], [GEOGRAPHIC_DATA], [GEOGRAPHIC_DATA] , [GEOGRAPHIC_DATA]"
click at [711, 218] on input "search" at bounding box center [693, 226] width 202 height 20
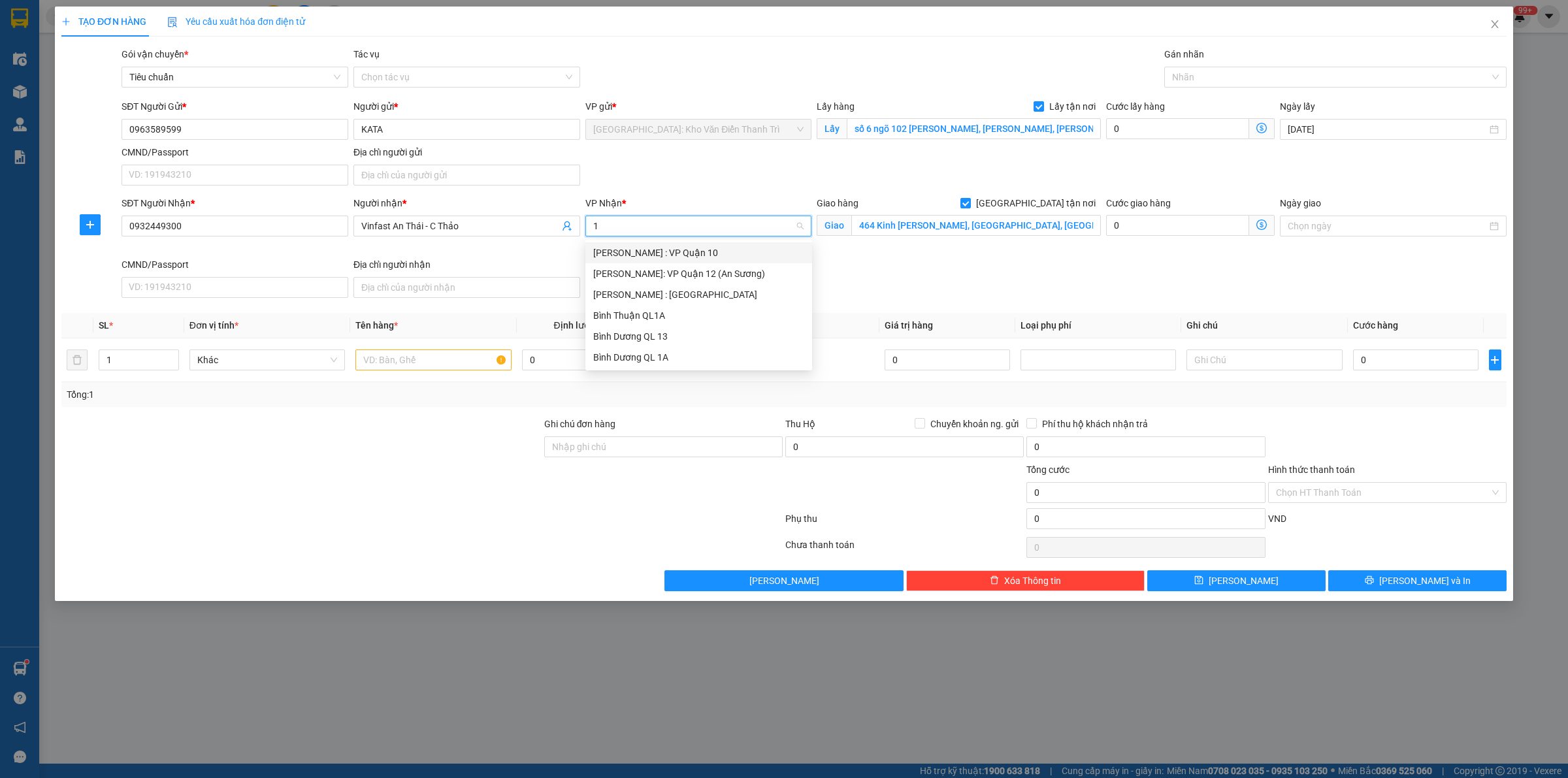
type input "12"
click at [697, 275] on div "[PERSON_NAME] : [GEOGRAPHIC_DATA]" at bounding box center [698, 273] width 211 height 14
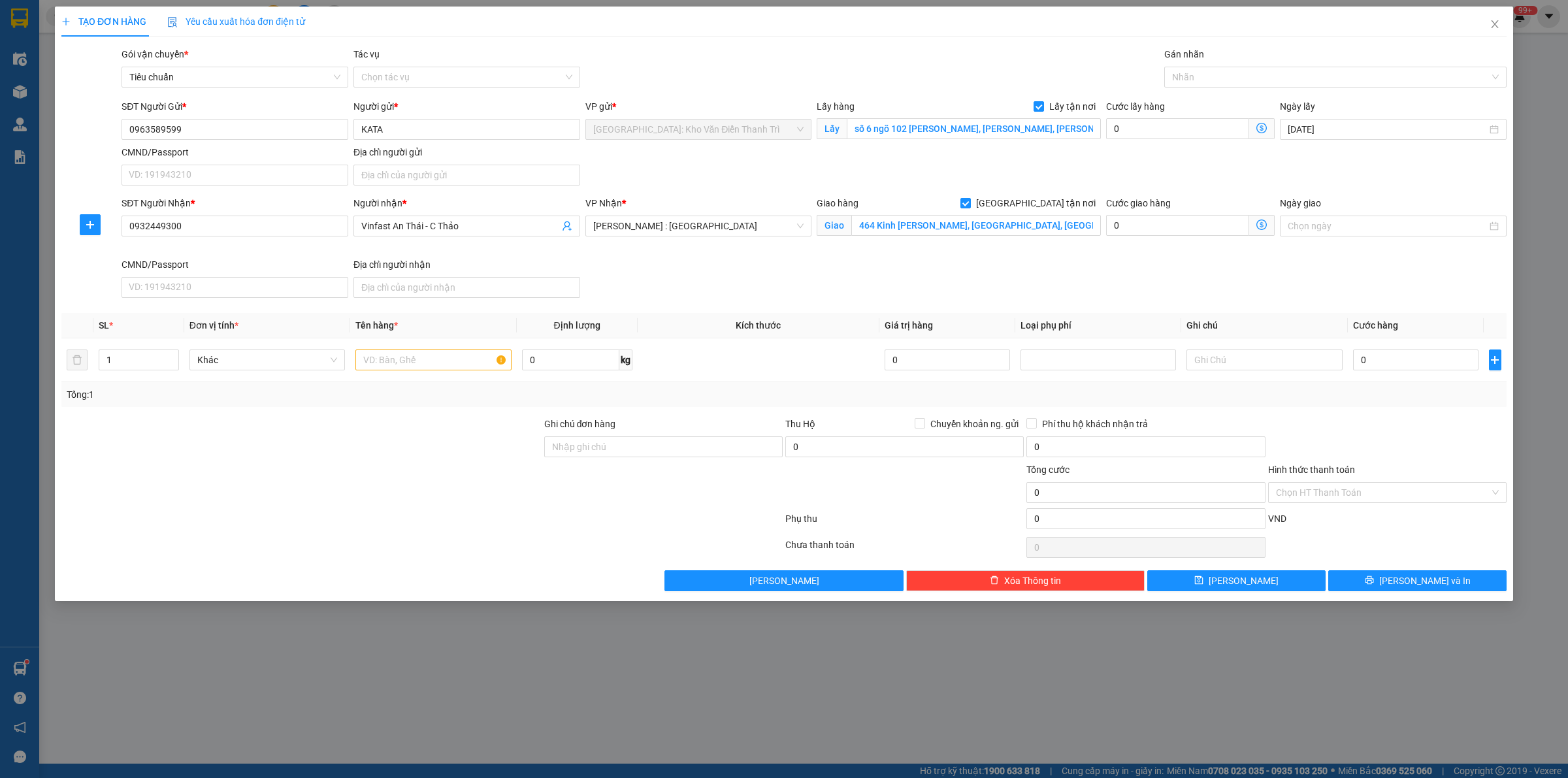
drag, startPoint x: 914, startPoint y: 79, endPoint x: 1114, endPoint y: 82, distance: 200.0
click at [927, 79] on div "Gói vận chuyển * Tiêu chuẩn Tác vụ Chọn tác vụ Gán nhãn Nhãn" at bounding box center [814, 69] width 1390 height 46
click at [1215, 79] on div at bounding box center [1329, 77] width 323 height 16
type input "giao"
click at [1220, 104] on div "[GEOGRAPHIC_DATA] tận nơi" at bounding box center [1335, 102] width 326 height 14
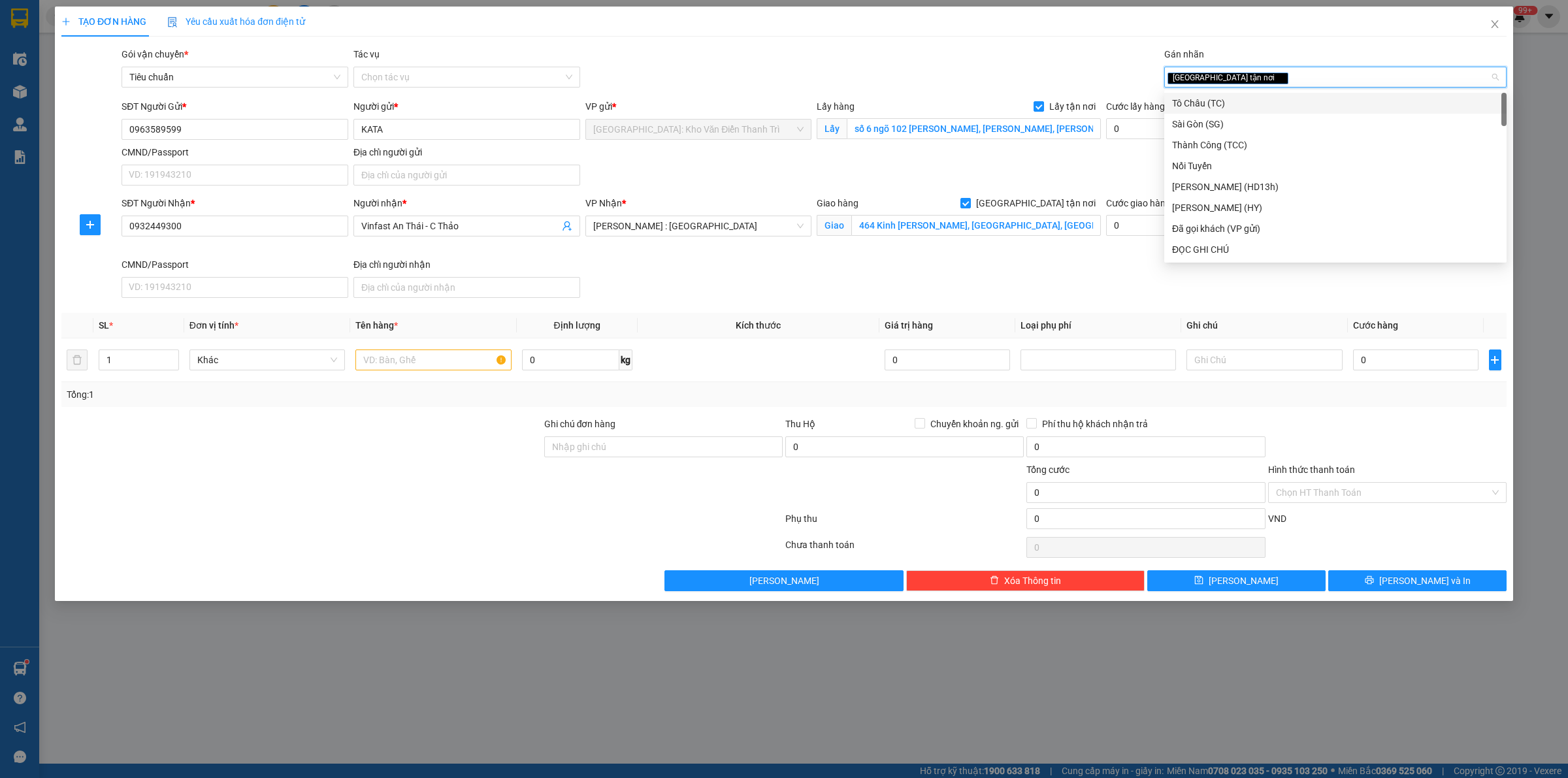
click at [868, 92] on div "Gói vận chuyển * Tiêu chuẩn Tác vụ Chọn tác vụ Gán nhãn Giao tận nơi" at bounding box center [814, 69] width 1390 height 46
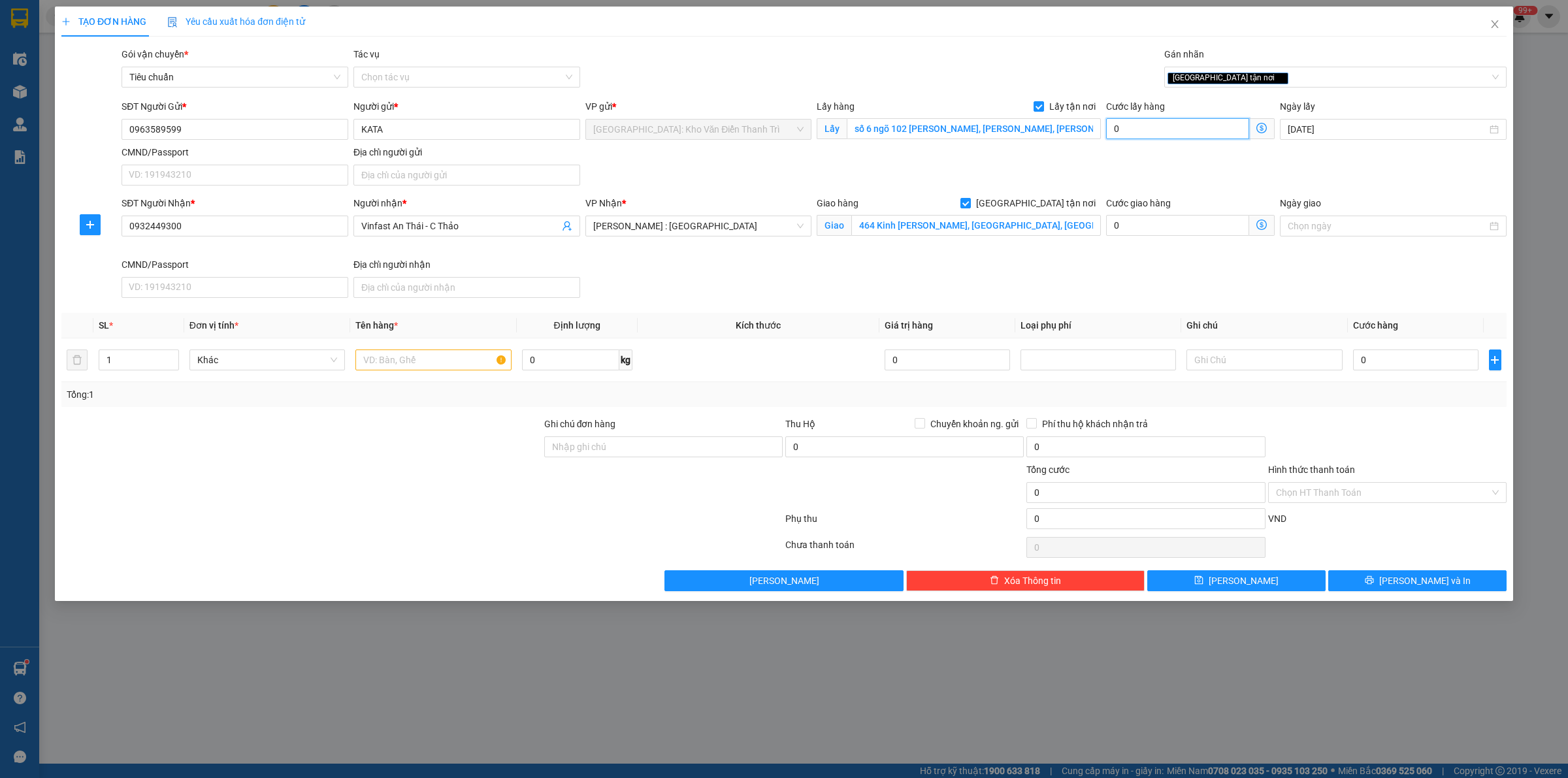
click at [1134, 125] on input "0" at bounding box center [1177, 128] width 143 height 21
type input "1"
type input "15"
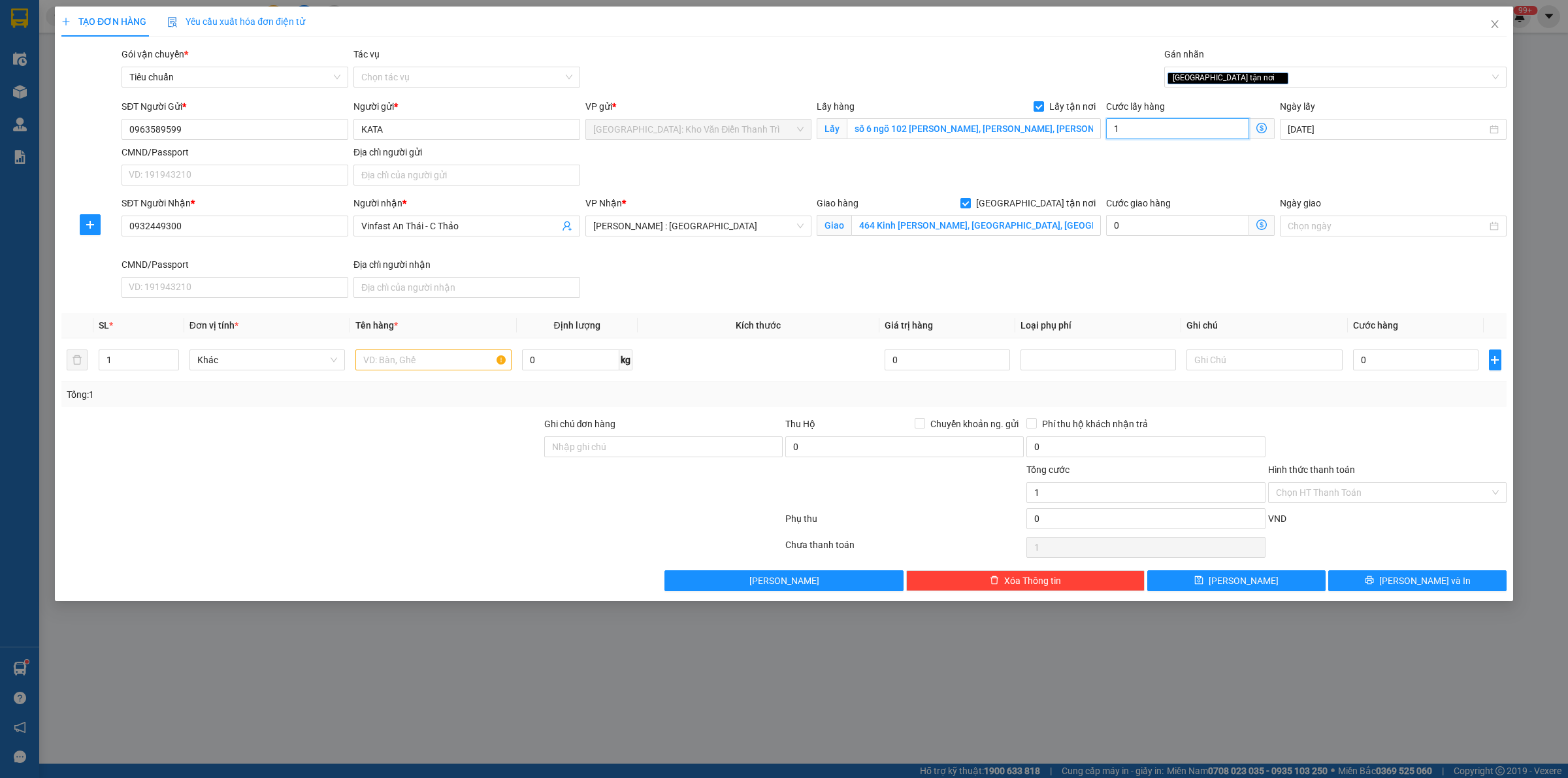
type input "15"
type input "150"
type input "1.500"
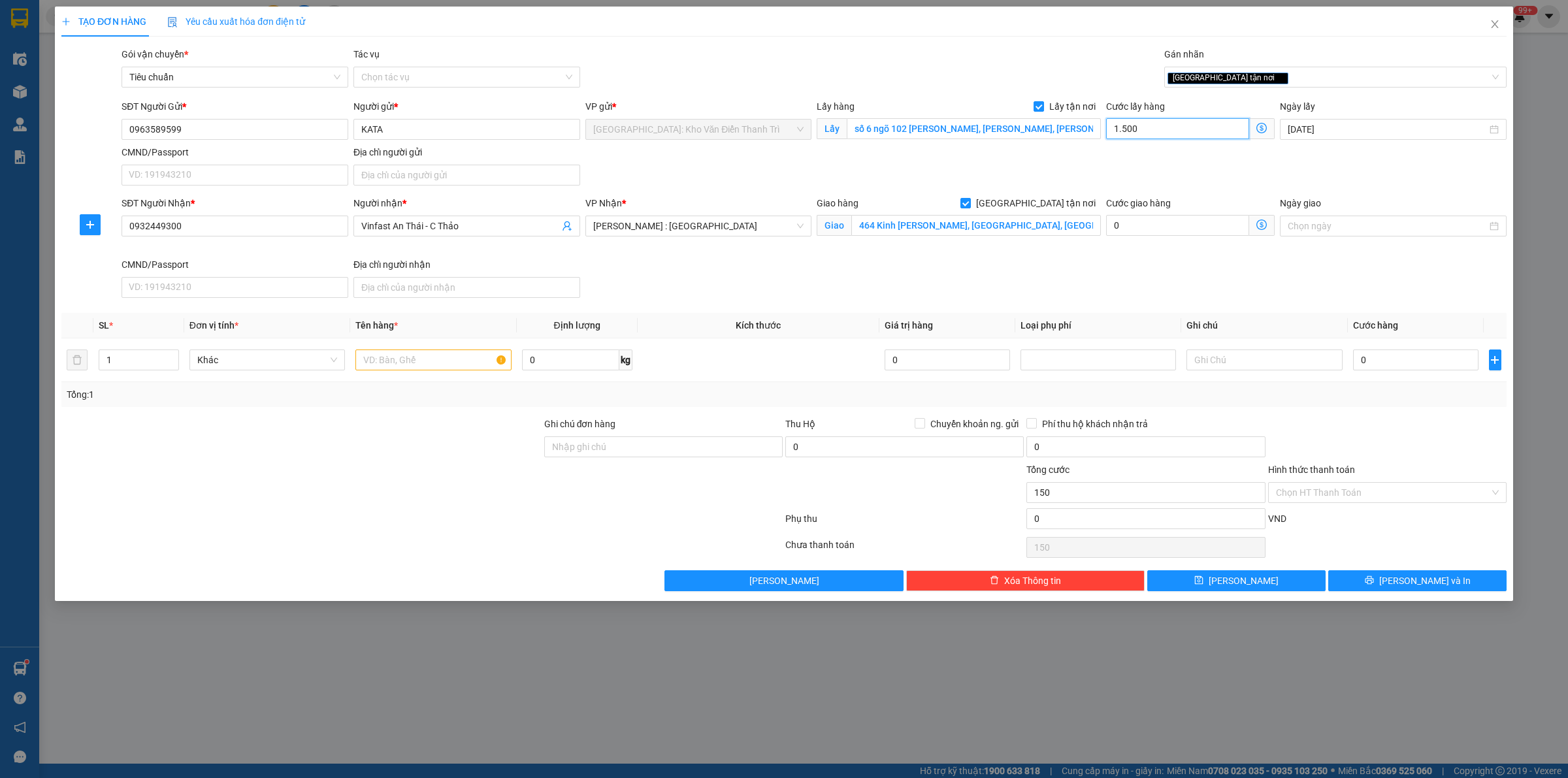
type input "1.500"
type input "15.000"
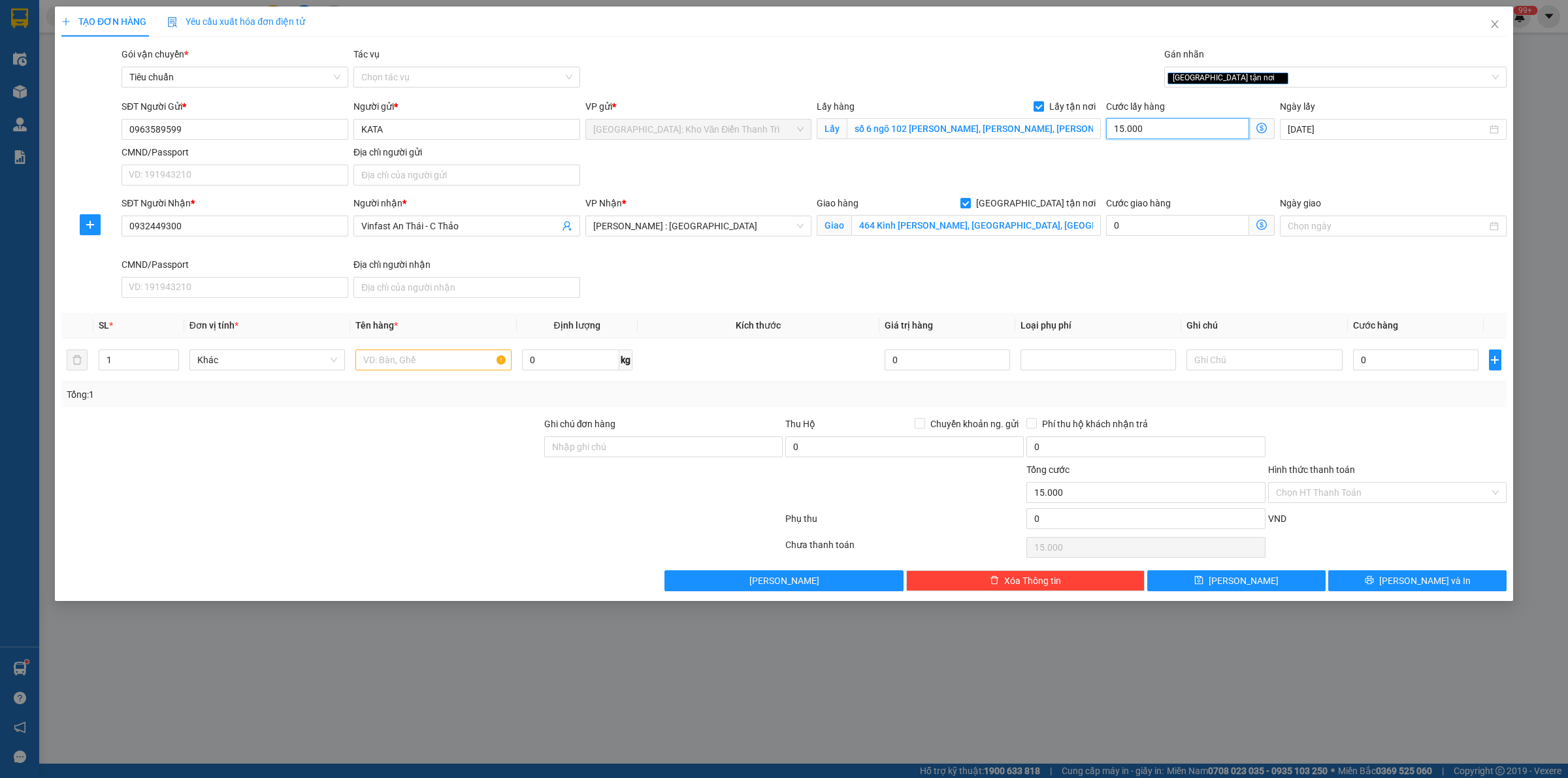
type input "150.000"
click at [449, 366] on input "text" at bounding box center [433, 360] width 156 height 21
paste input "15 bao thảm lót sàn oto"
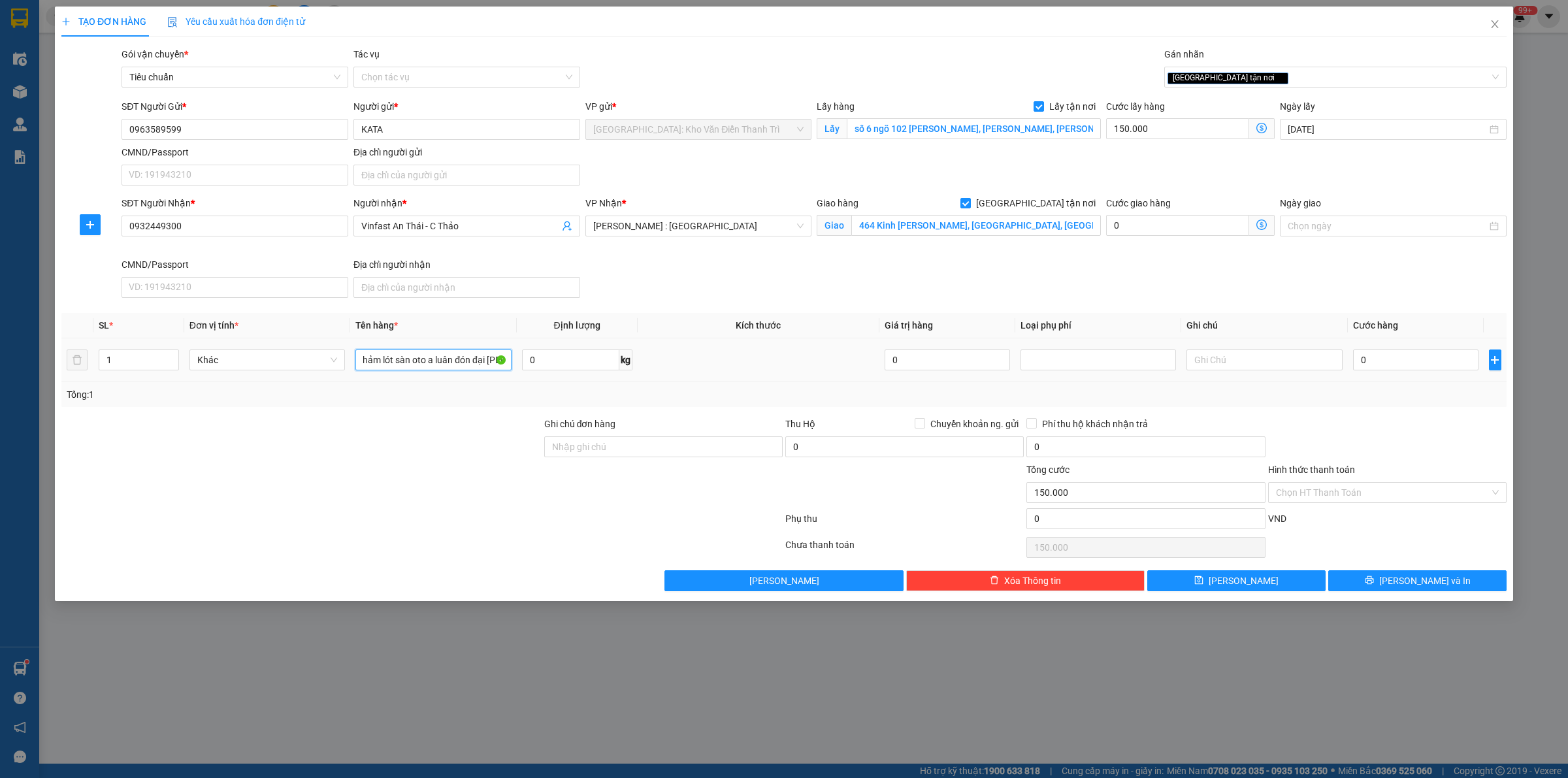
scroll to position [0, 37]
type input "15 bao thảm lót sàn oto a luân đón đại [PERSON_NAME]"
click at [1415, 357] on input "0" at bounding box center [1416, 360] width 126 height 21
type input "1"
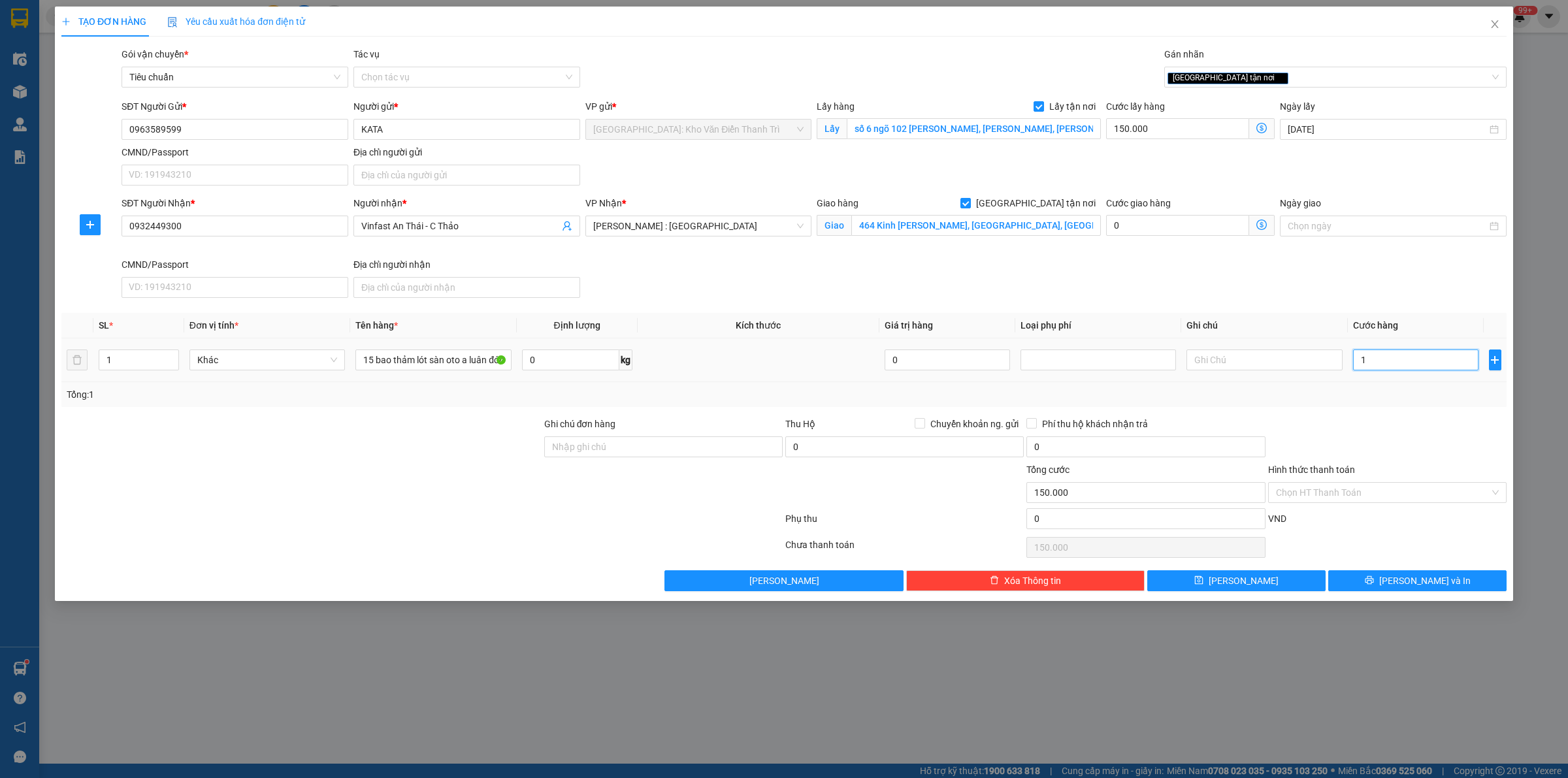
type input "150.001"
type input "1.000"
type input "151.000"
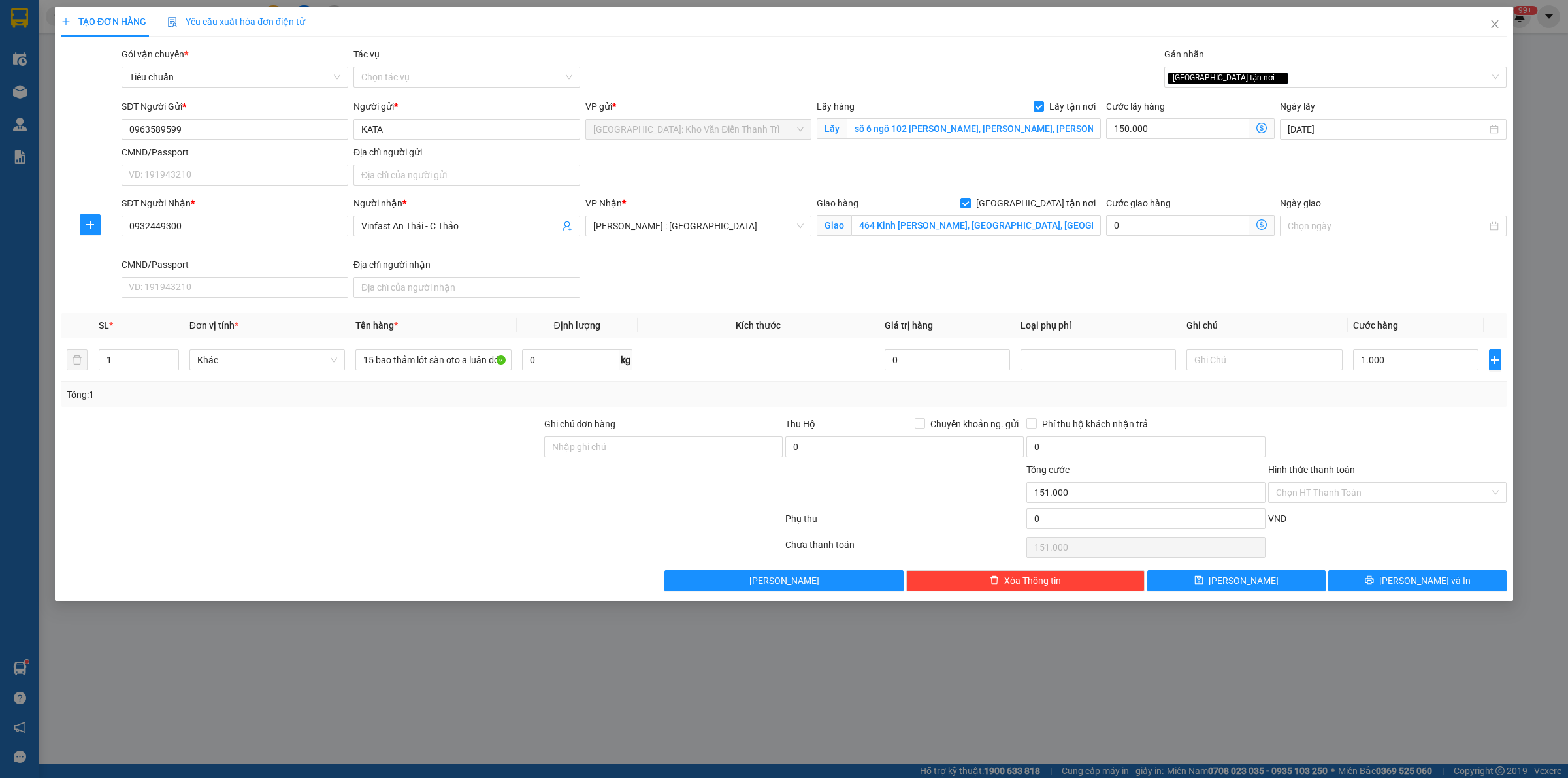
click at [433, 464] on div at bounding box center [301, 485] width 483 height 46
click at [1260, 579] on button "[PERSON_NAME]" at bounding box center [1236, 580] width 178 height 21
checkbox input "false"
type input "0"
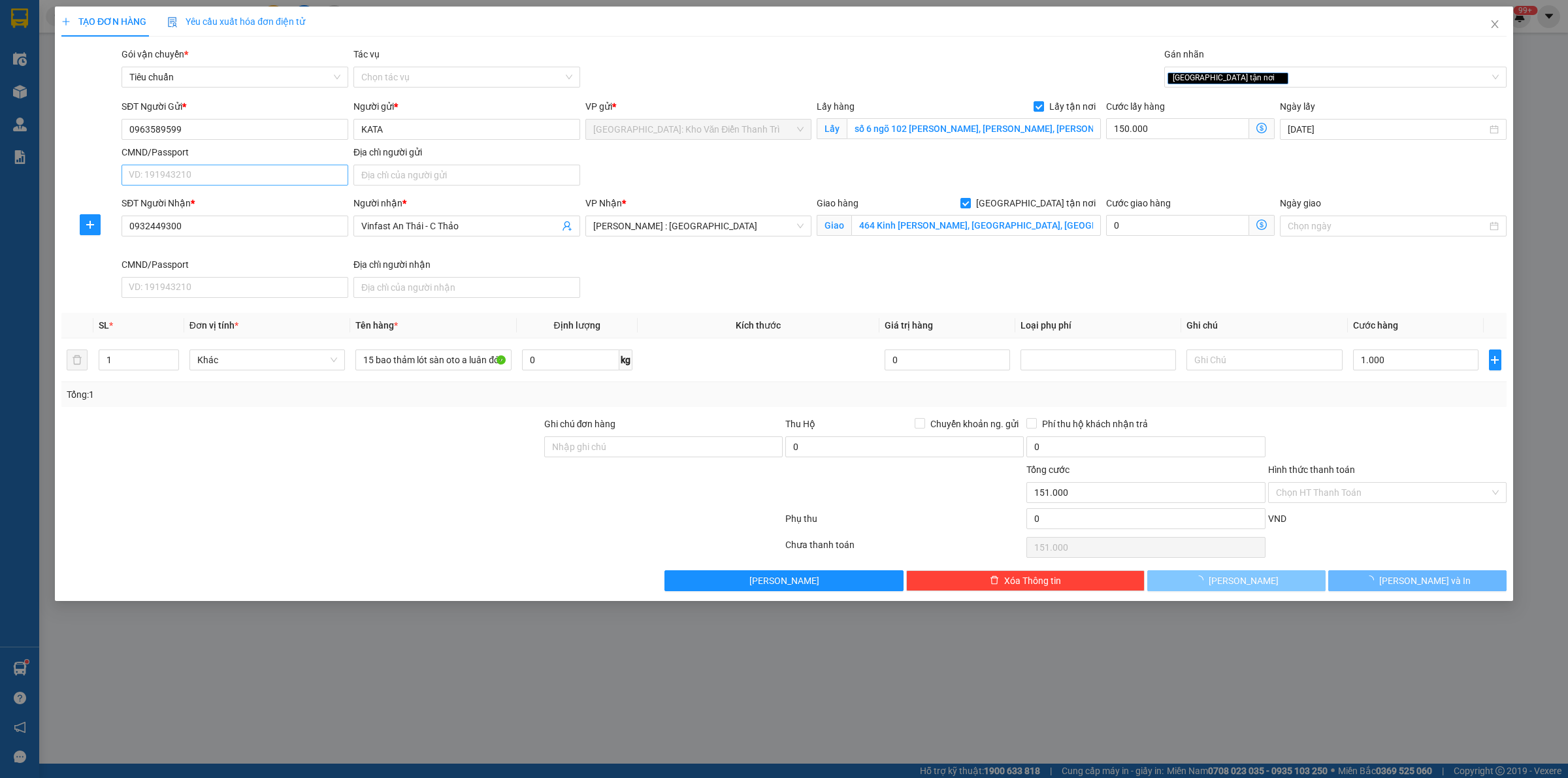
type input "0"
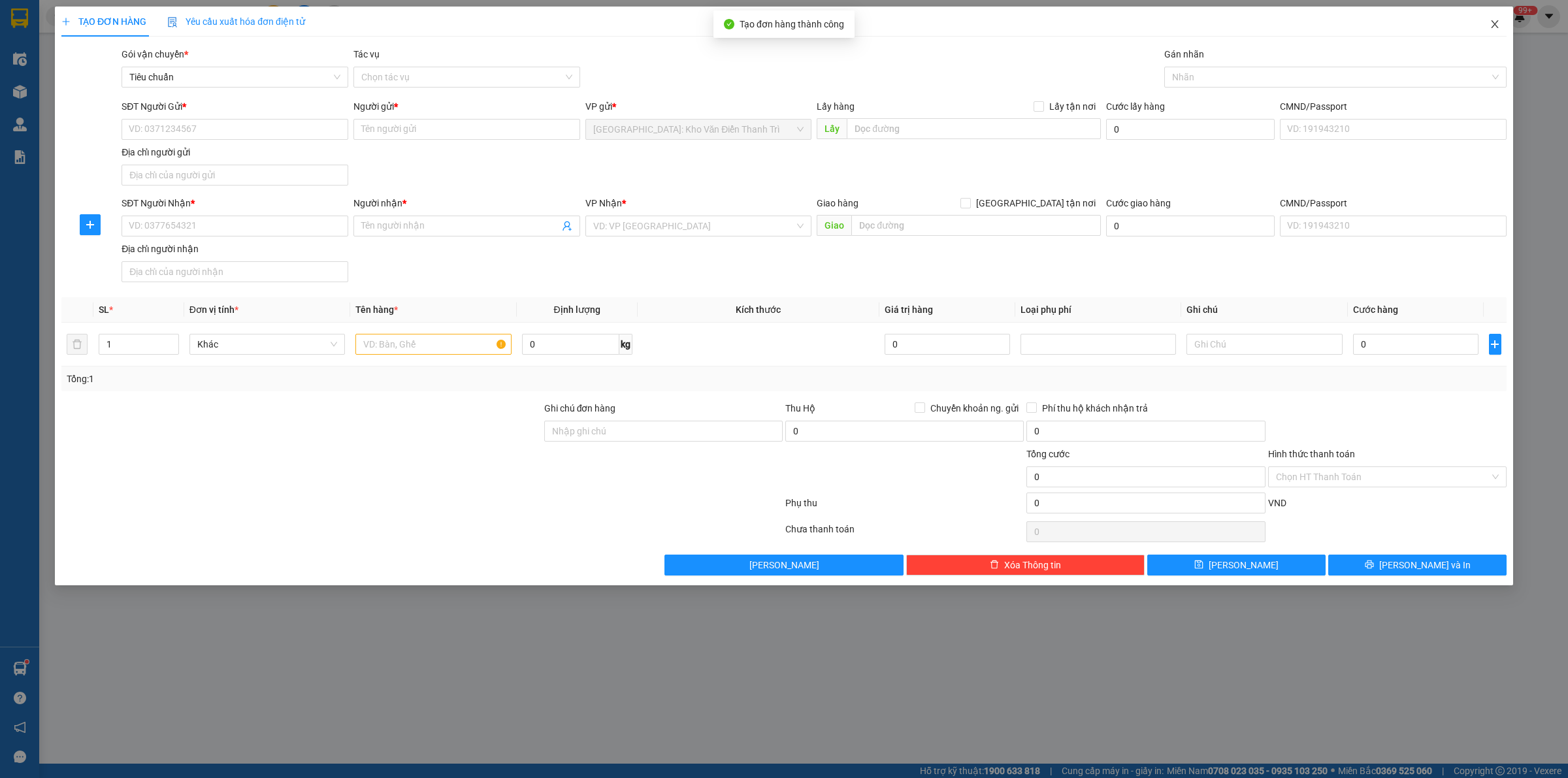
click at [1497, 21] on icon "close" at bounding box center [1494, 23] width 10 height 10
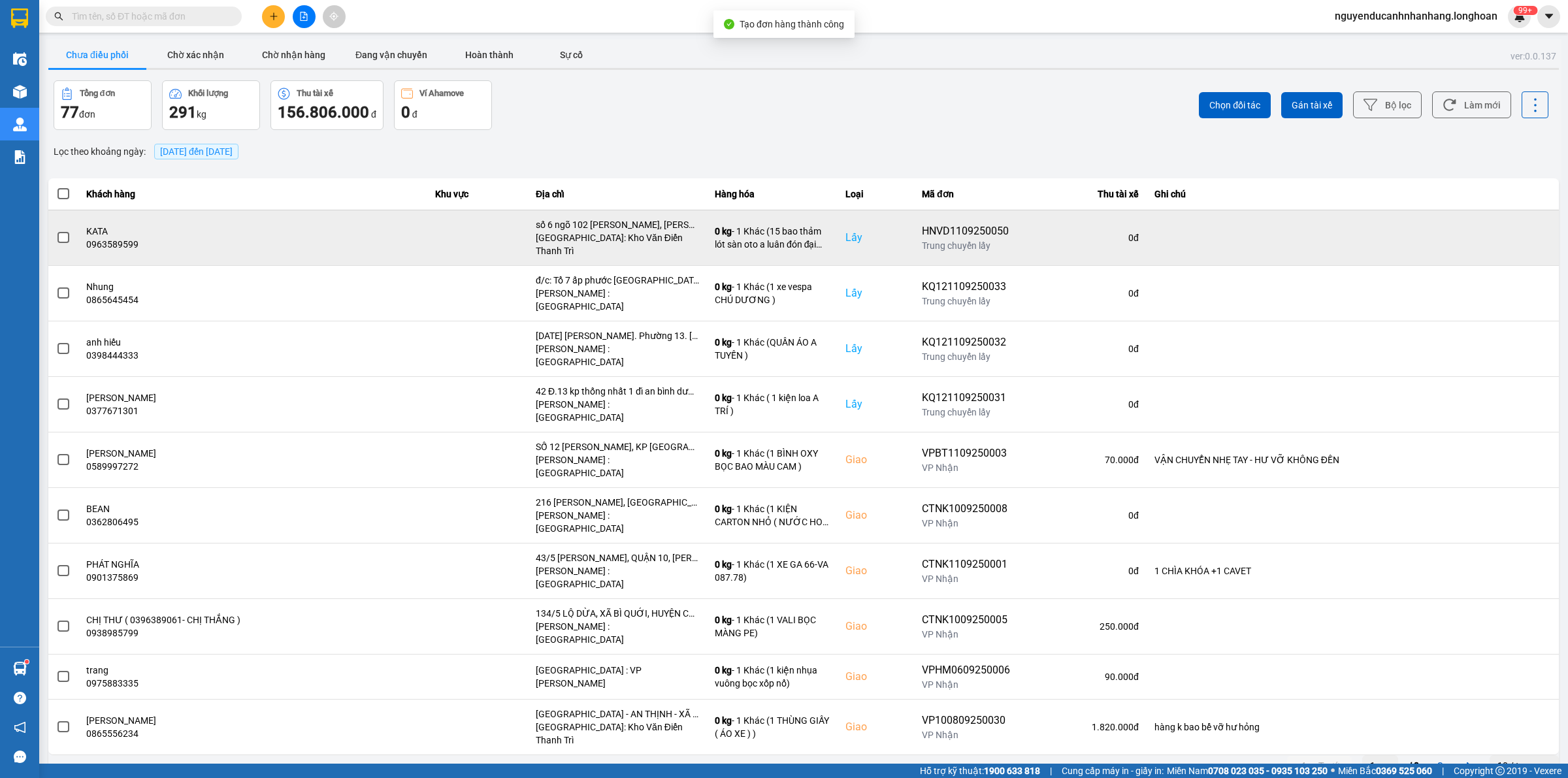
click at [998, 229] on div "HNVD1109250050" at bounding box center [966, 231] width 88 height 16
copy div "HNVD1109250050"
click at [1506, 235] on icon at bounding box center [1508, 237] width 9 height 7
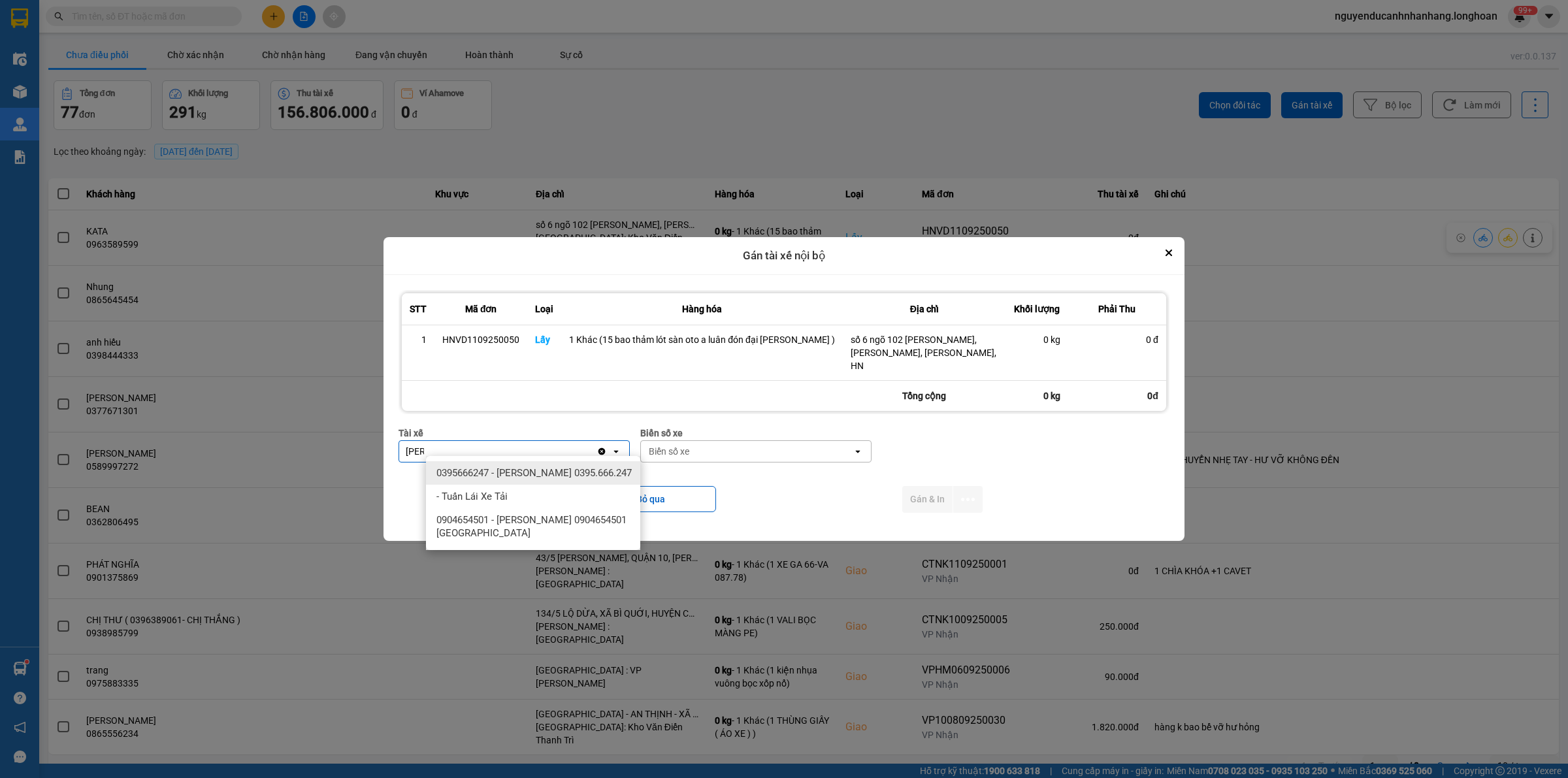
type input "[PERSON_NAME]"
drag, startPoint x: 569, startPoint y: 474, endPoint x: 692, endPoint y: 454, distance: 124.6
click at [571, 474] on span "0395666247 - [PERSON_NAME] 0395.666.247" at bounding box center [534, 472] width 195 height 13
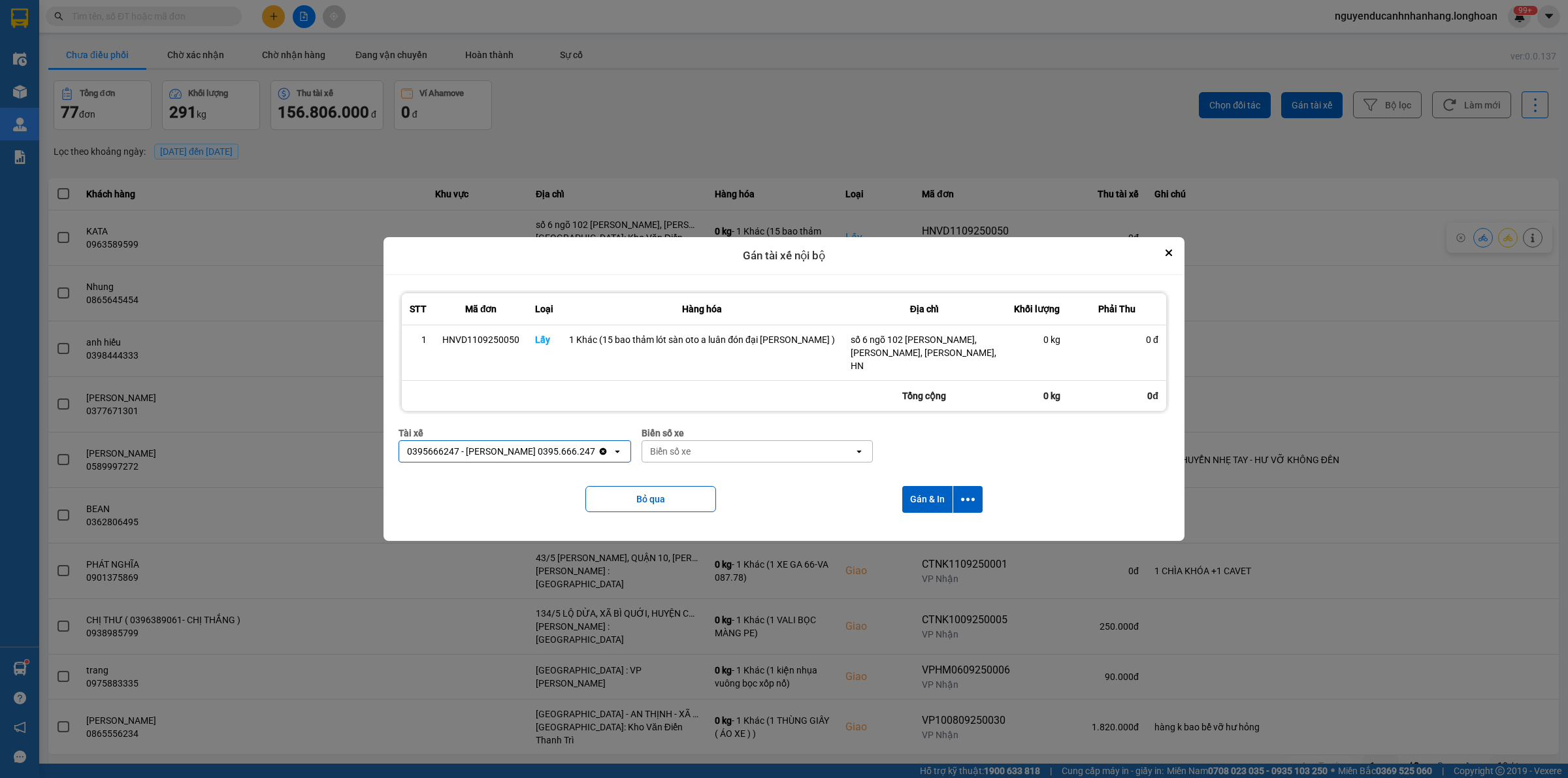
click at [690, 451] on div "Biển số xe" at bounding box center [670, 451] width 40 height 13
type input "31"
click at [729, 473] on div "29K-105.31" at bounding box center [769, 472] width 214 height 23
click at [963, 492] on icon "dialog" at bounding box center [968, 499] width 14 height 14
click at [916, 531] on span "Chỉ gán tài" at bounding box center [907, 529] width 43 height 13
